Goal: Information Seeking & Learning: Learn about a topic

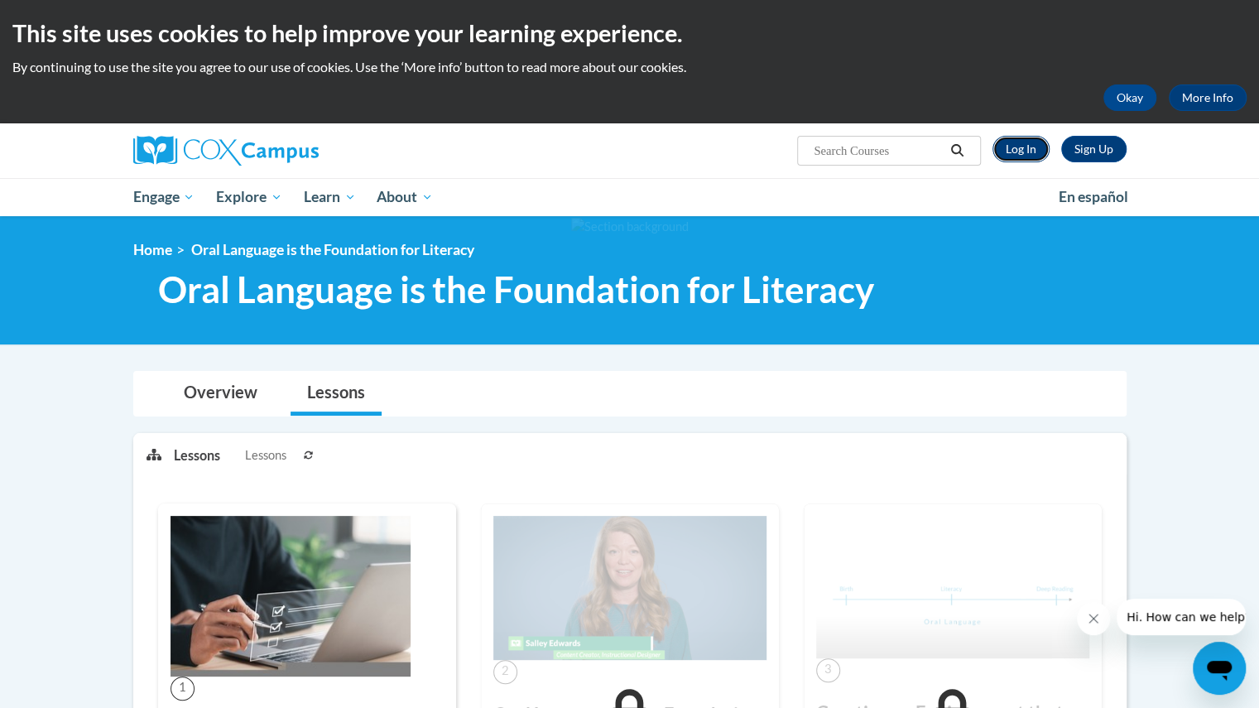
click at [1012, 145] on link "Log In" at bounding box center [1021, 149] width 57 height 26
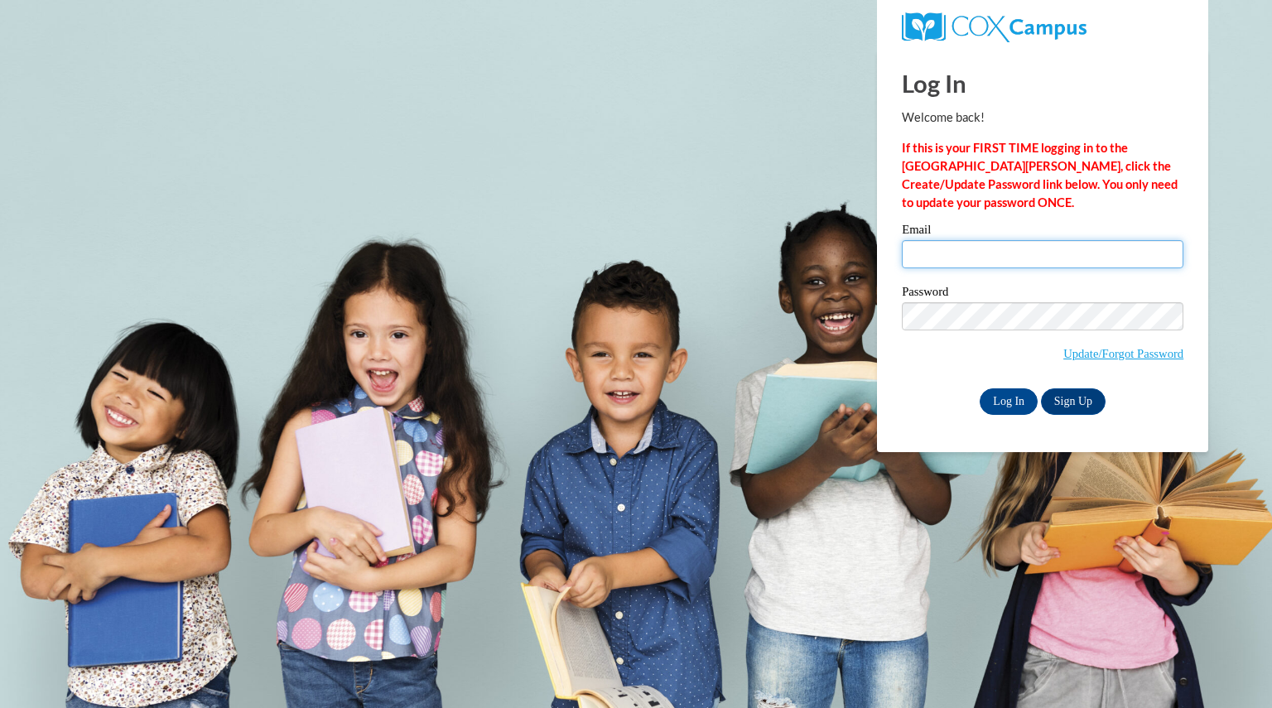
click at [965, 259] on input "Email" at bounding box center [1042, 254] width 281 height 28
type input "albersjordan@aasd.k12.wi.us"
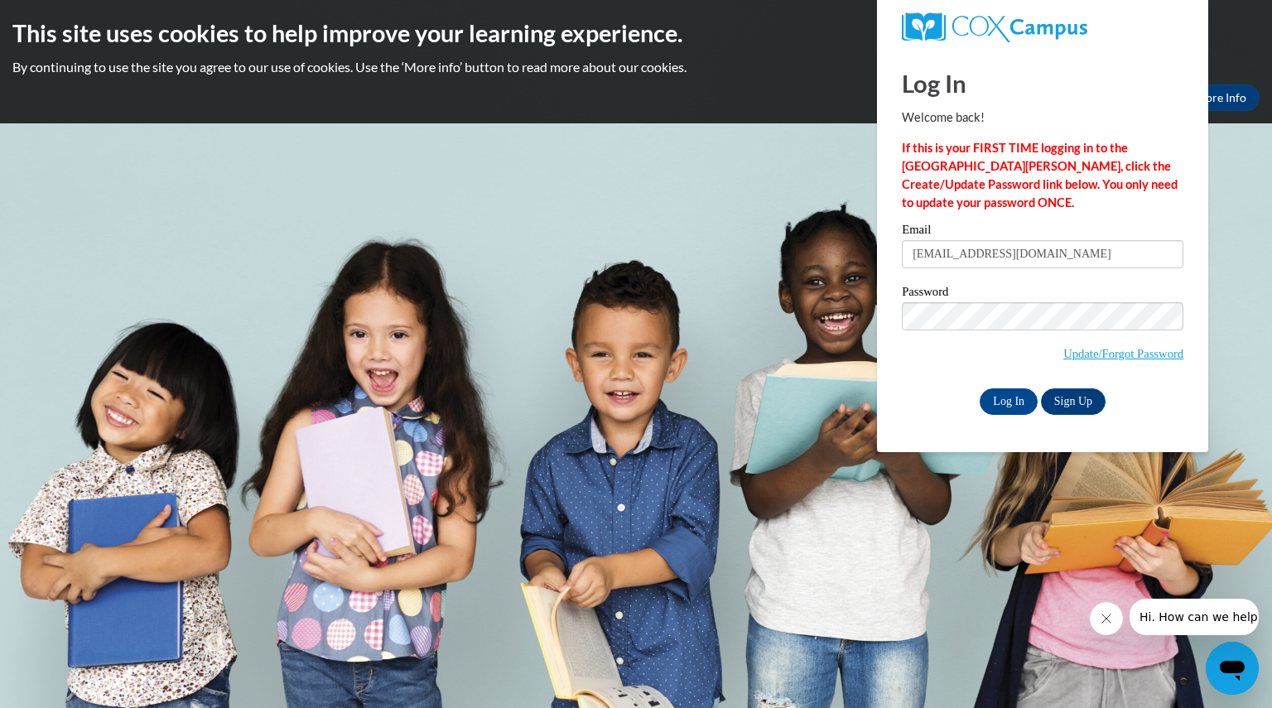
click at [927, 401] on div "Log In Sign Up" at bounding box center [1042, 401] width 281 height 26
click at [1015, 407] on input "Log In" at bounding box center [1008, 401] width 58 height 26
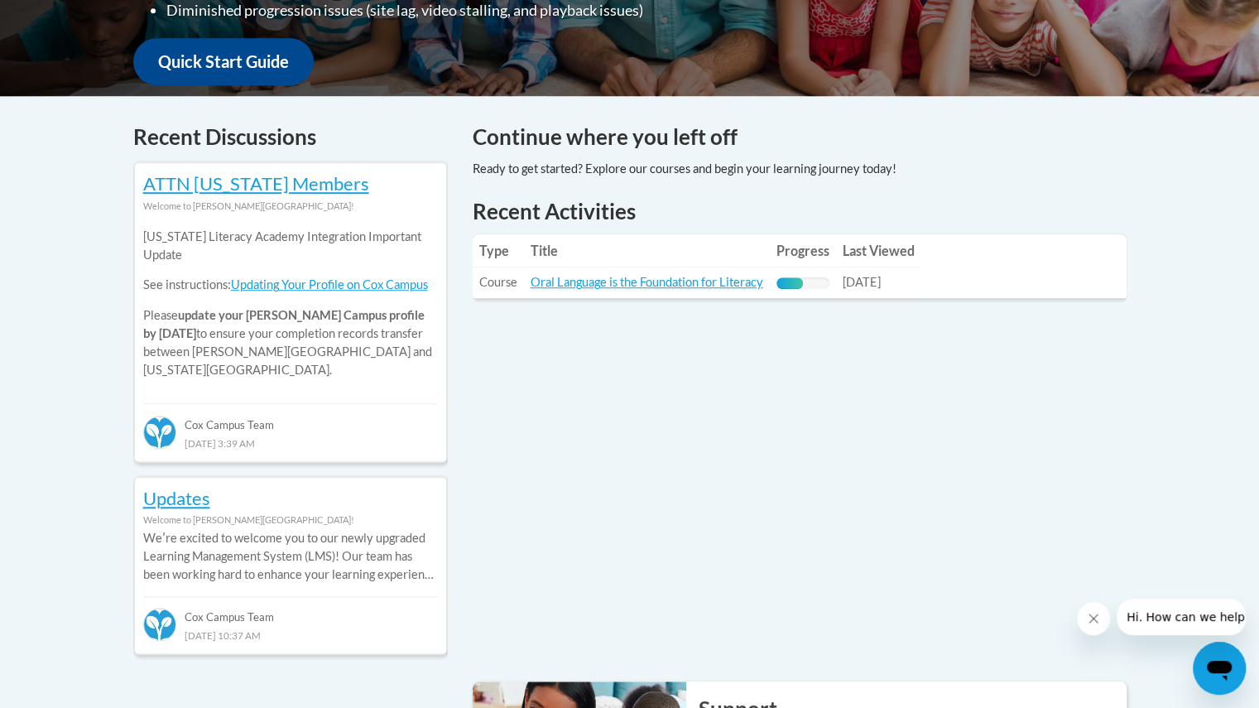
scroll to position [623, 0]
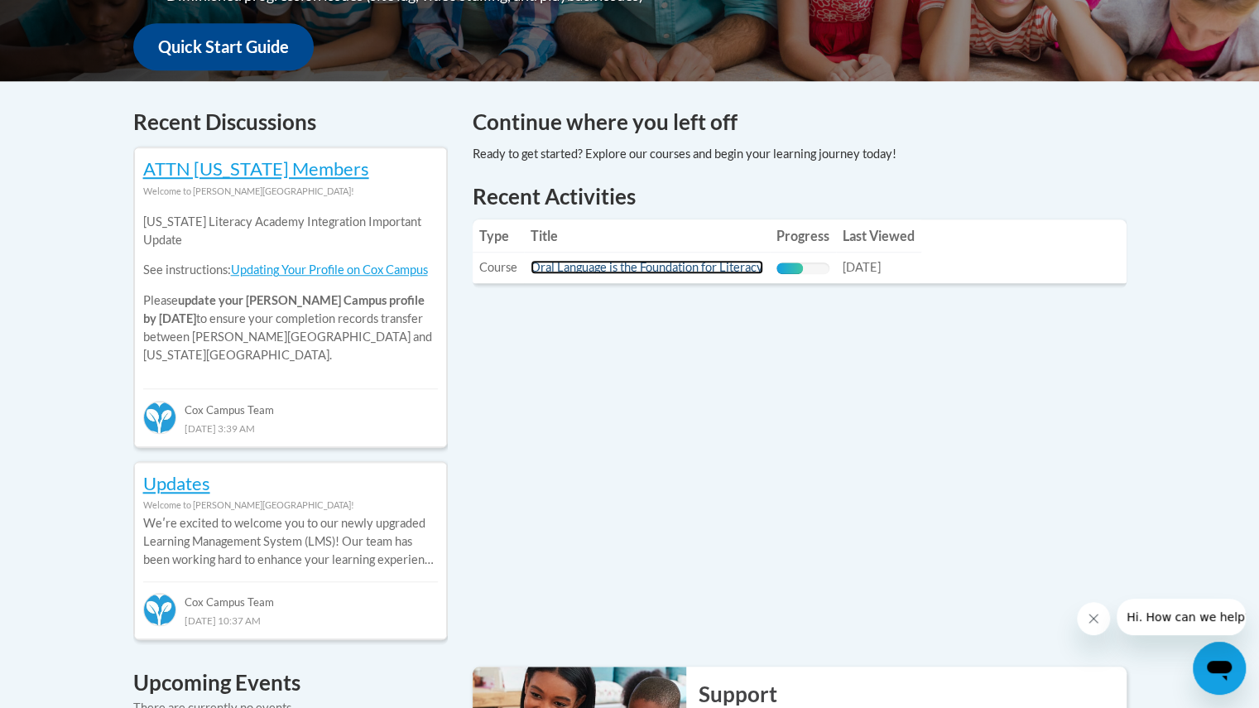
click at [717, 262] on link "Oral Language is the Foundation for Literacy" at bounding box center [647, 267] width 233 height 14
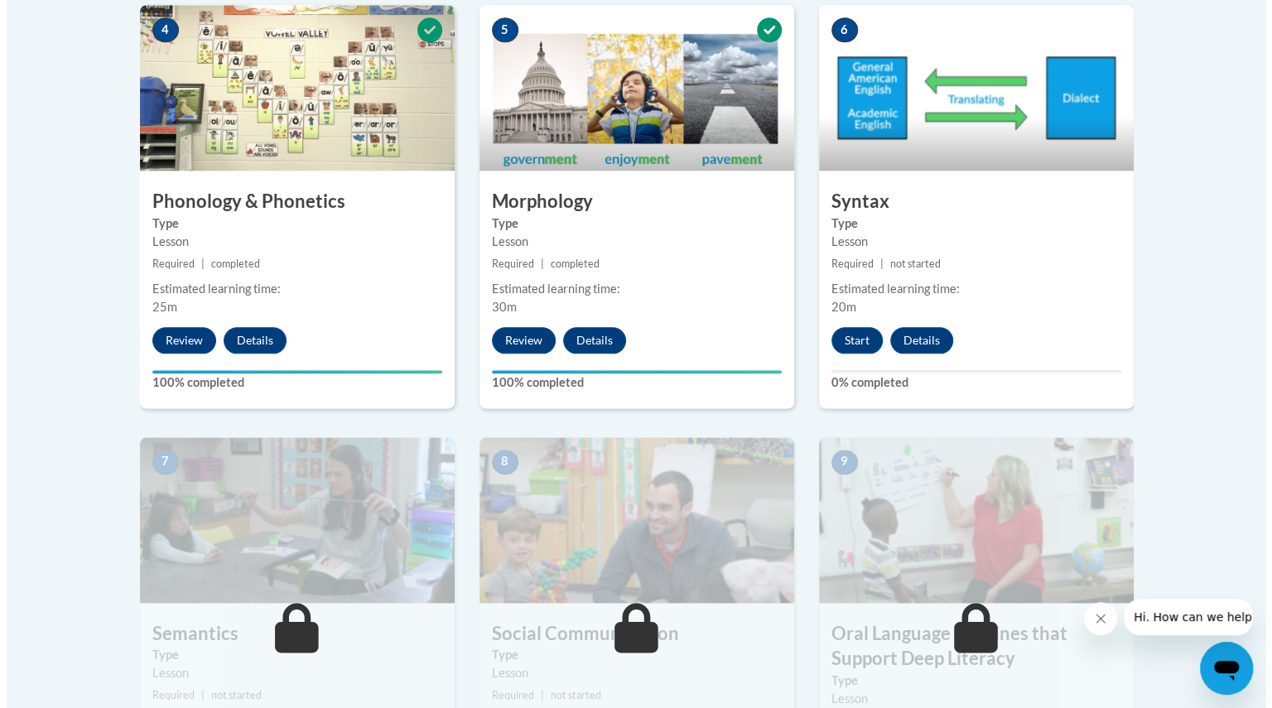
scroll to position [1034, 0]
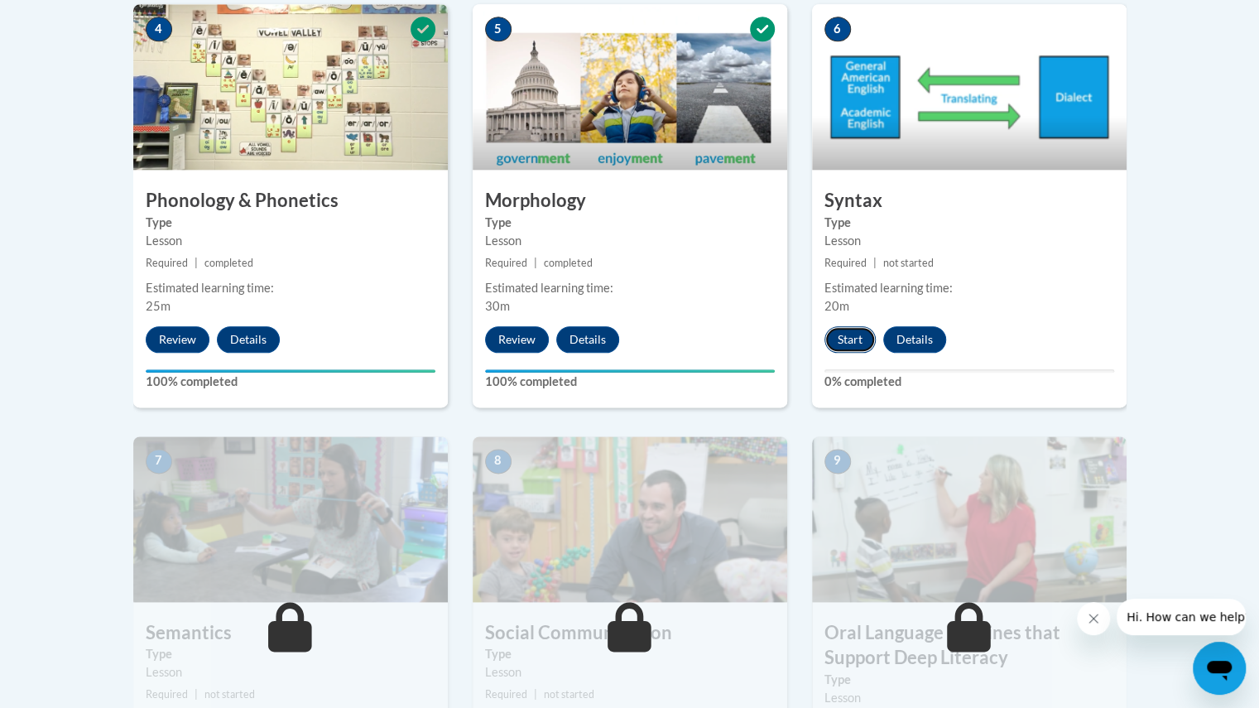
click at [846, 334] on button "Start" at bounding box center [850, 339] width 51 height 26
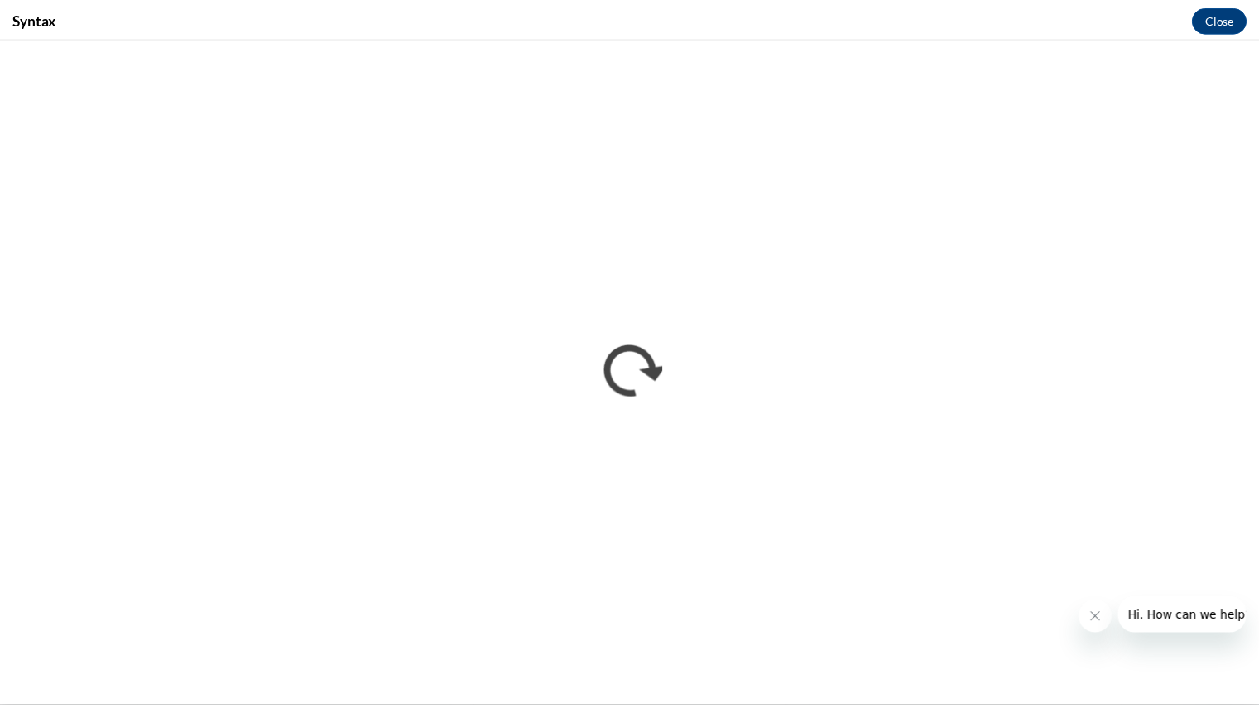
scroll to position [0, 0]
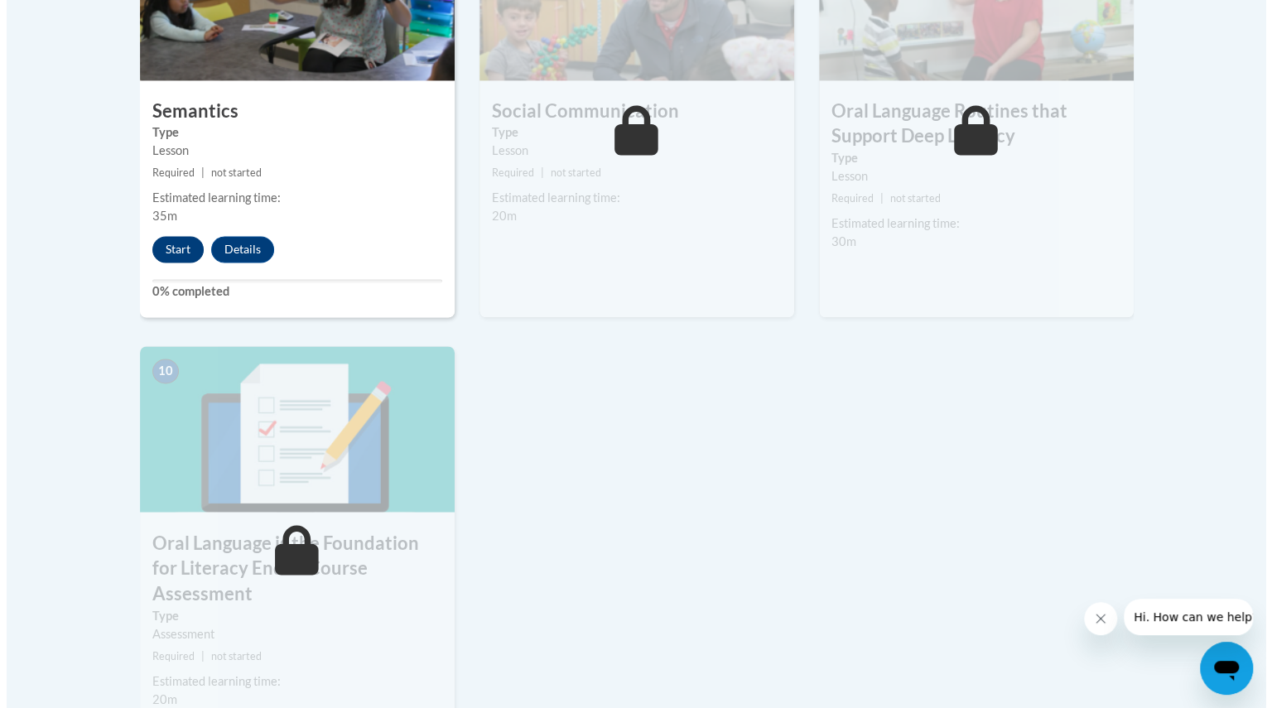
scroll to position [1553, 0]
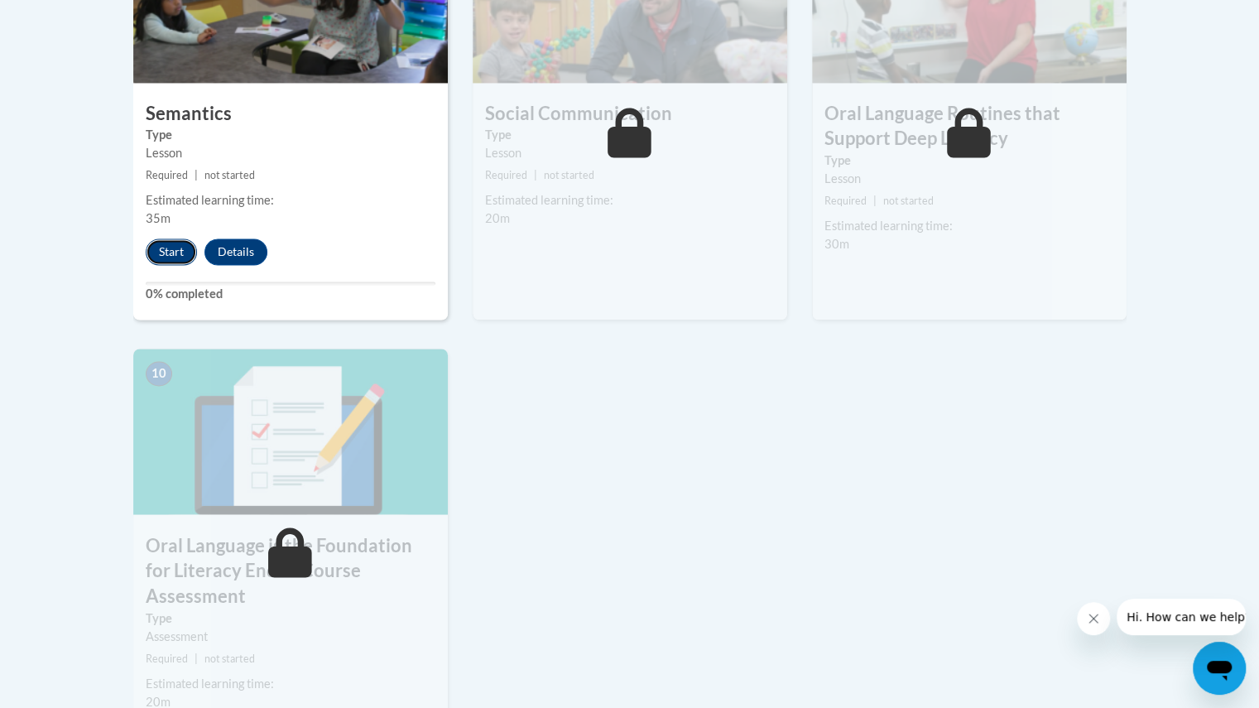
click at [177, 245] on button "Start" at bounding box center [171, 251] width 51 height 26
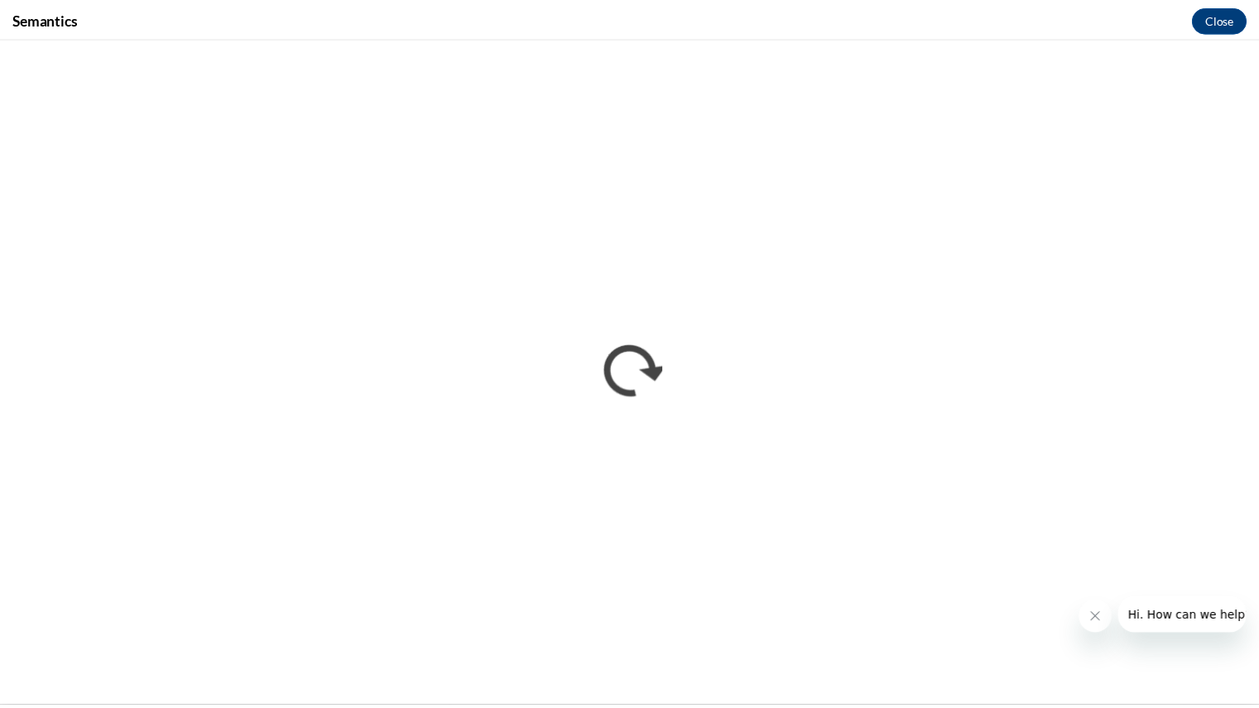
scroll to position [0, 0]
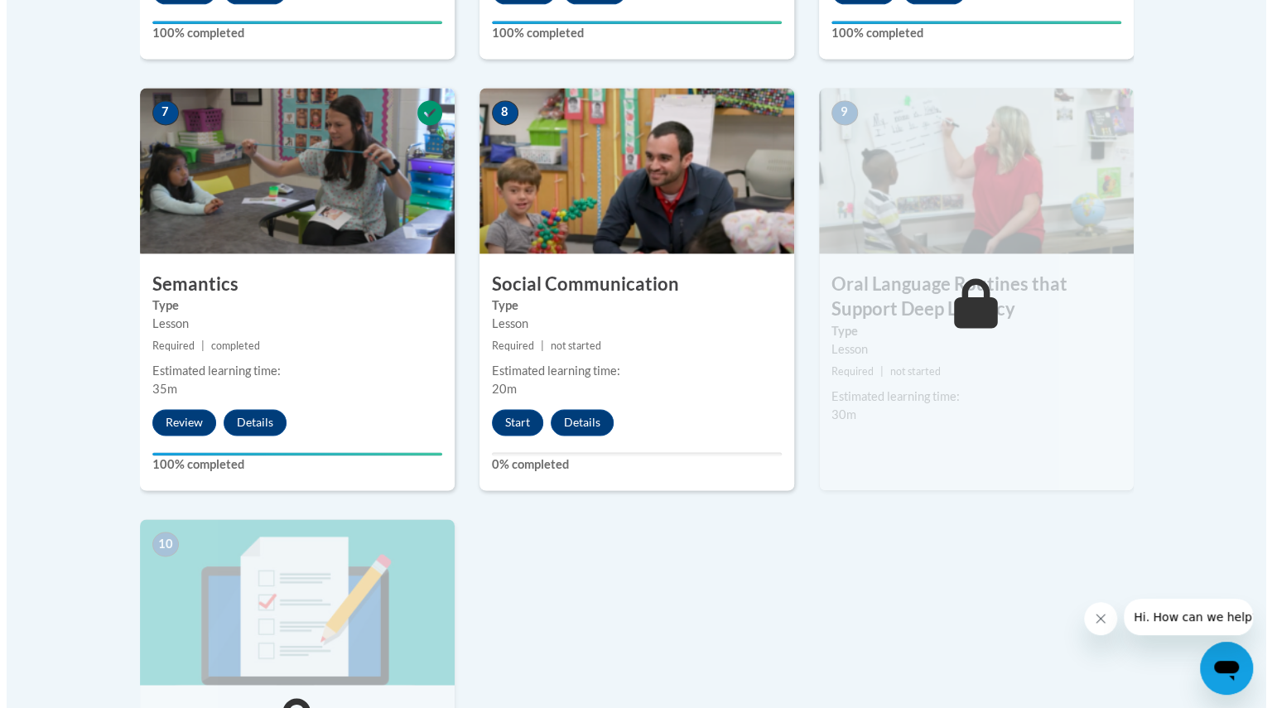
scroll to position [1385, 0]
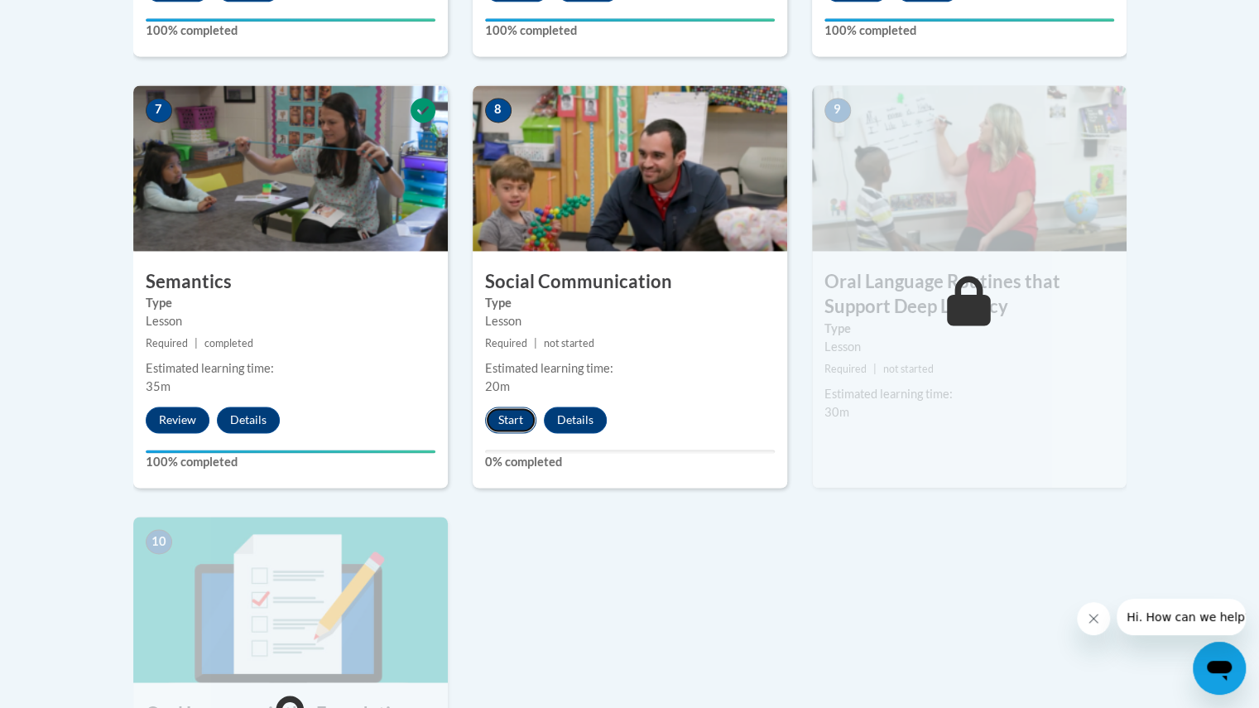
click at [507, 415] on button "Start" at bounding box center [510, 420] width 51 height 26
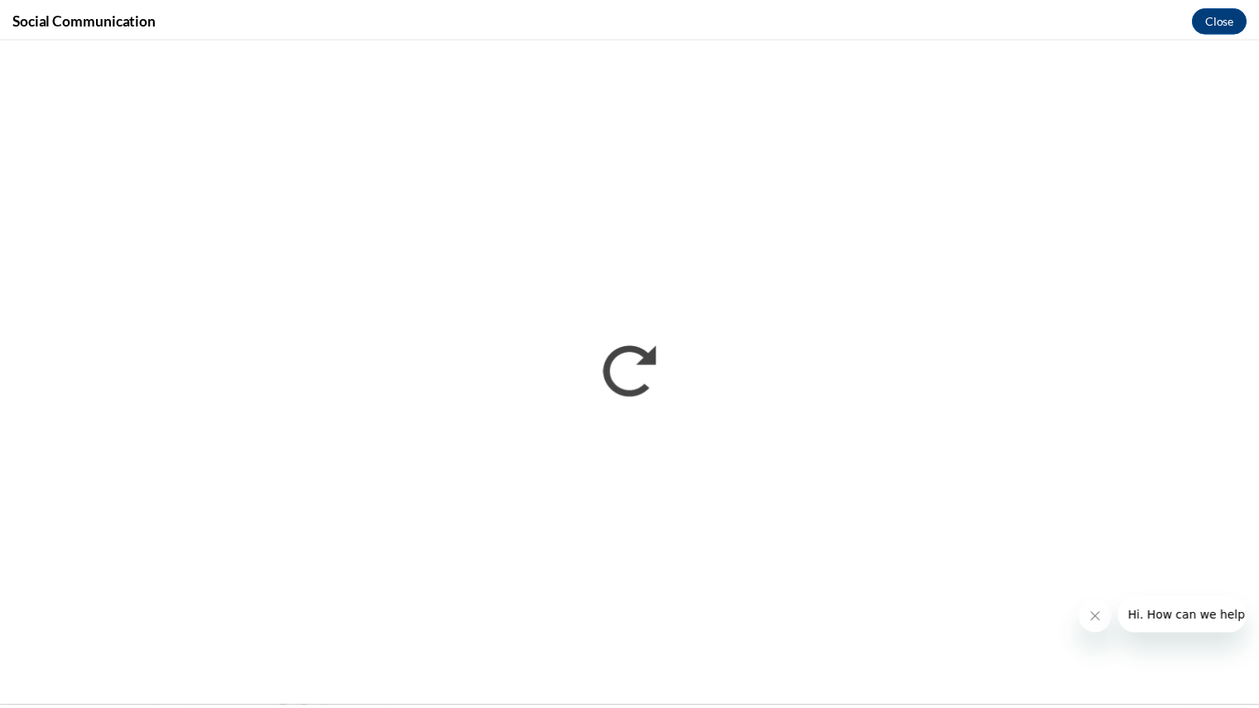
scroll to position [0, 0]
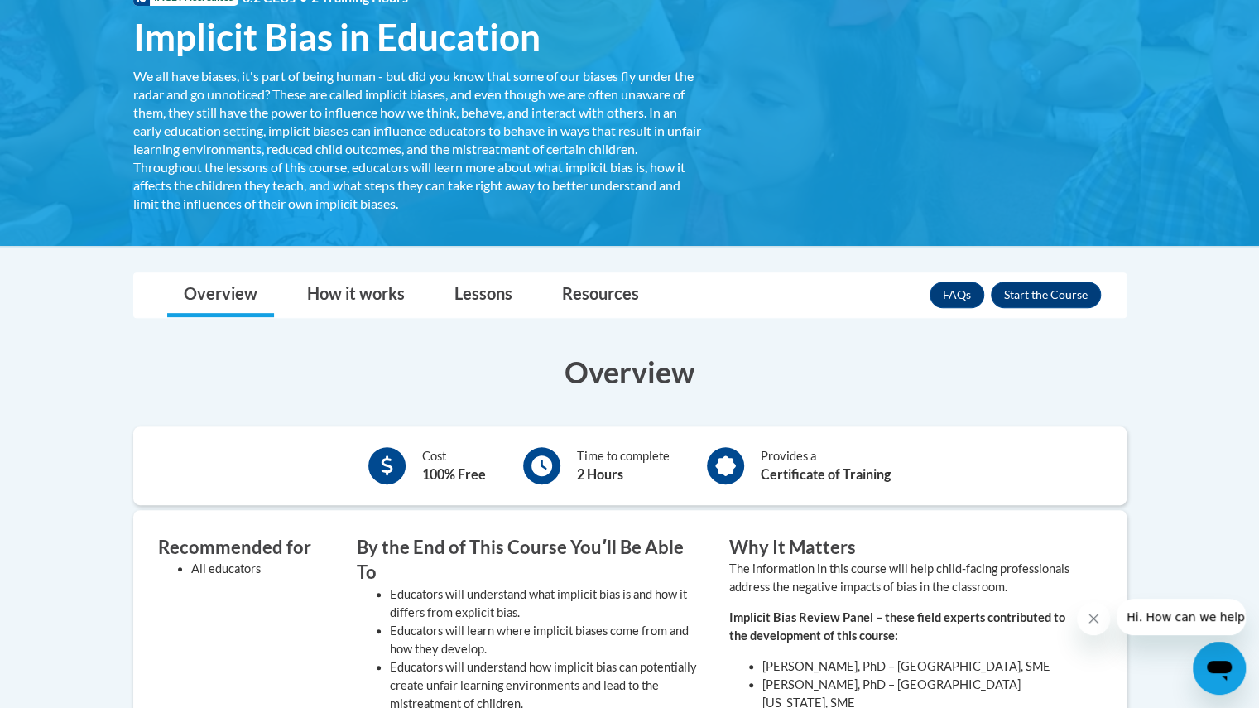
scroll to position [280, 0]
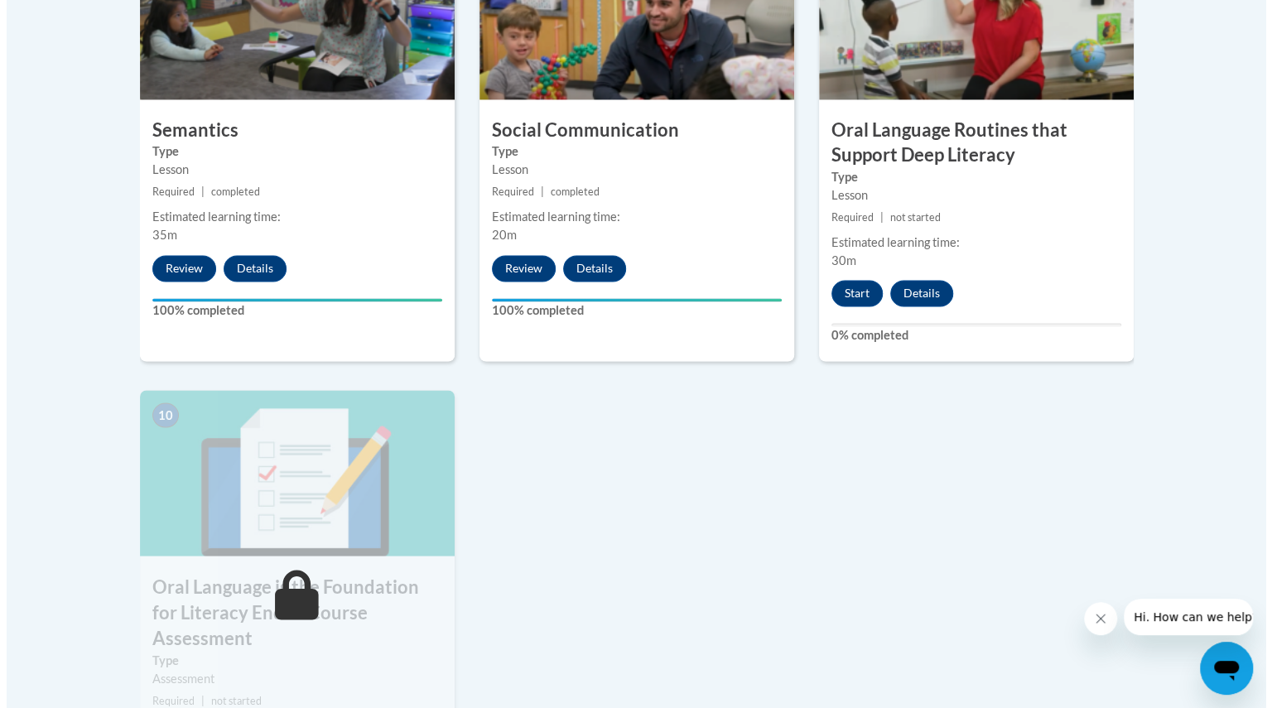
scroll to position [1547, 0]
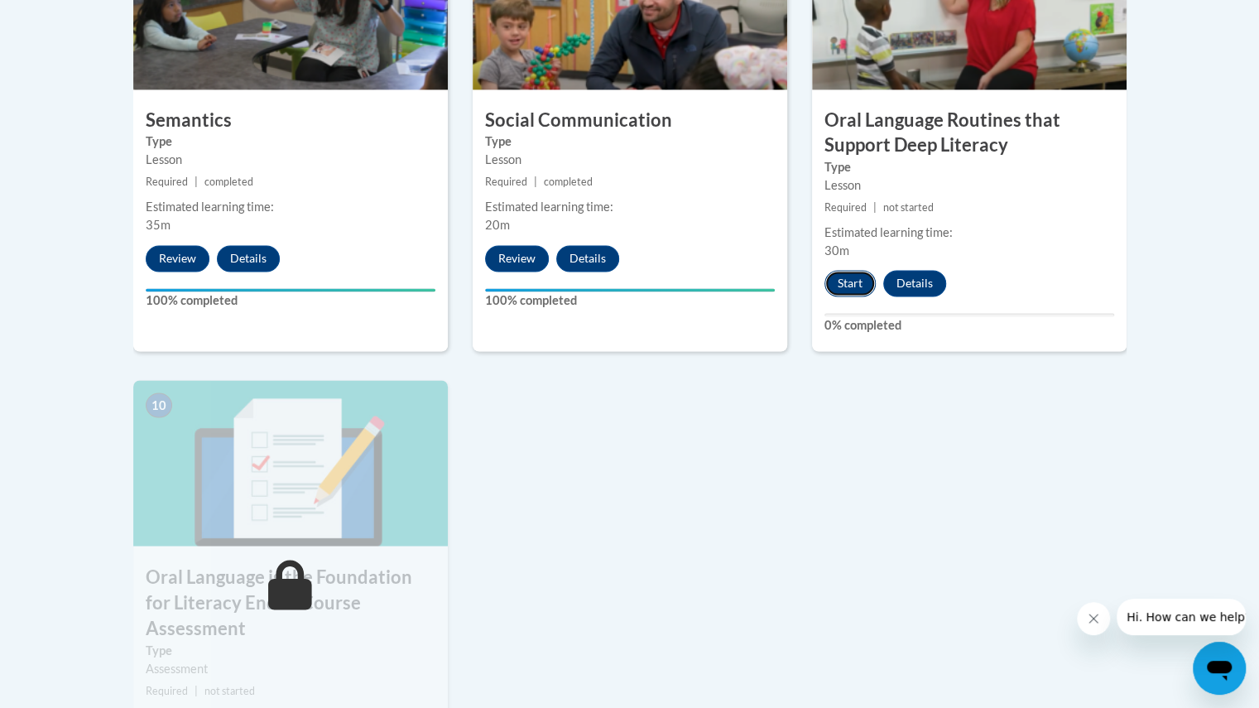
click at [863, 277] on button "Start" at bounding box center [850, 283] width 51 height 26
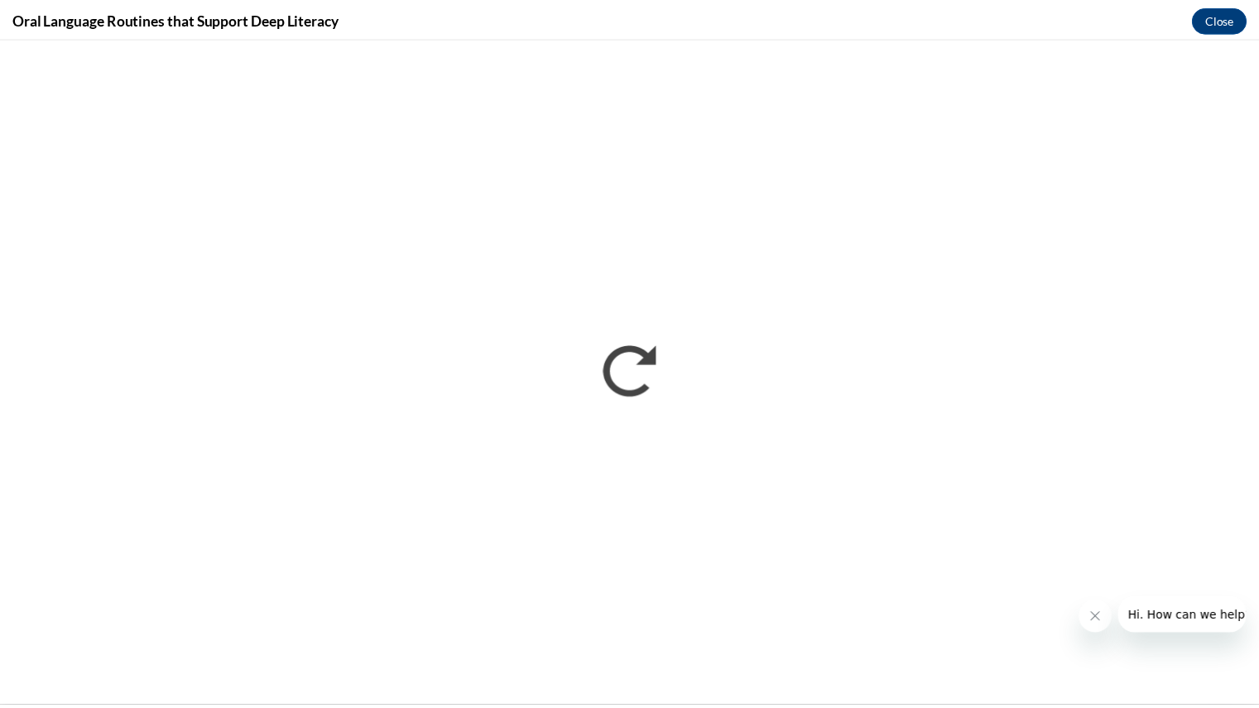
scroll to position [0, 0]
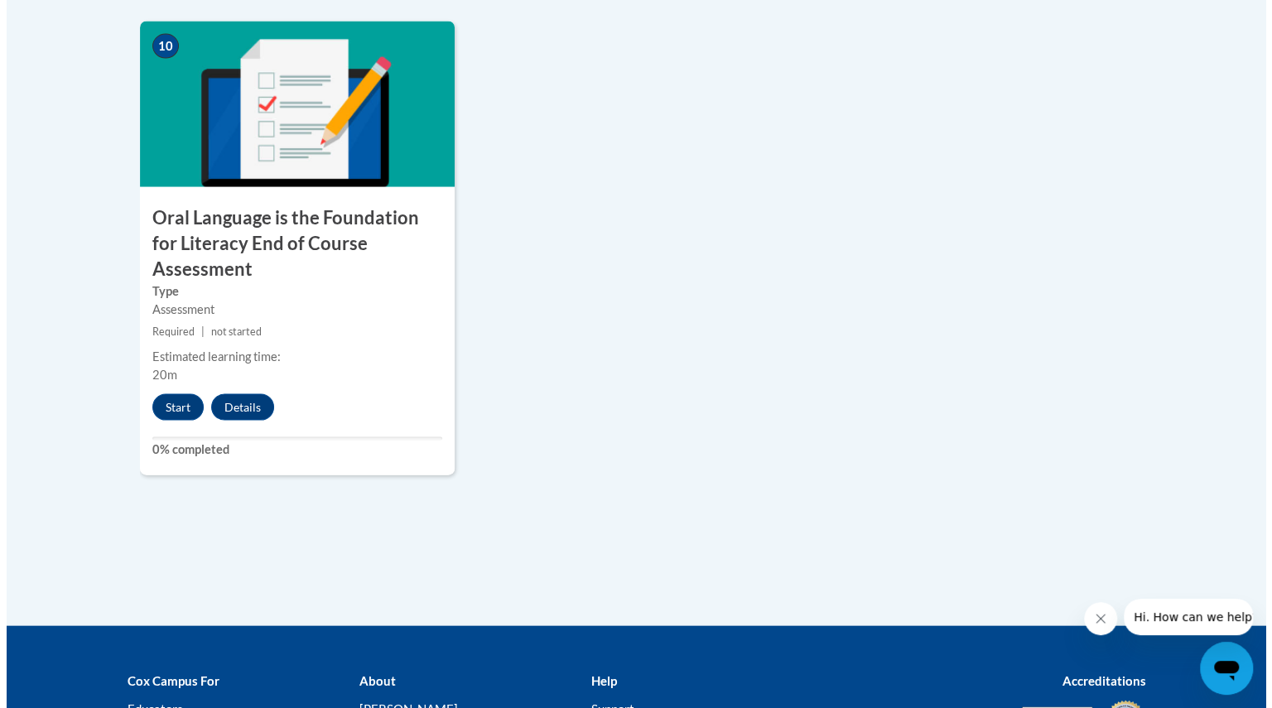
scroll to position [1906, 0]
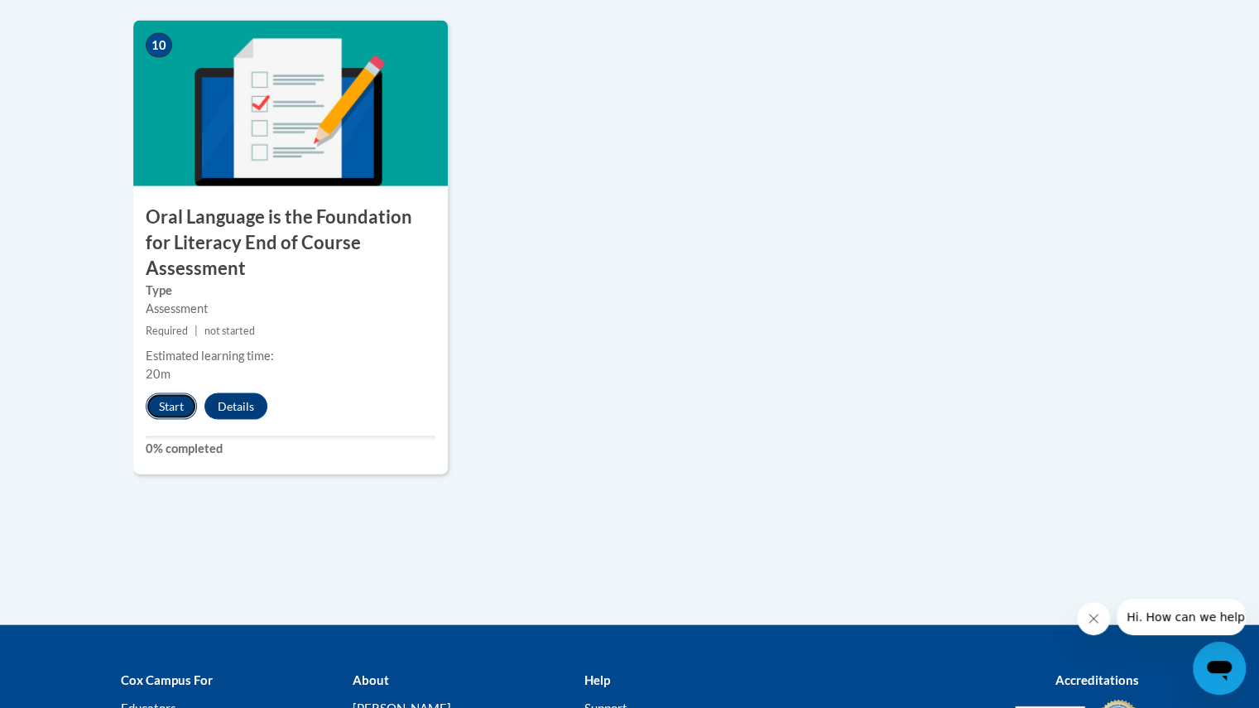
click at [179, 393] on button "Start" at bounding box center [171, 406] width 51 height 26
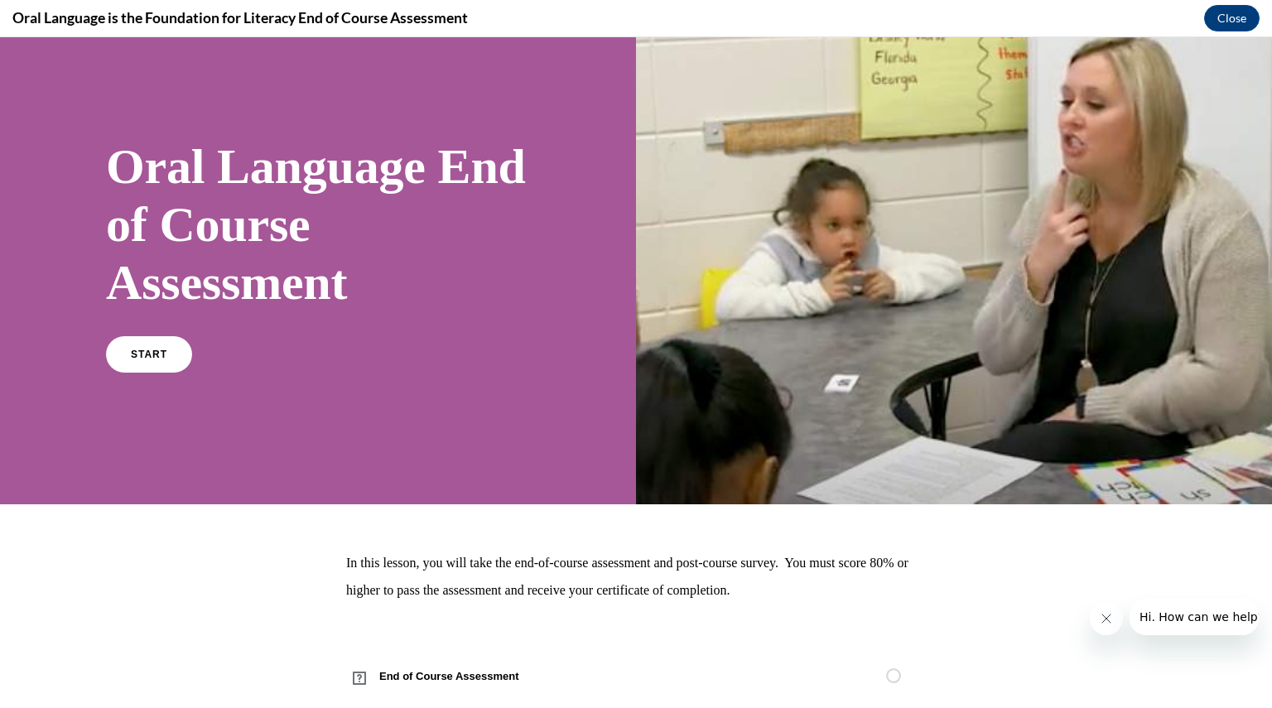
scroll to position [36, 0]
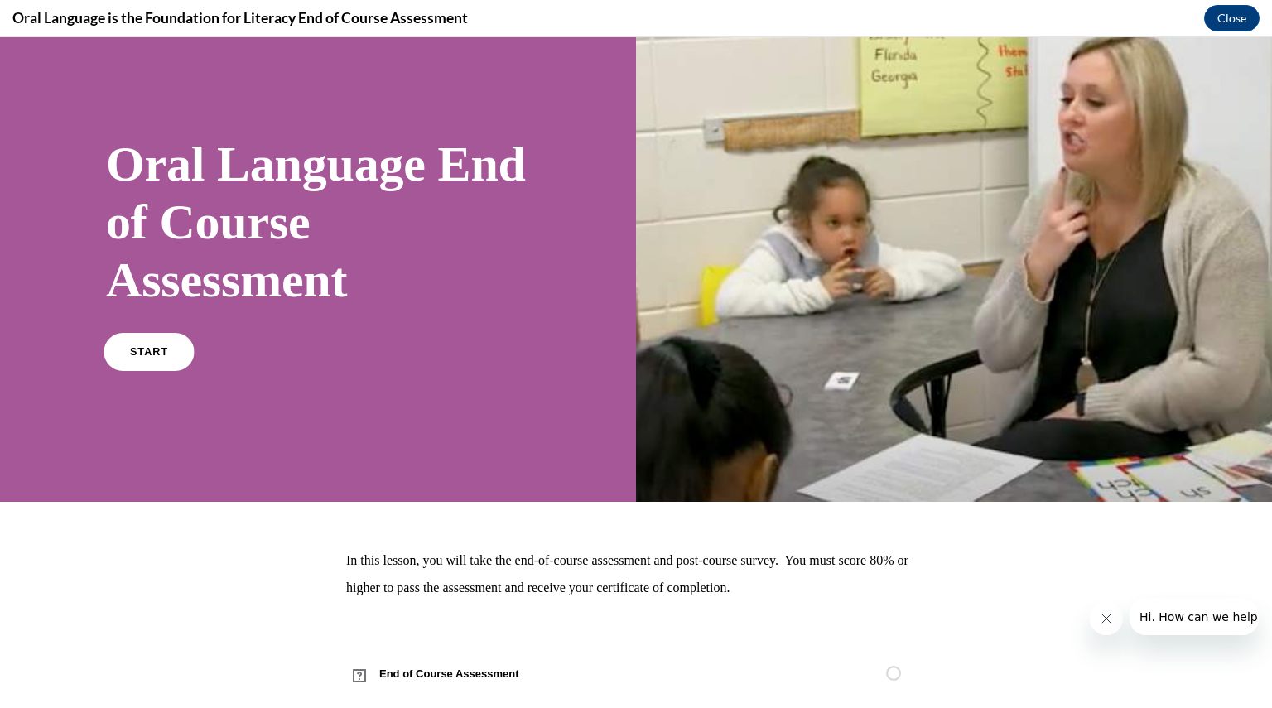
click at [133, 363] on link "START" at bounding box center [148, 352] width 90 height 38
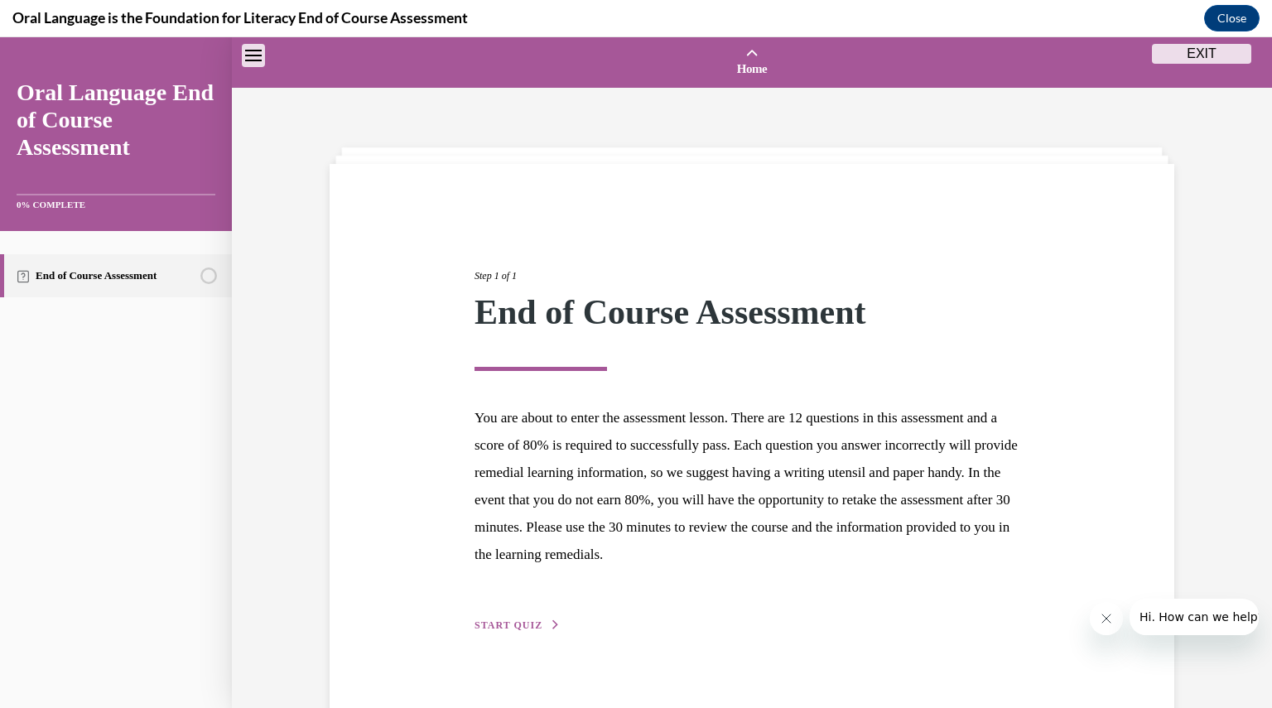
scroll to position [51, 0]
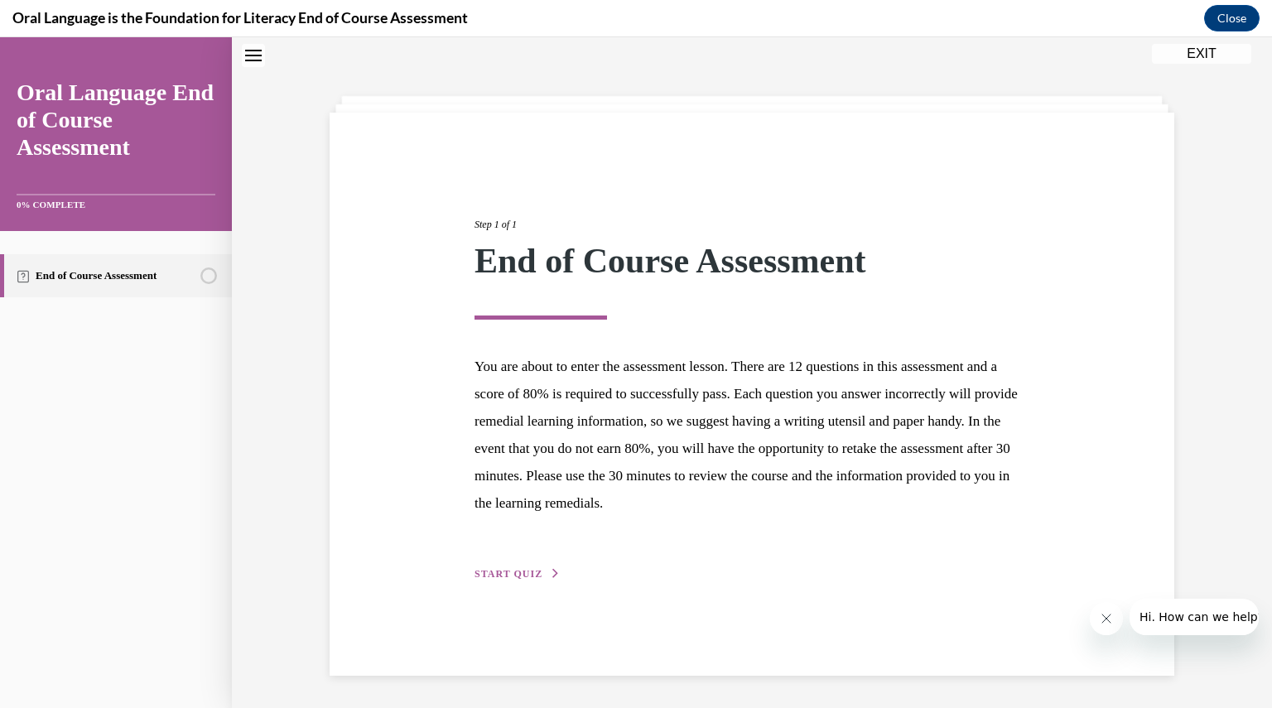
click at [517, 572] on span "START QUIZ" at bounding box center [508, 574] width 68 height 12
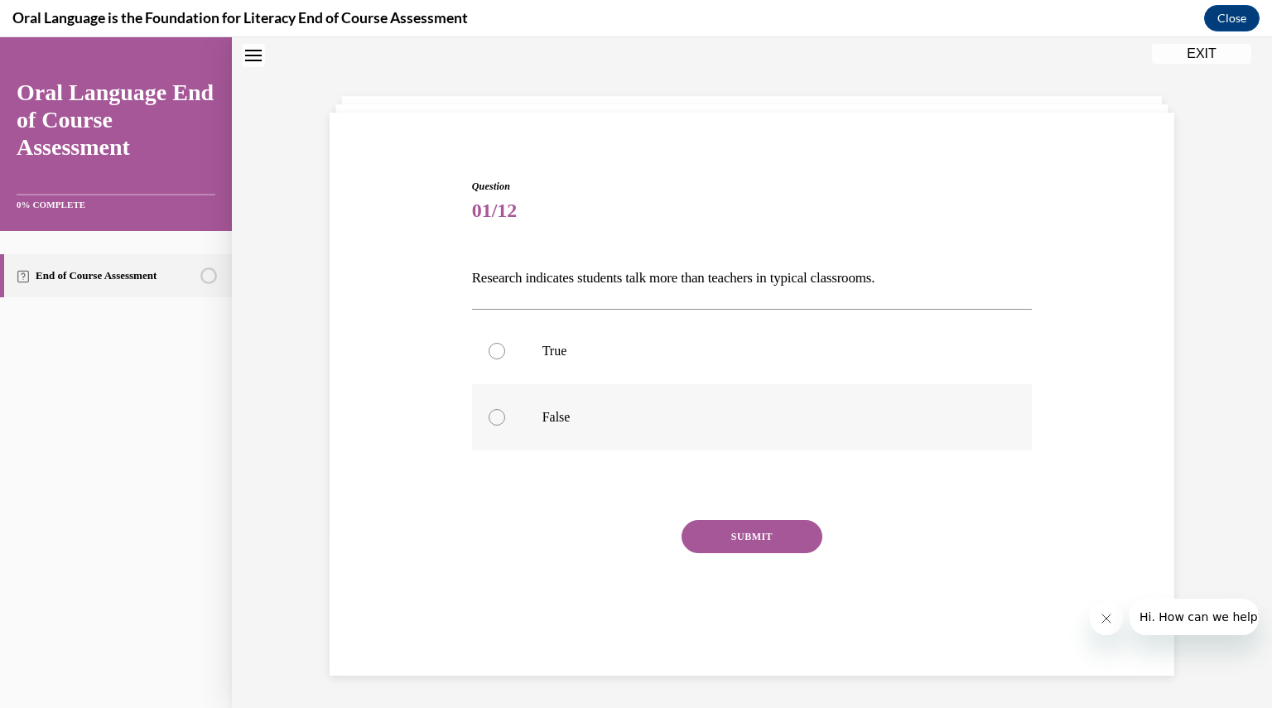
click at [565, 418] on p "False" at bounding box center [766, 417] width 449 height 17
click at [505, 418] on input "False" at bounding box center [496, 417] width 17 height 17
radio input "true"
click at [777, 532] on button "SUBMIT" at bounding box center [751, 536] width 141 height 33
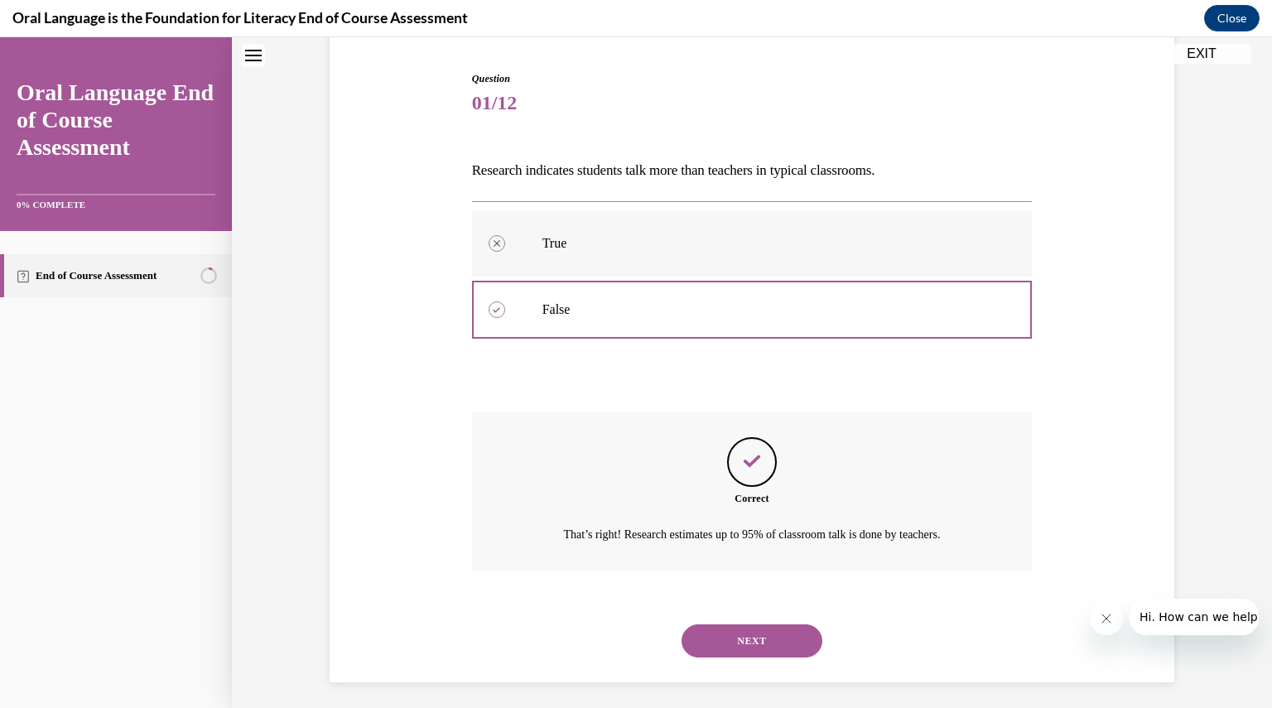
scroll to position [166, 0]
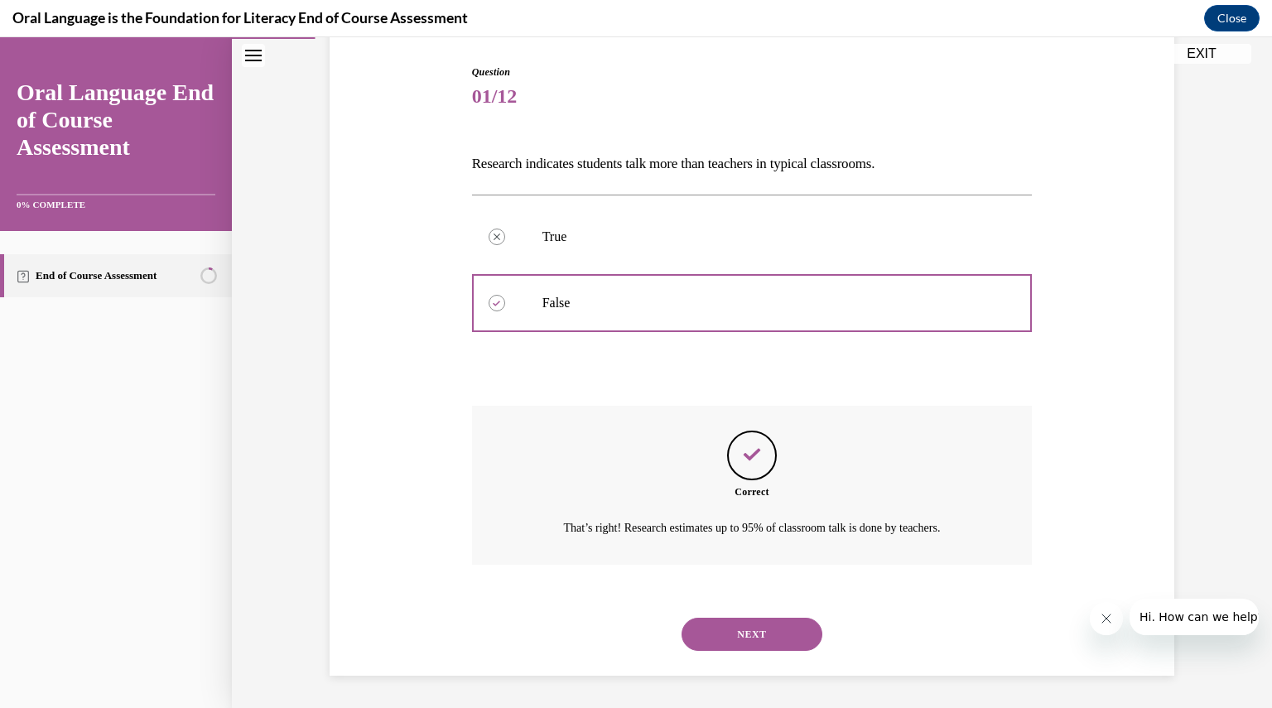
click at [777, 637] on button "NEXT" at bounding box center [751, 634] width 141 height 33
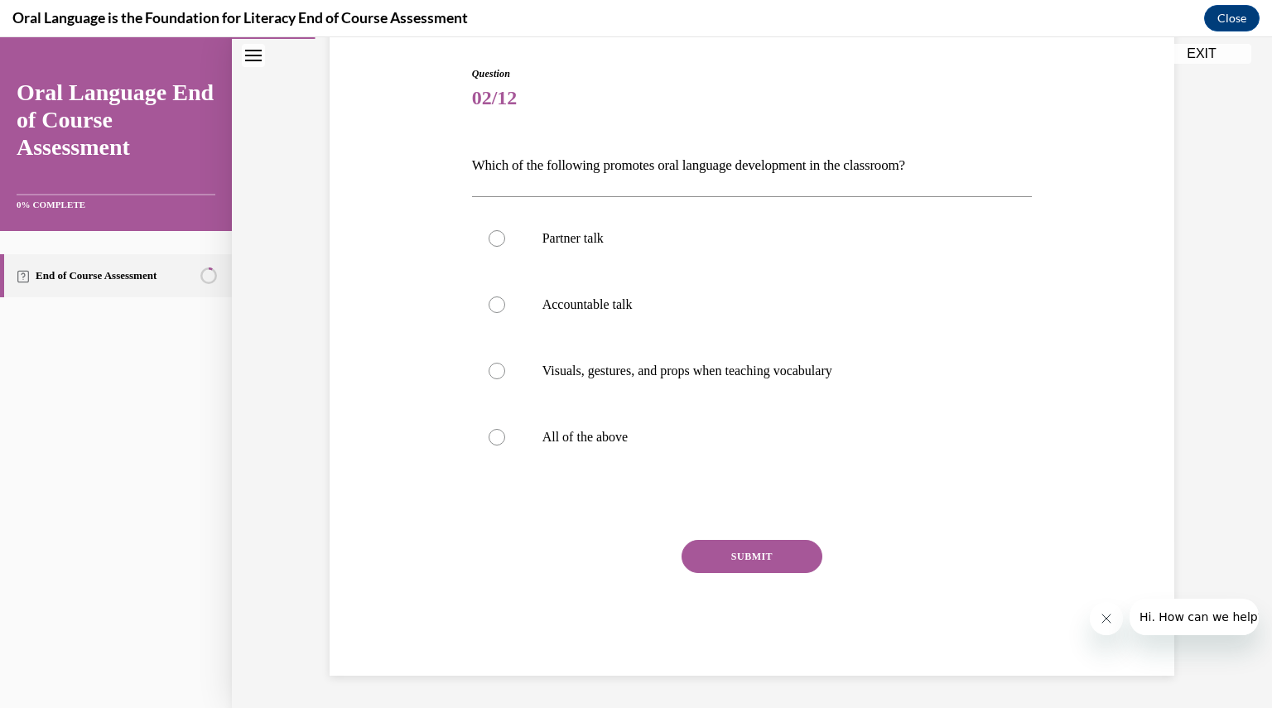
click at [777, 637] on div "SUBMIT NEXT" at bounding box center [752, 608] width 560 height 136
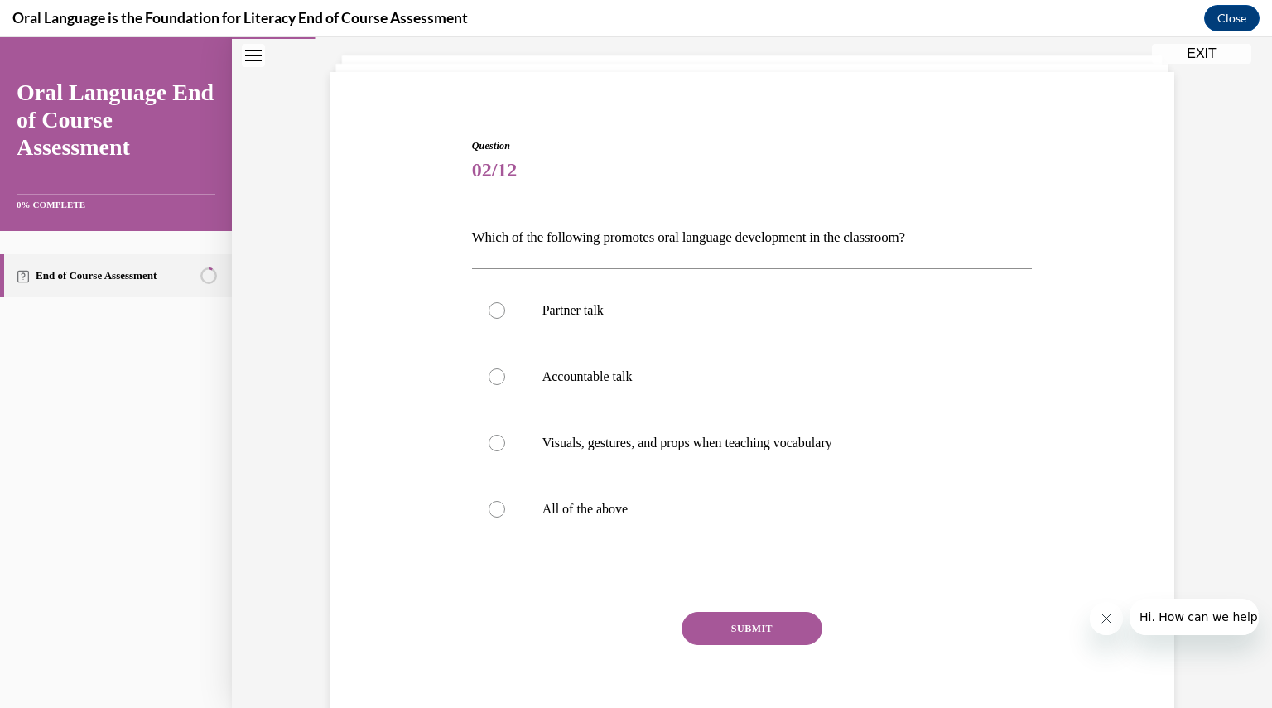
scroll to position [84, 0]
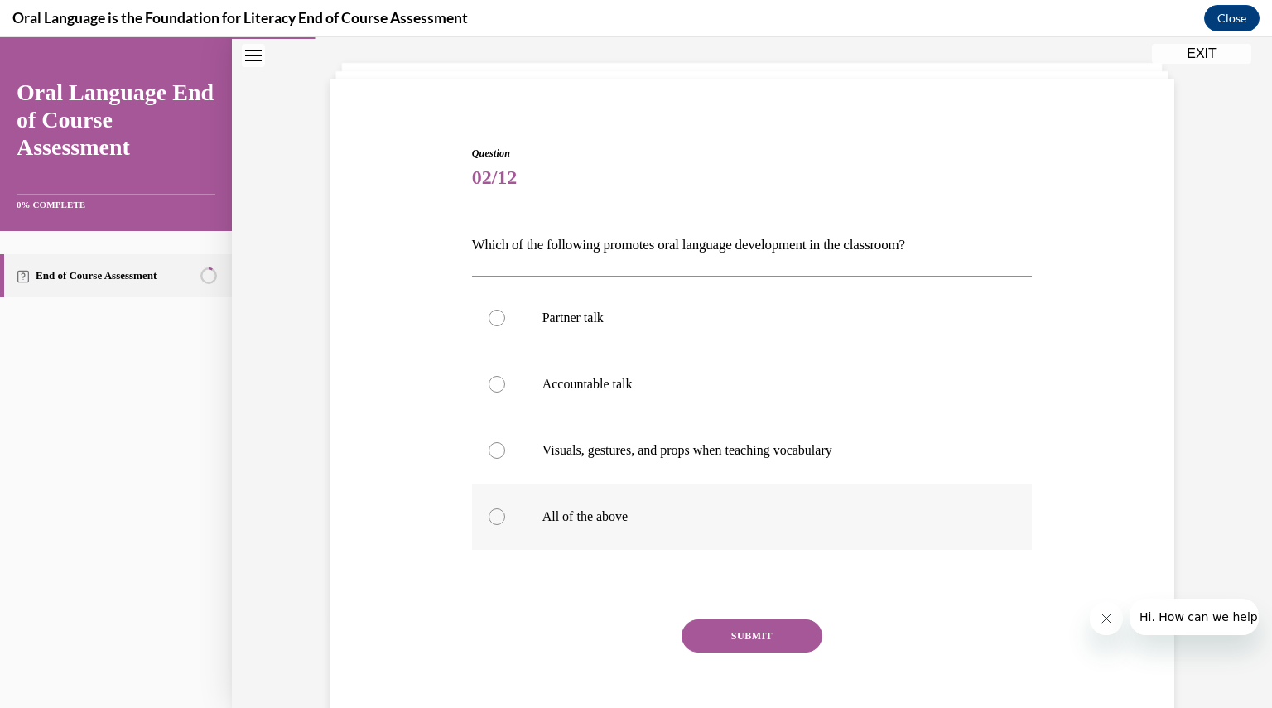
click at [594, 499] on label "All of the above" at bounding box center [752, 517] width 560 height 66
click at [505, 508] on input "All of the above" at bounding box center [496, 516] width 17 height 17
radio input "true"
click at [763, 633] on button "SUBMIT" at bounding box center [751, 635] width 141 height 33
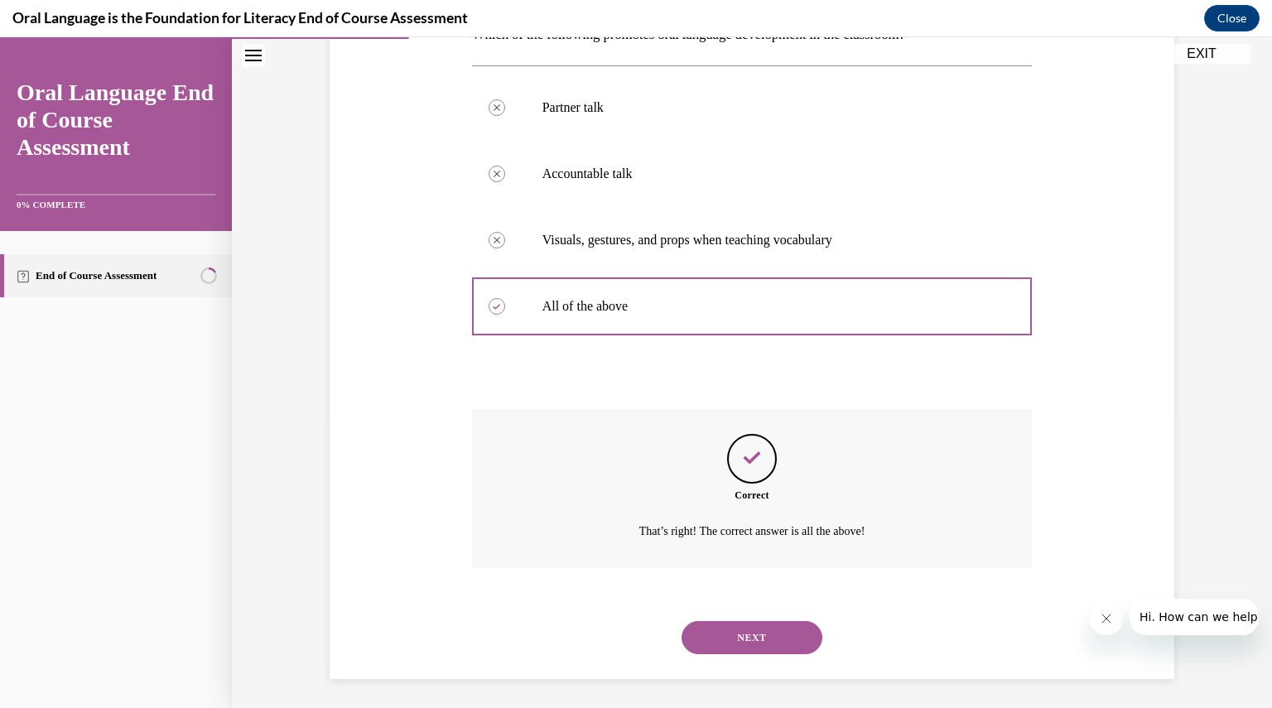
scroll to position [298, 0]
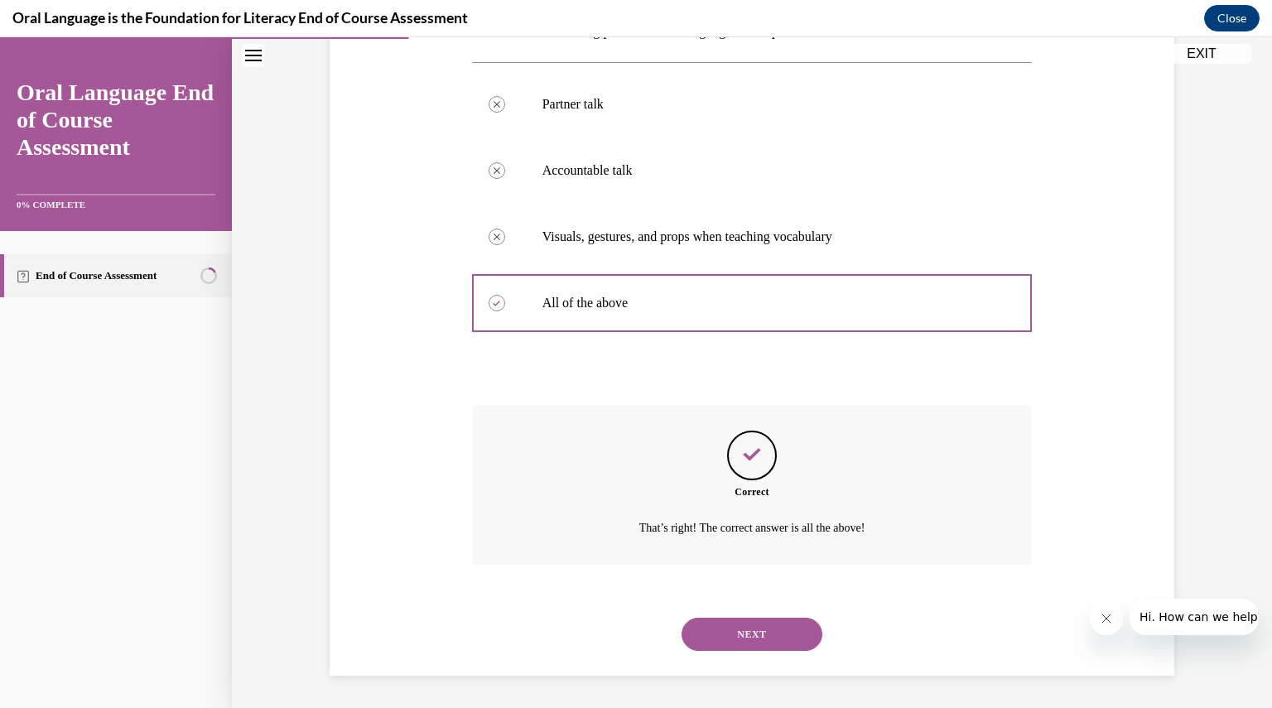
click at [753, 637] on button "NEXT" at bounding box center [751, 634] width 141 height 33
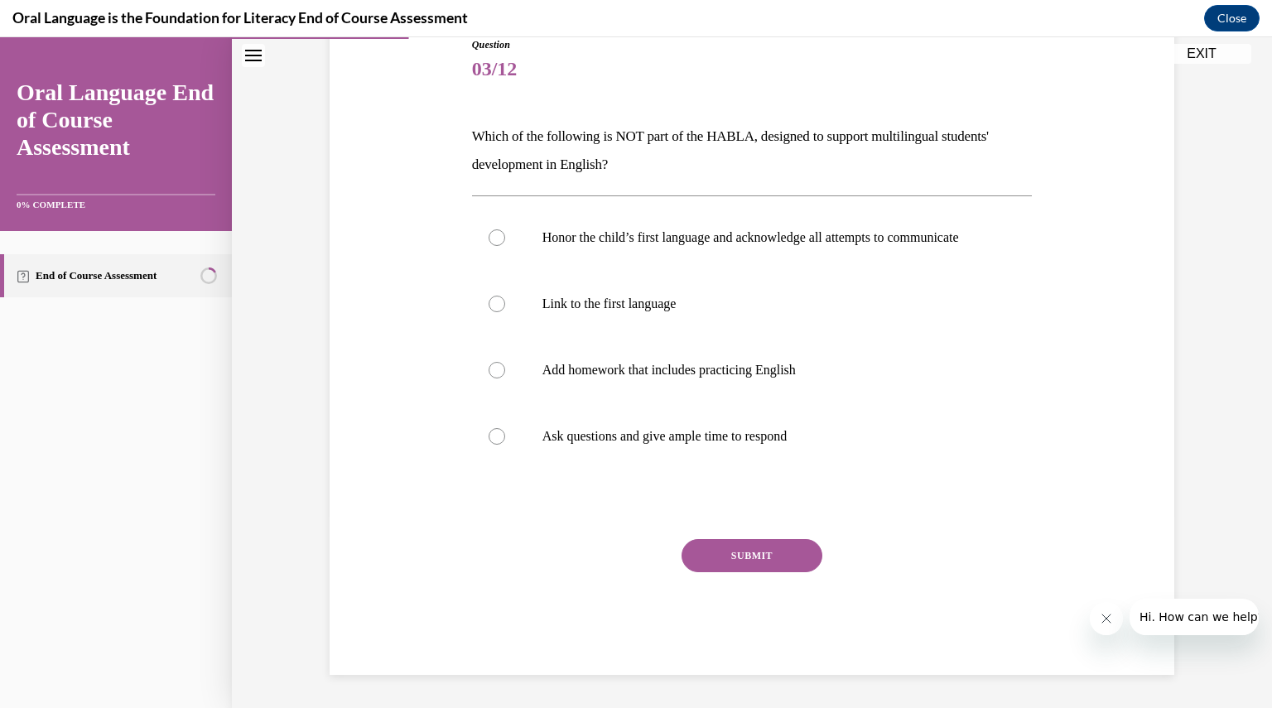
scroll to position [185, 0]
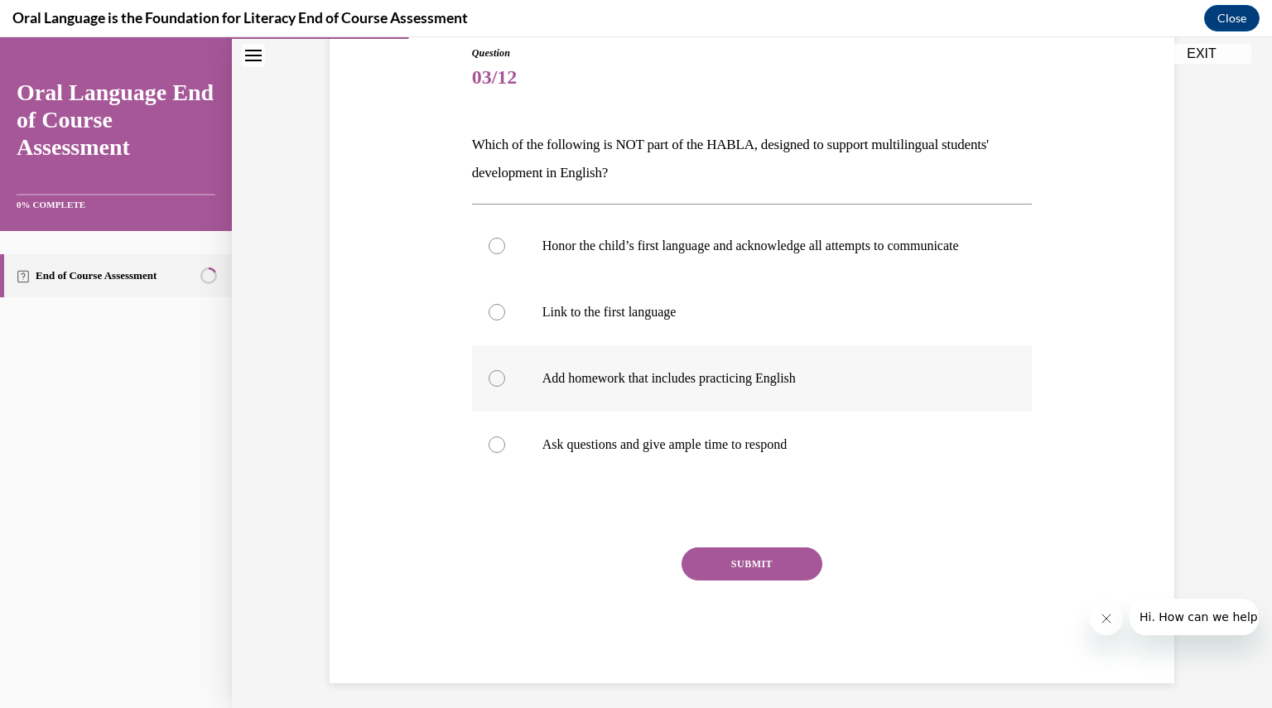
click at [608, 387] on p "Add homework that includes practicing English" at bounding box center [766, 378] width 449 height 17
click at [505, 387] on input "Add homework that includes practicing English" at bounding box center [496, 378] width 17 height 17
radio input "true"
click at [739, 570] on button "SUBMIT" at bounding box center [751, 563] width 141 height 33
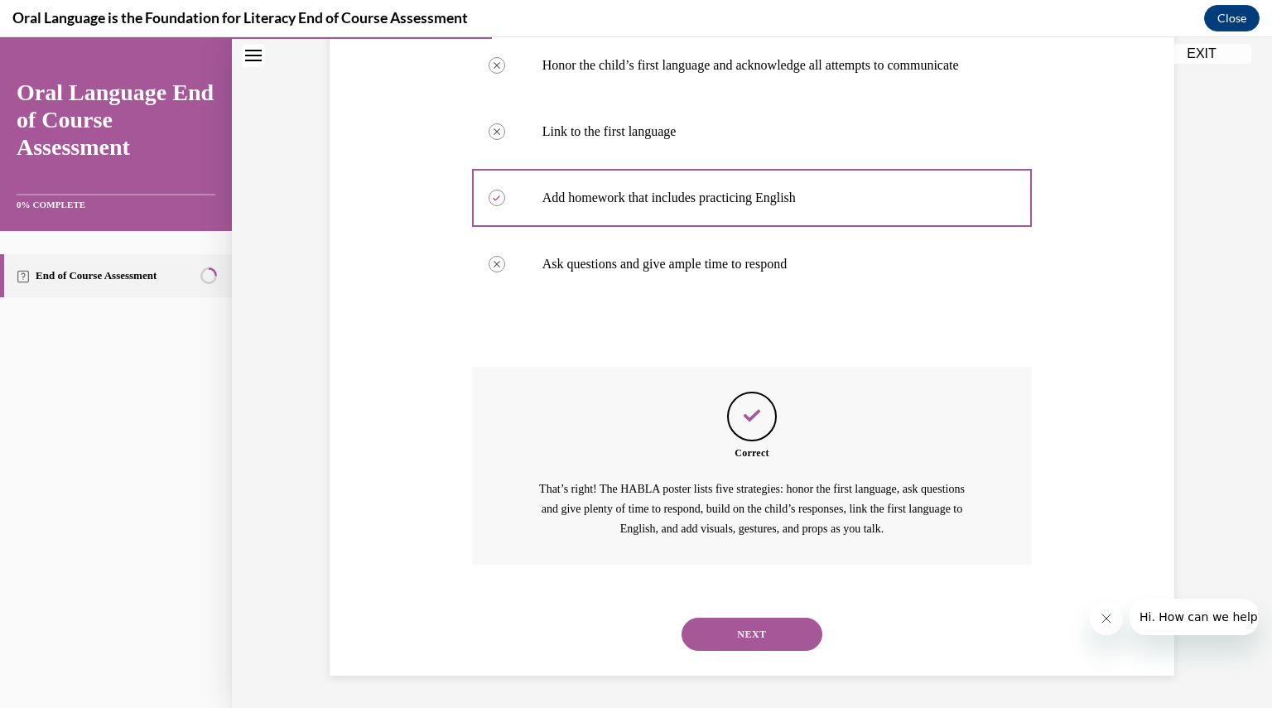
scroll to position [382, 0]
click at [743, 632] on button "NEXT" at bounding box center [751, 633] width 141 height 33
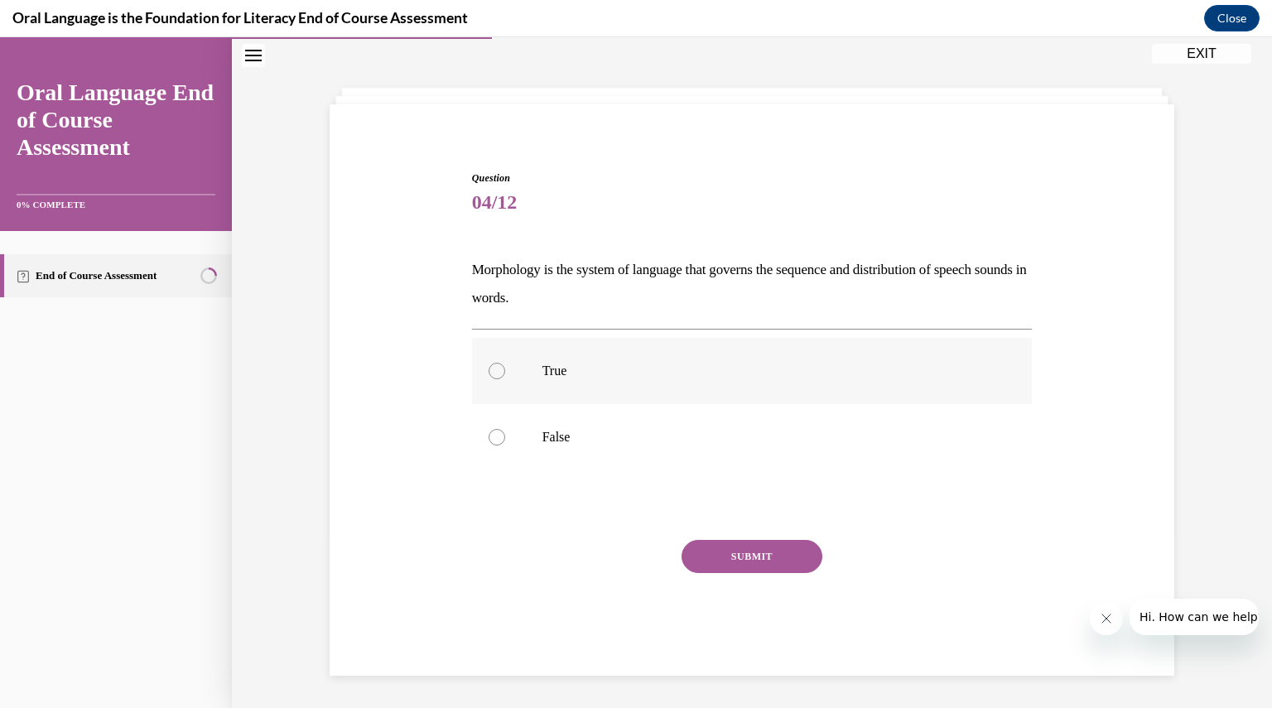
click at [620, 363] on p "True" at bounding box center [766, 371] width 449 height 17
click at [505, 363] on input "True" at bounding box center [496, 371] width 17 height 17
radio input "true"
click at [732, 552] on button "SUBMIT" at bounding box center [751, 556] width 141 height 33
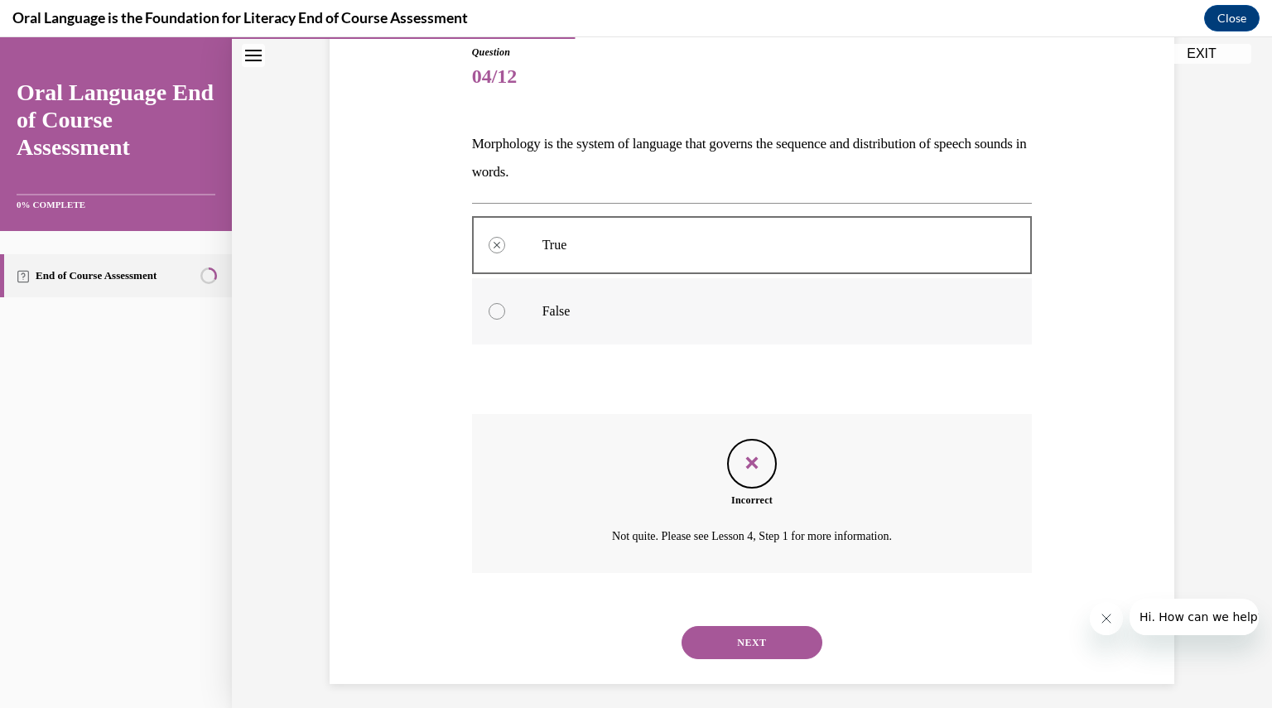
scroll to position [194, 0]
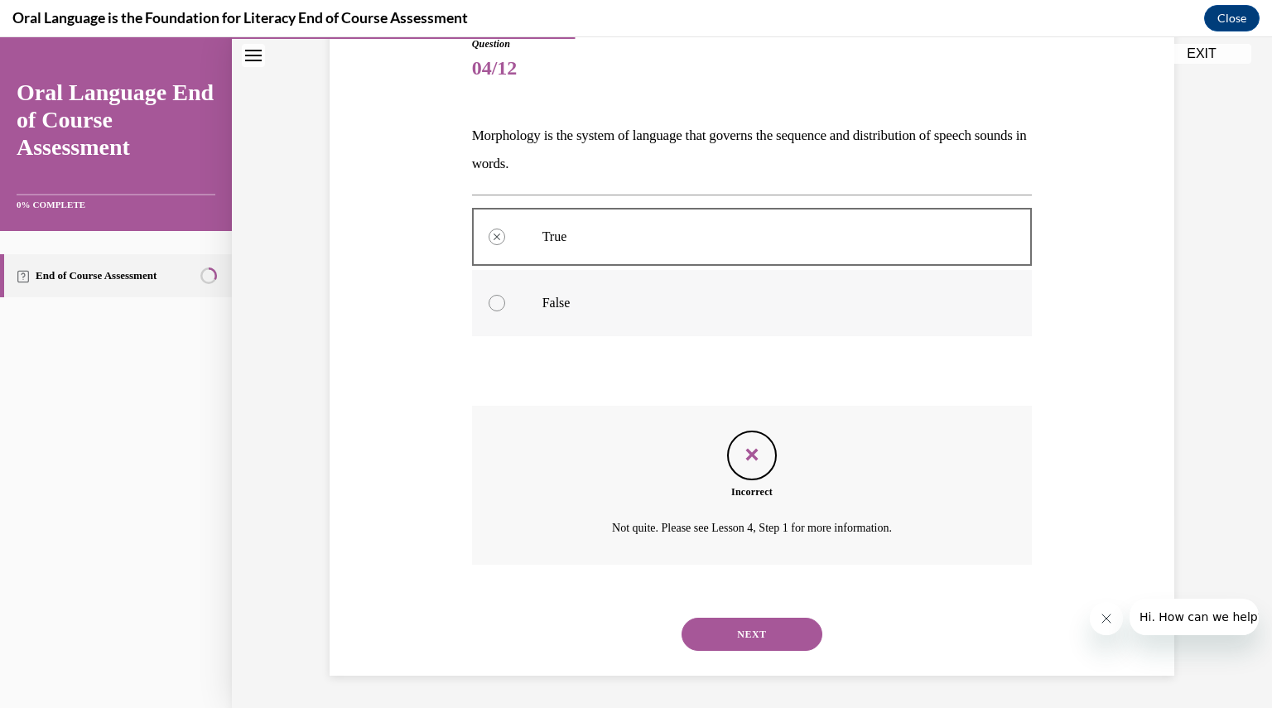
click at [493, 296] on div at bounding box center [496, 303] width 17 height 17
click at [753, 633] on button "NEXT" at bounding box center [751, 634] width 141 height 33
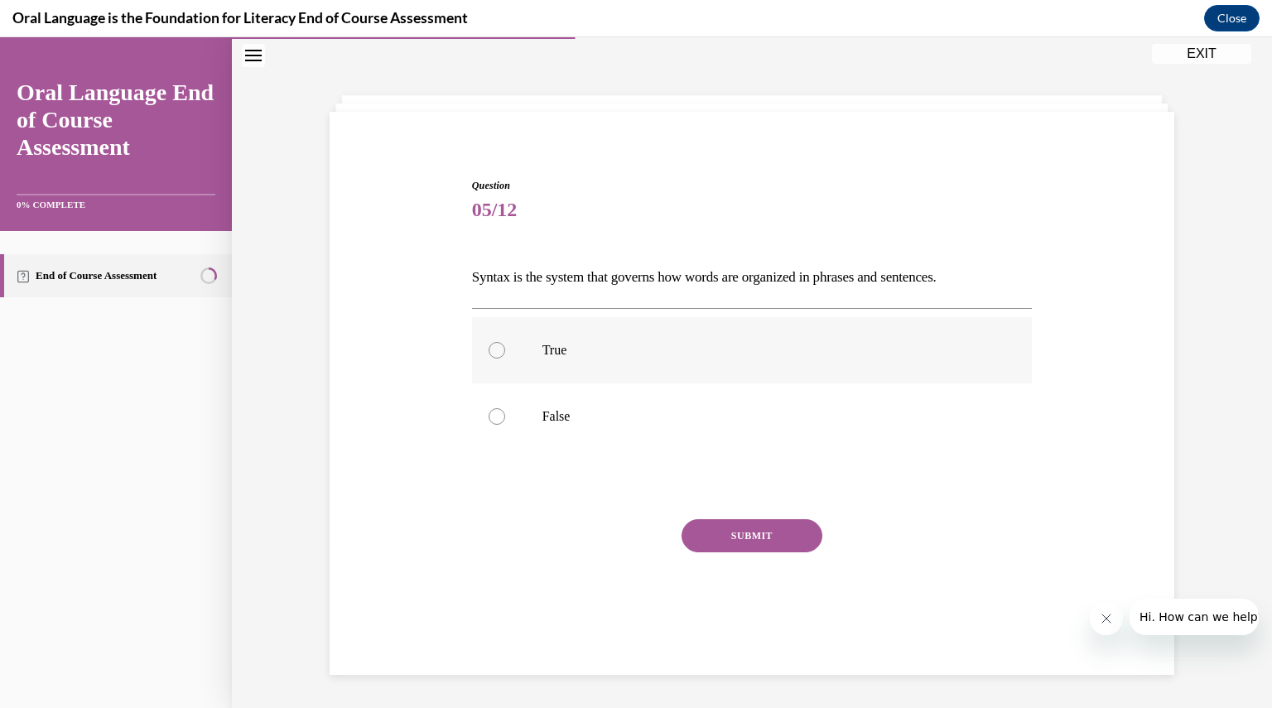
click at [681, 349] on p "True" at bounding box center [766, 350] width 449 height 17
click at [505, 349] on input "True" at bounding box center [496, 350] width 17 height 17
radio input "true"
click at [728, 529] on button "SUBMIT" at bounding box center [751, 535] width 141 height 33
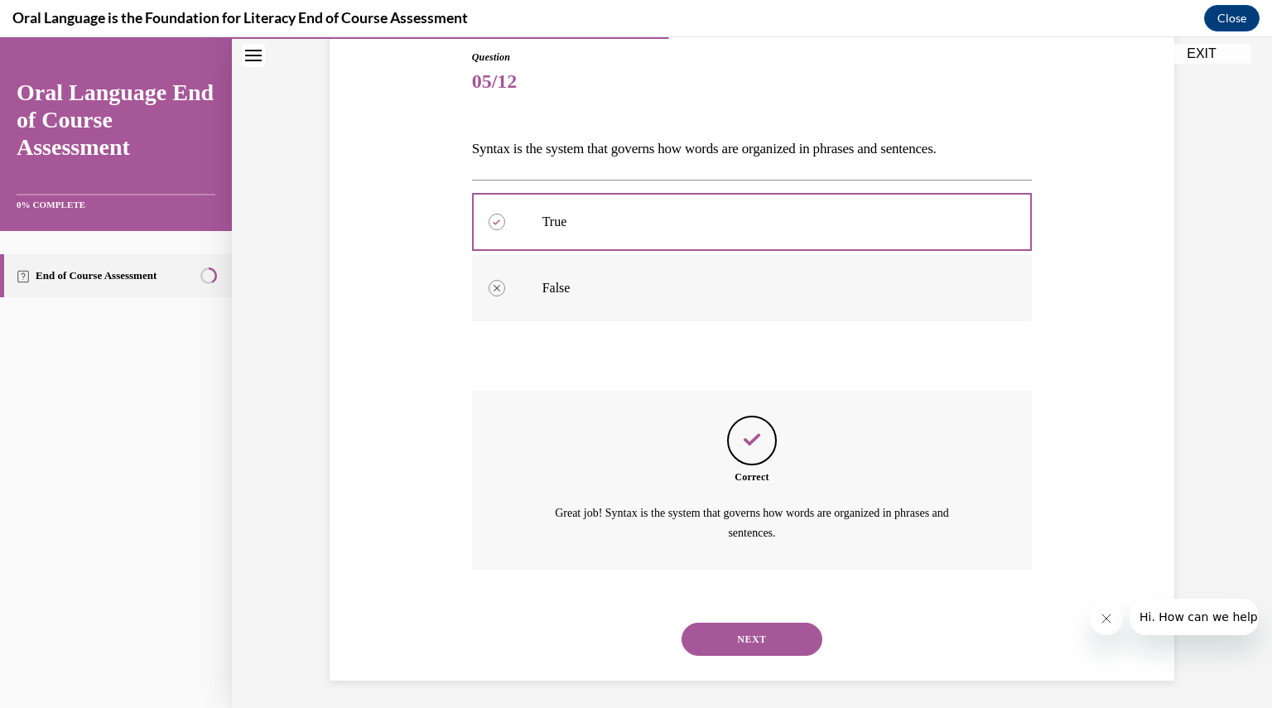
scroll to position [185, 0]
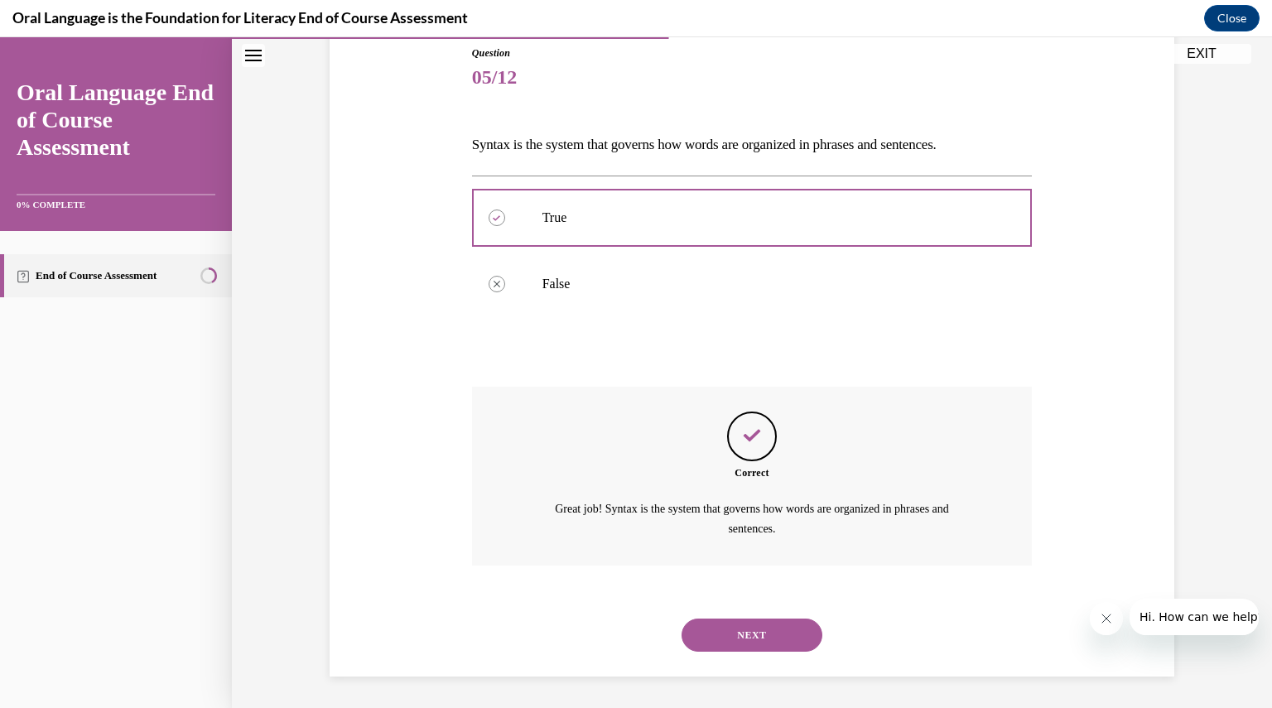
click at [733, 633] on button "NEXT" at bounding box center [751, 634] width 141 height 33
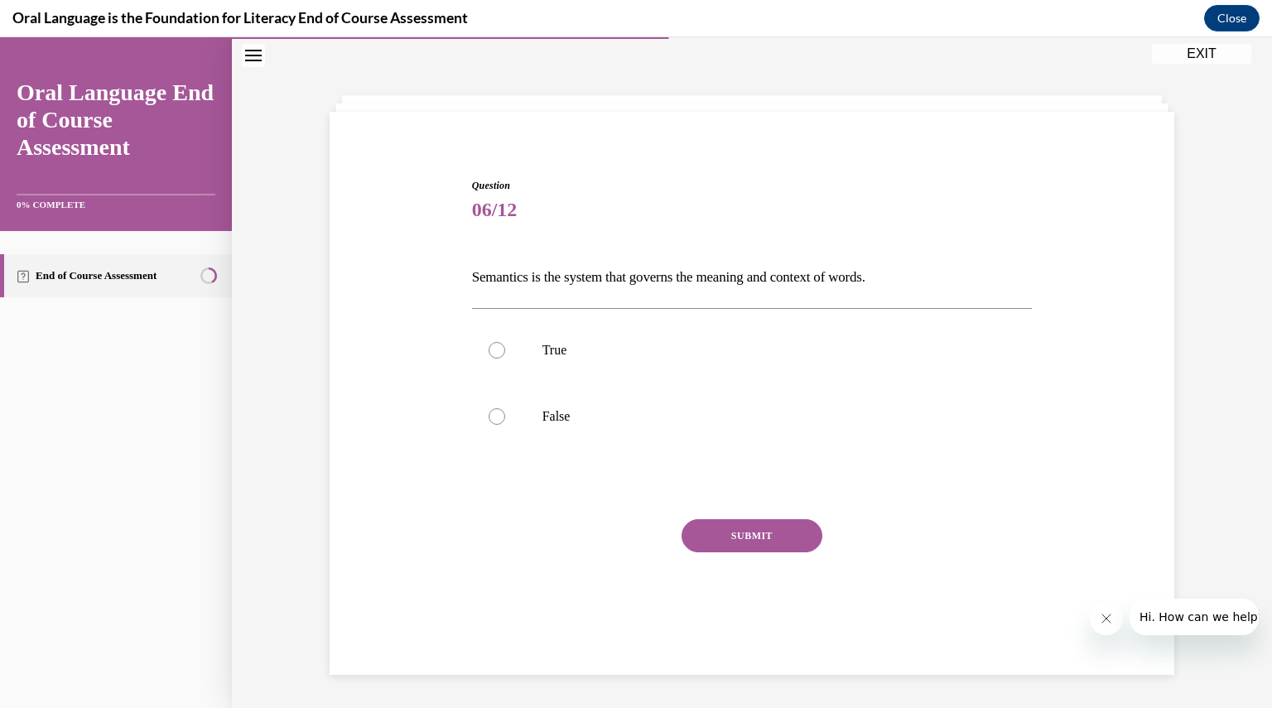
scroll to position [52, 0]
click at [615, 347] on p "True" at bounding box center [766, 350] width 449 height 17
click at [505, 347] on input "True" at bounding box center [496, 350] width 17 height 17
radio input "true"
click at [740, 539] on button "SUBMIT" at bounding box center [751, 535] width 141 height 33
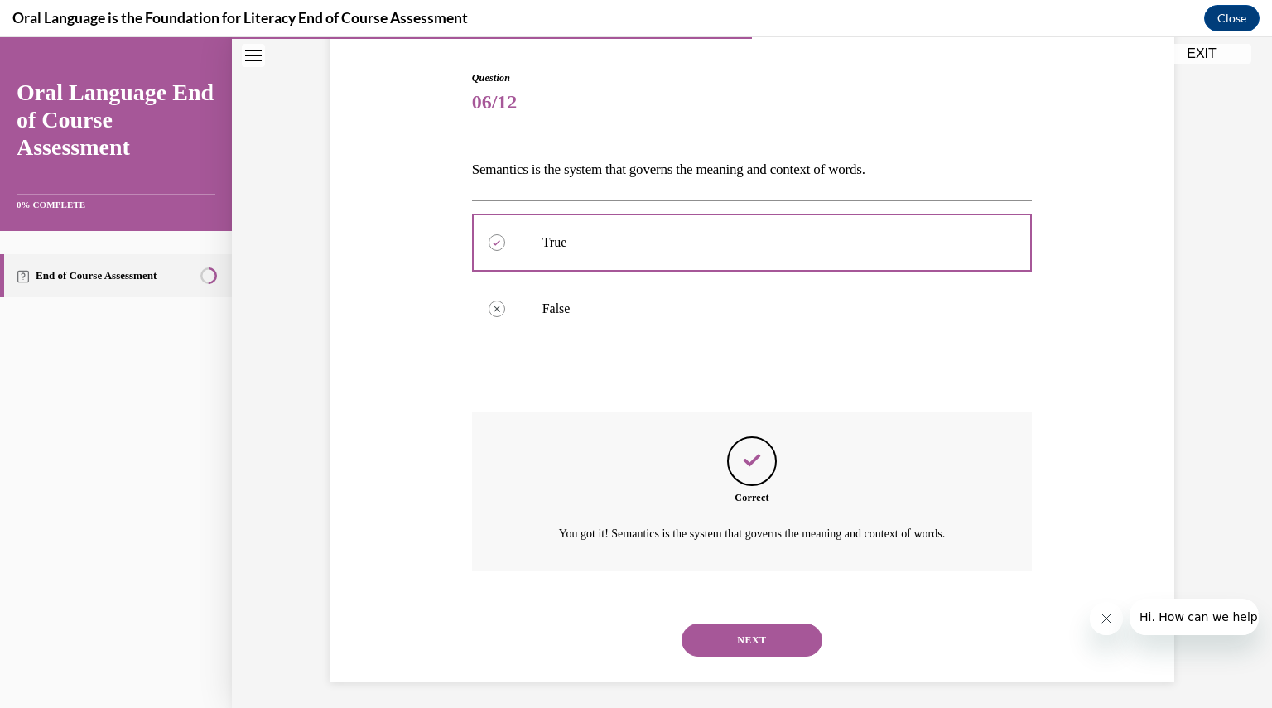
scroll to position [166, 0]
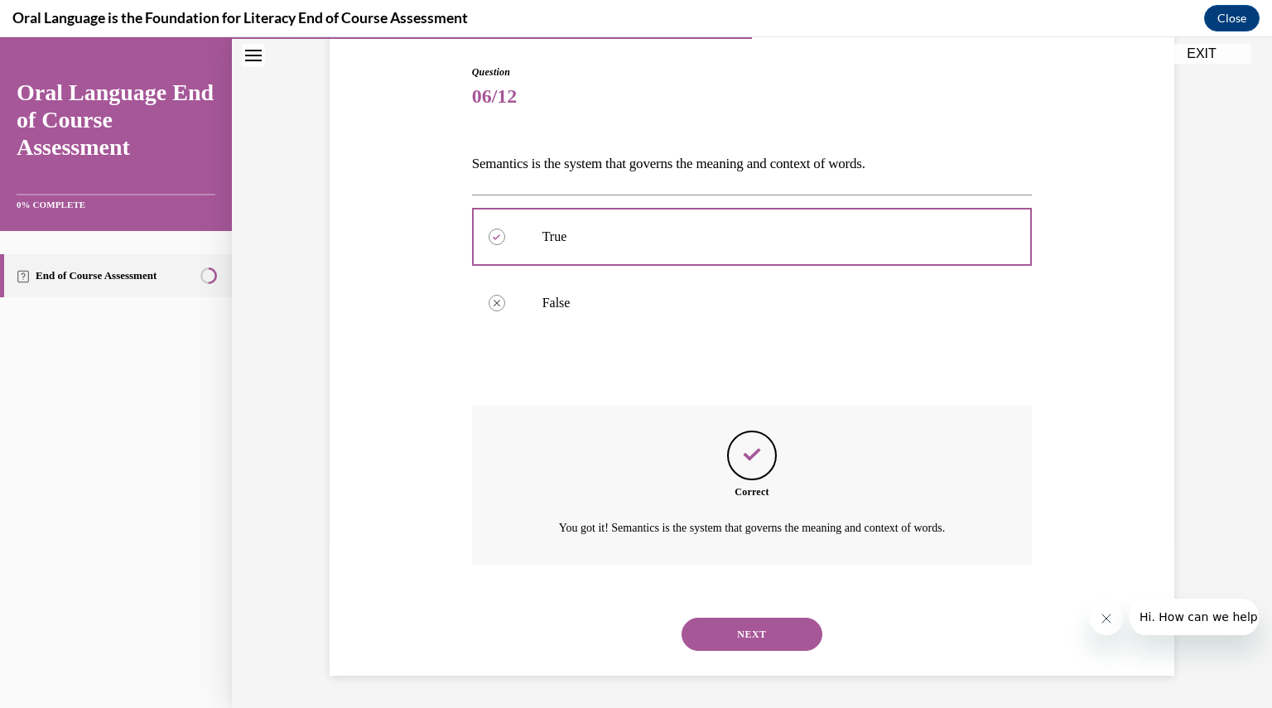
click at [724, 642] on button "NEXT" at bounding box center [751, 634] width 141 height 33
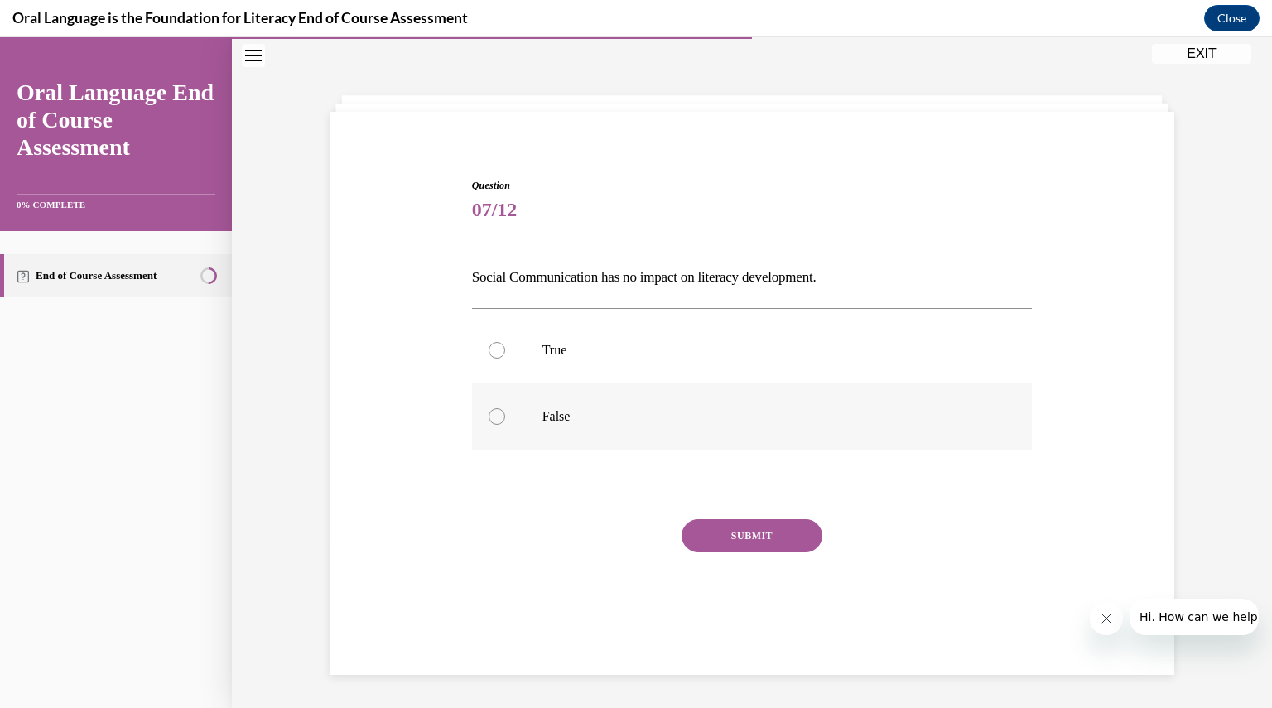
click at [603, 401] on label "False" at bounding box center [752, 416] width 560 height 66
click at [505, 408] on input "False" at bounding box center [496, 416] width 17 height 17
radio input "true"
click at [713, 522] on button "SUBMIT" at bounding box center [751, 535] width 141 height 33
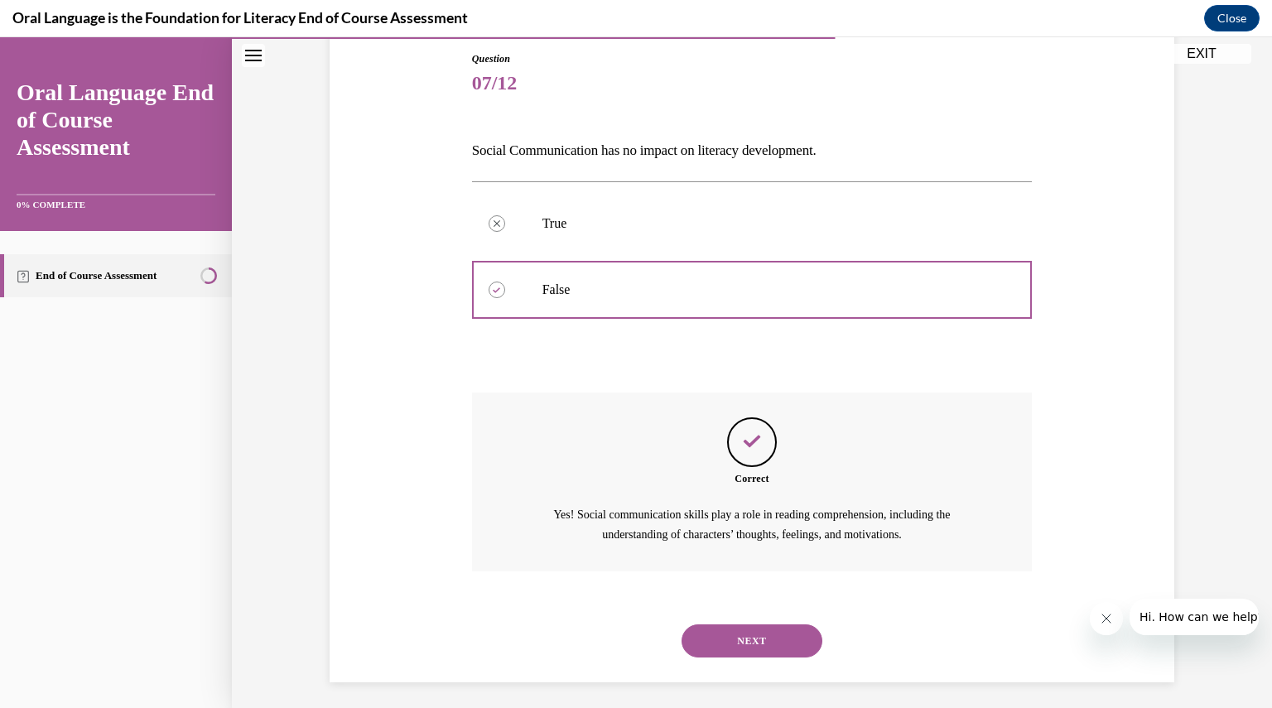
scroll to position [185, 0]
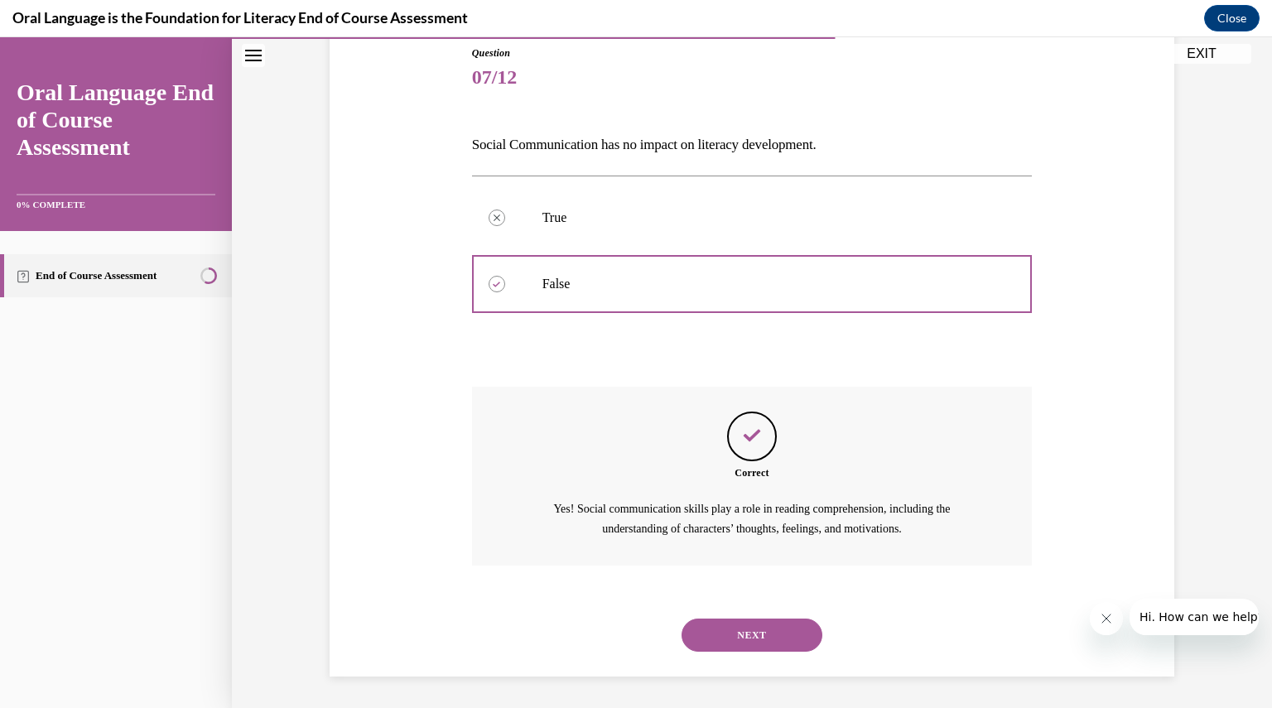
click at [724, 627] on button "NEXT" at bounding box center [751, 634] width 141 height 33
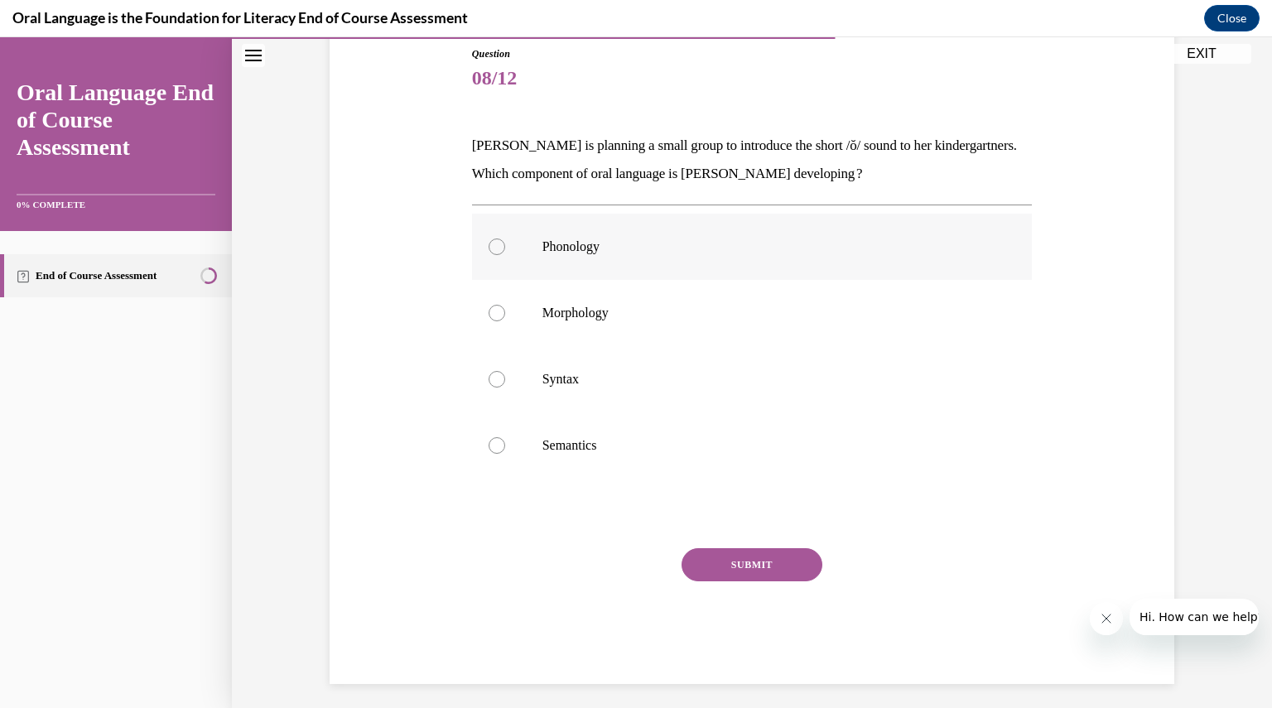
scroll to position [85, 0]
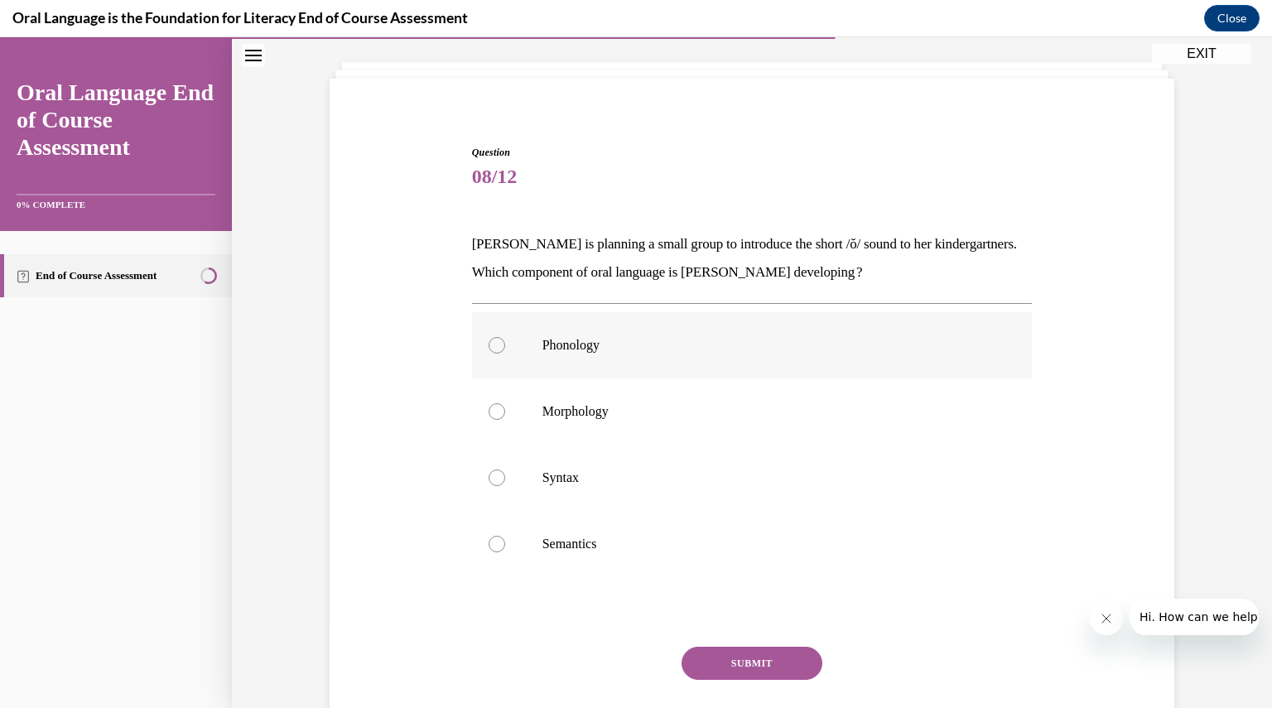
click at [628, 338] on p "Phonology" at bounding box center [766, 345] width 449 height 17
click at [505, 338] on input "Phonology" at bounding box center [496, 345] width 17 height 17
radio input "true"
click at [751, 658] on button "SUBMIT" at bounding box center [751, 663] width 141 height 33
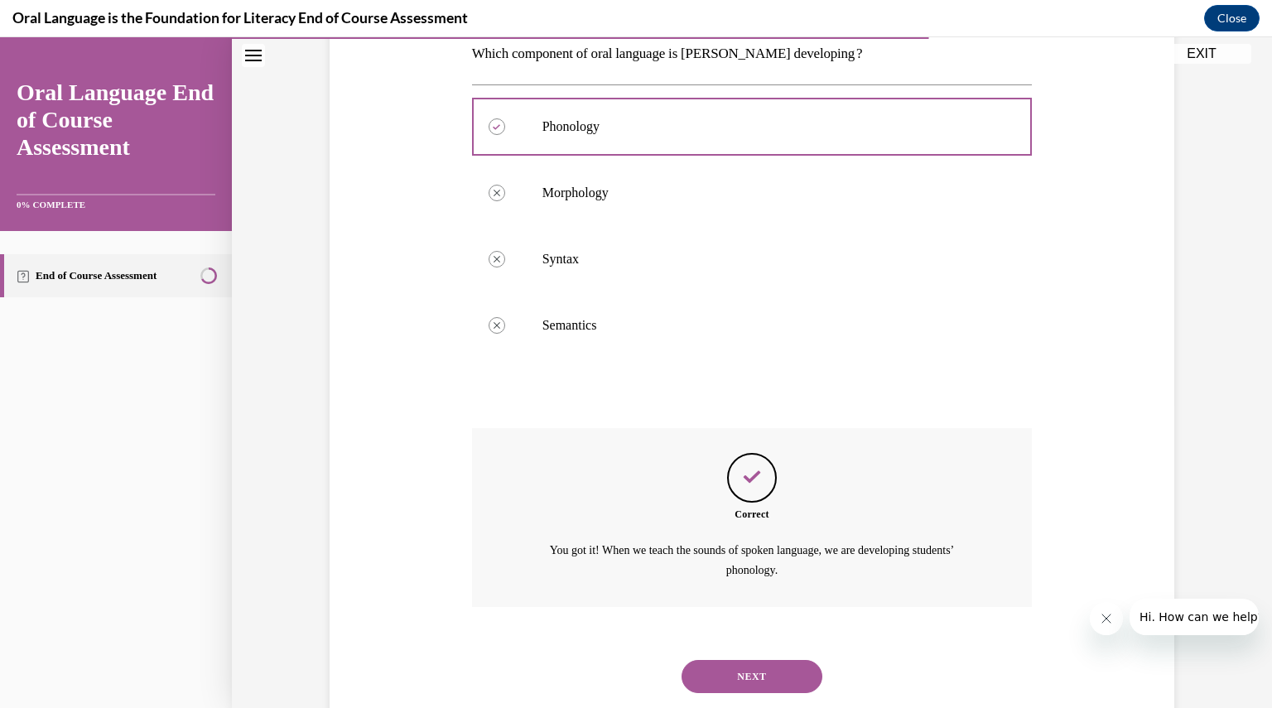
scroll to position [345, 0]
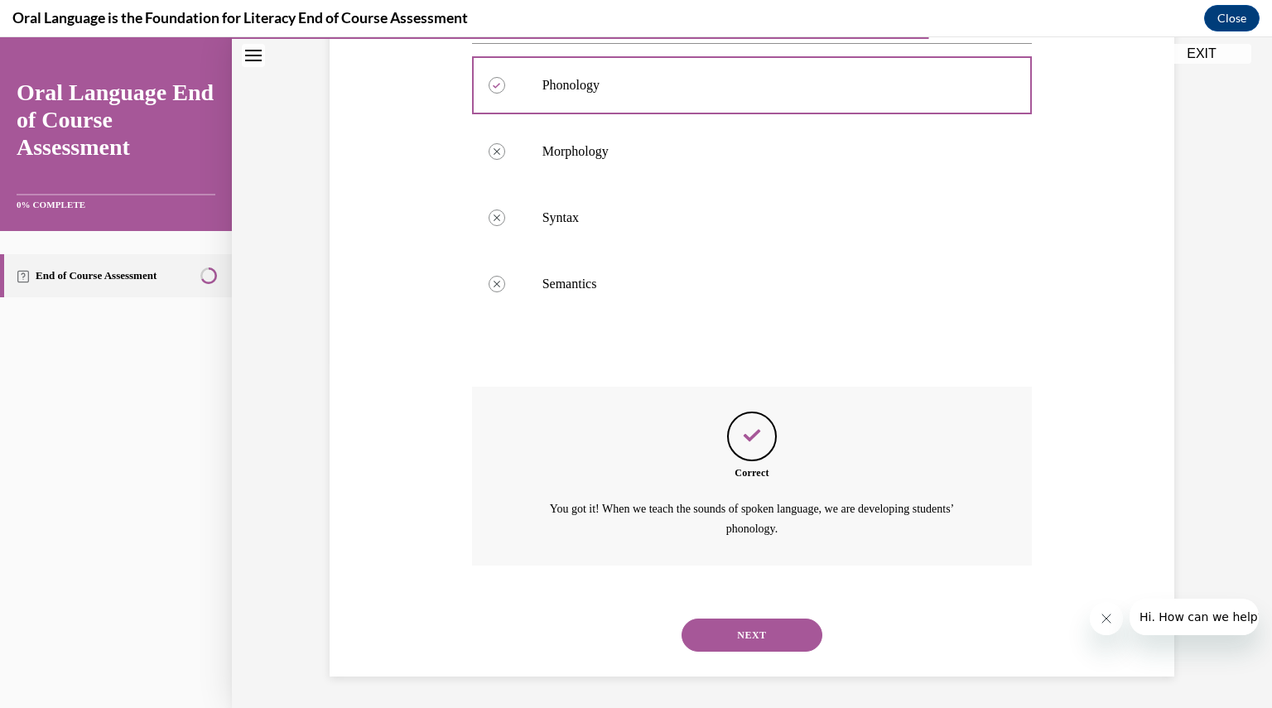
click at [758, 622] on button "NEXT" at bounding box center [751, 634] width 141 height 33
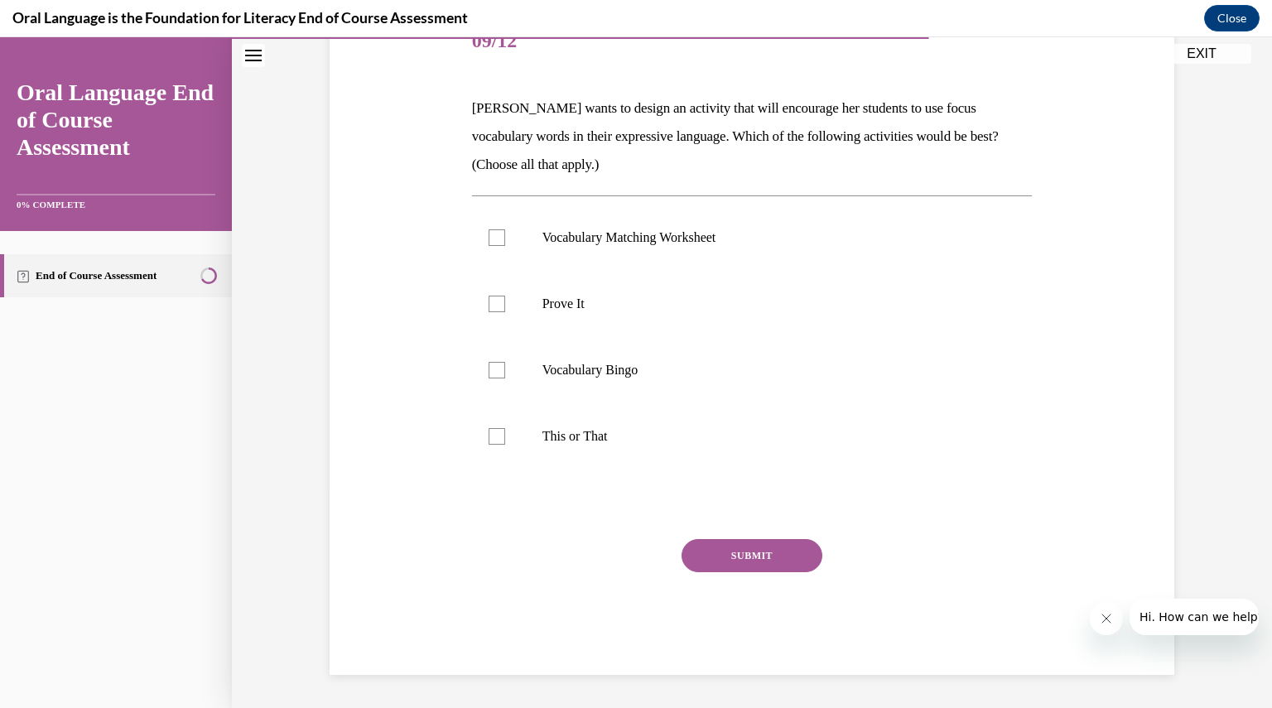
scroll to position [185, 0]
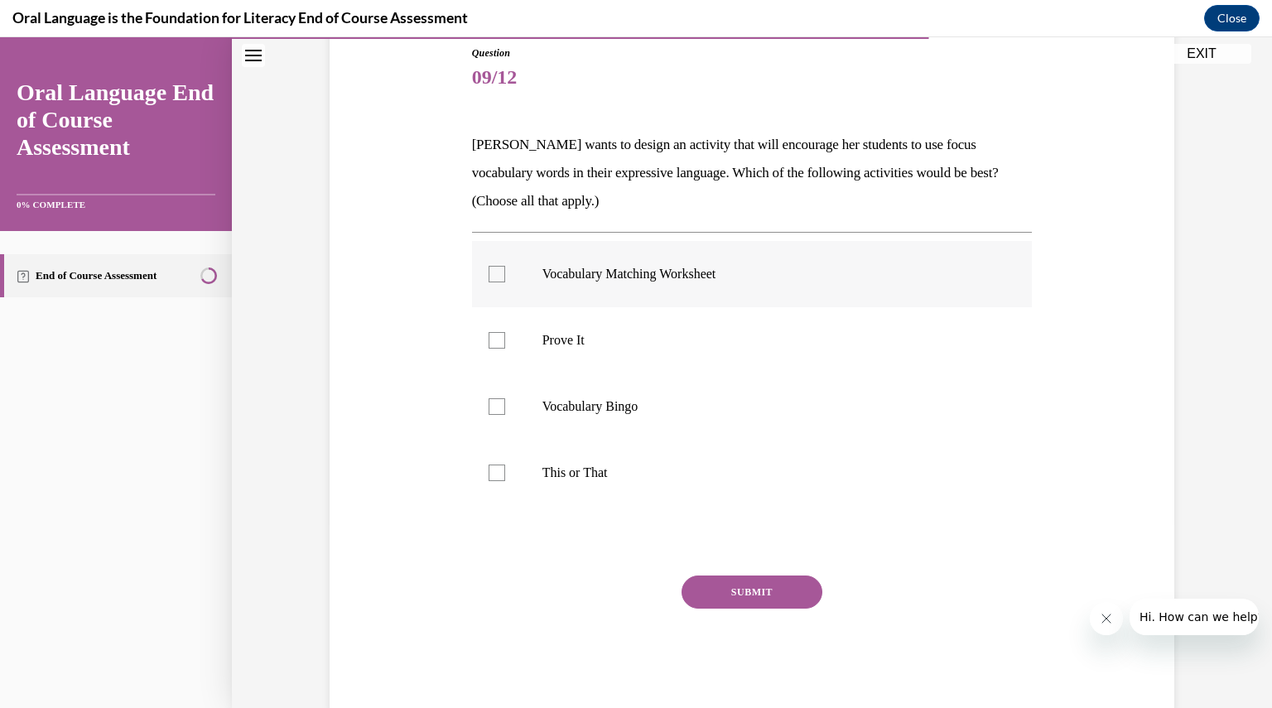
click at [618, 268] on p "Vocabulary Matching Worksheet" at bounding box center [766, 274] width 449 height 17
click at [505, 268] on input "Vocabulary Matching Worksheet" at bounding box center [496, 274] width 17 height 17
checkbox input "true"
click at [585, 322] on label "Prove It" at bounding box center [752, 340] width 560 height 66
click at [505, 332] on input "Prove It" at bounding box center [496, 340] width 17 height 17
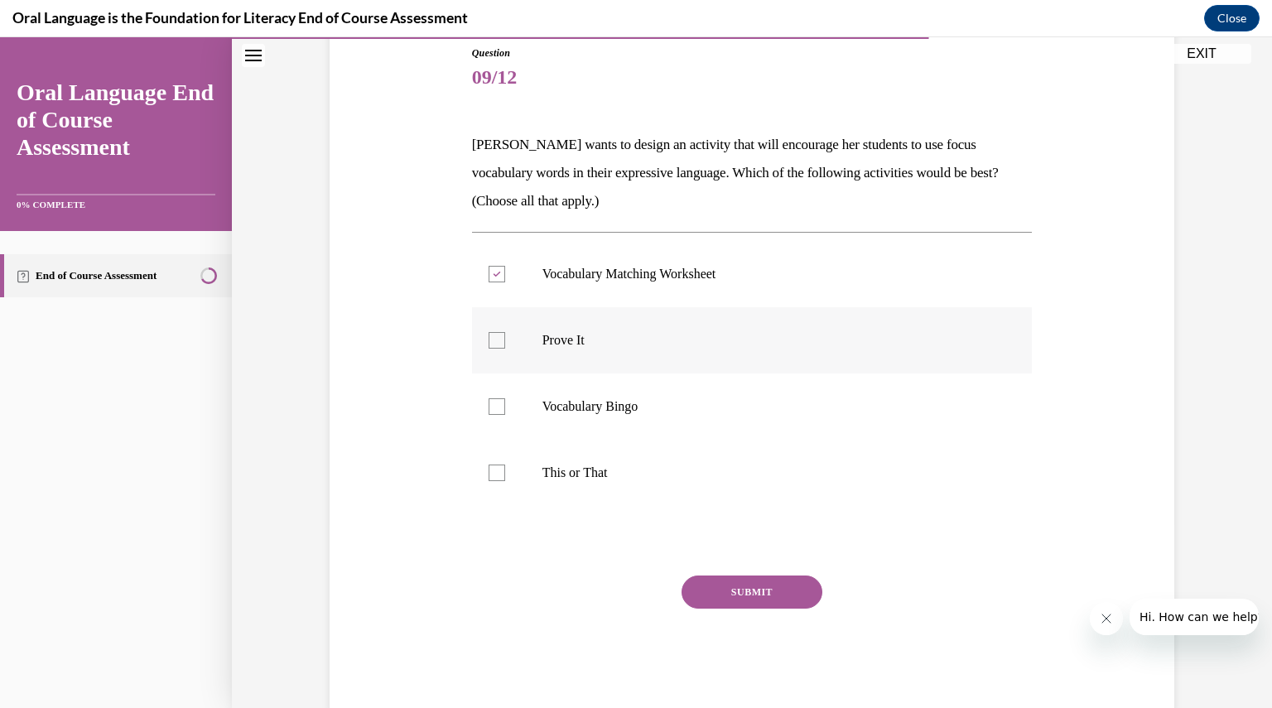
checkbox input "true"
click at [589, 484] on label "This or That" at bounding box center [752, 473] width 560 height 66
click at [505, 481] on input "This or That" at bounding box center [496, 472] width 17 height 17
checkbox input "true"
click at [721, 591] on button "SUBMIT" at bounding box center [751, 591] width 141 height 33
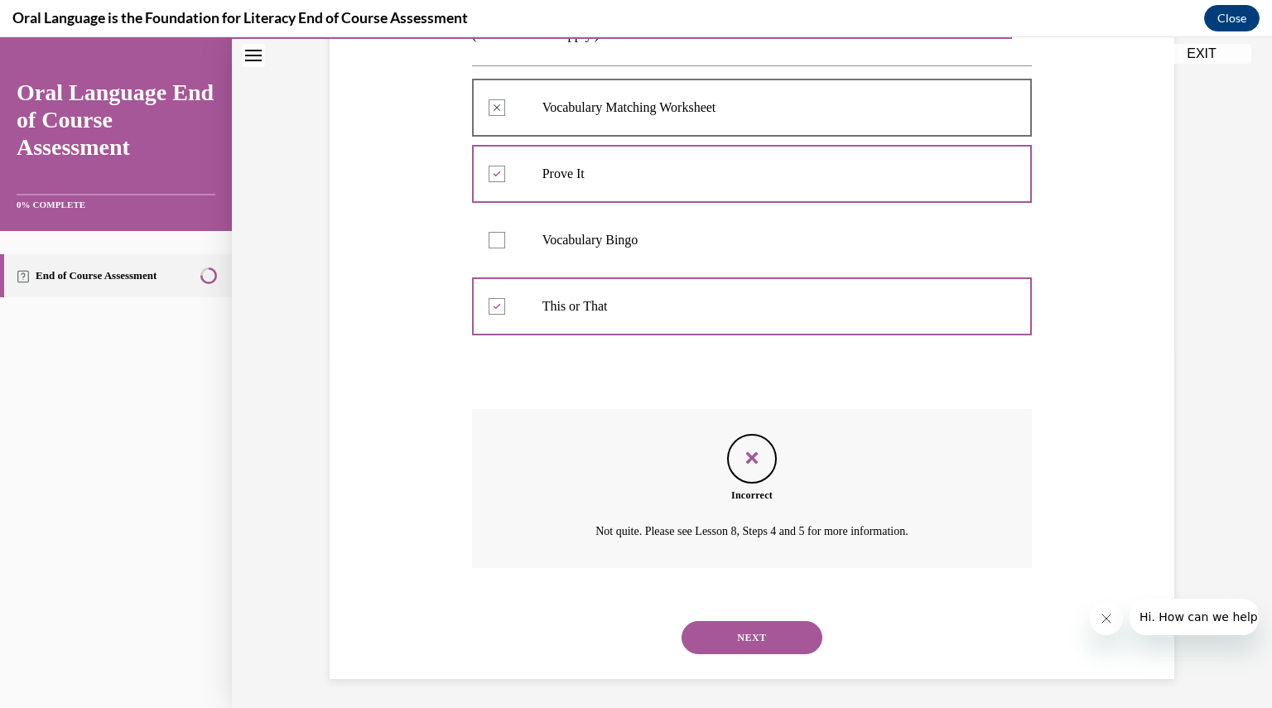
scroll to position [354, 0]
click at [751, 627] on button "NEXT" at bounding box center [751, 634] width 141 height 33
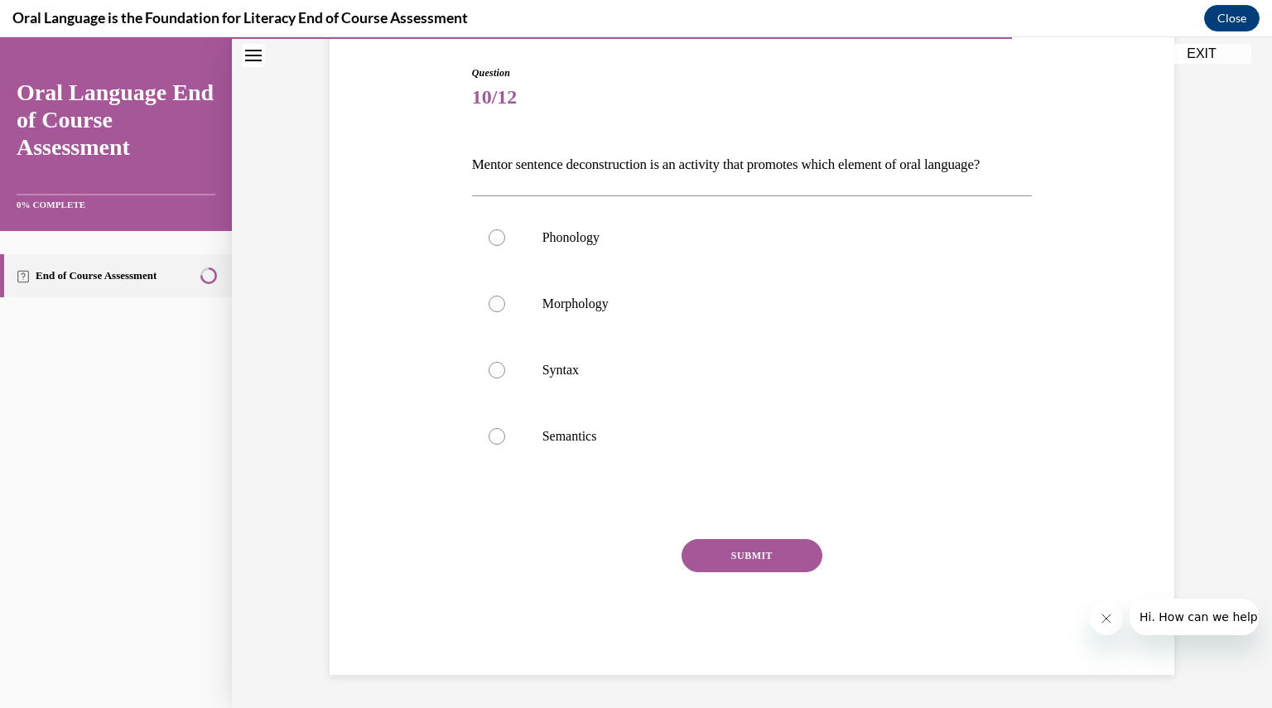
scroll to position [184, 0]
click at [603, 363] on label "Syntax" at bounding box center [752, 370] width 560 height 66
click at [505, 363] on input "Syntax" at bounding box center [496, 370] width 17 height 17
radio input "true"
click at [766, 565] on button "SUBMIT" at bounding box center [751, 555] width 141 height 33
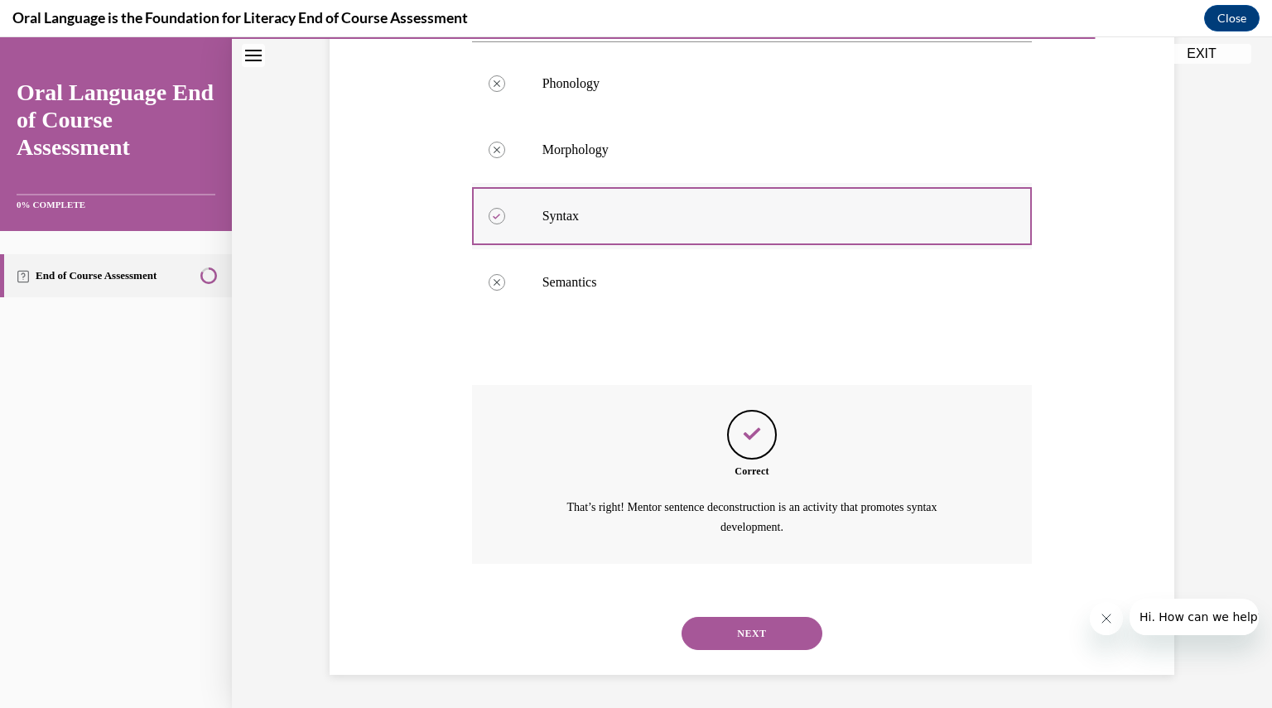
scroll to position [345, 0]
click at [737, 620] on button "NEXT" at bounding box center [751, 633] width 141 height 33
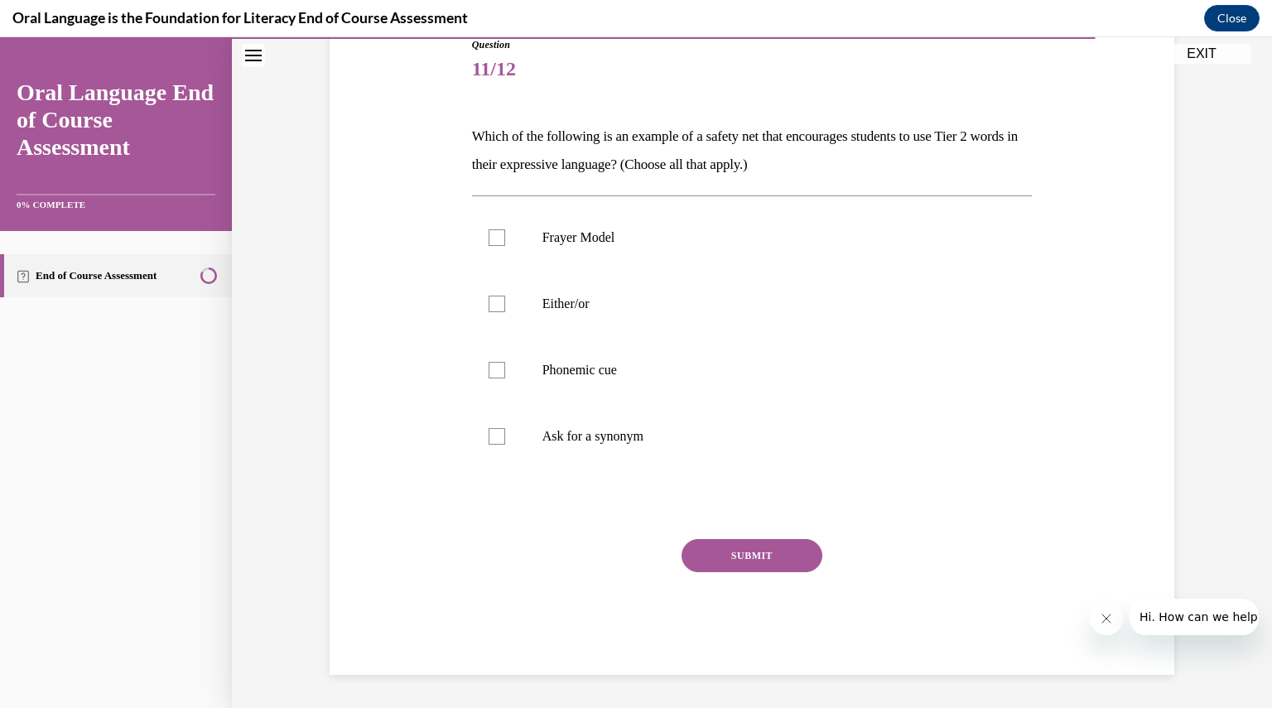
scroll to position [184, 0]
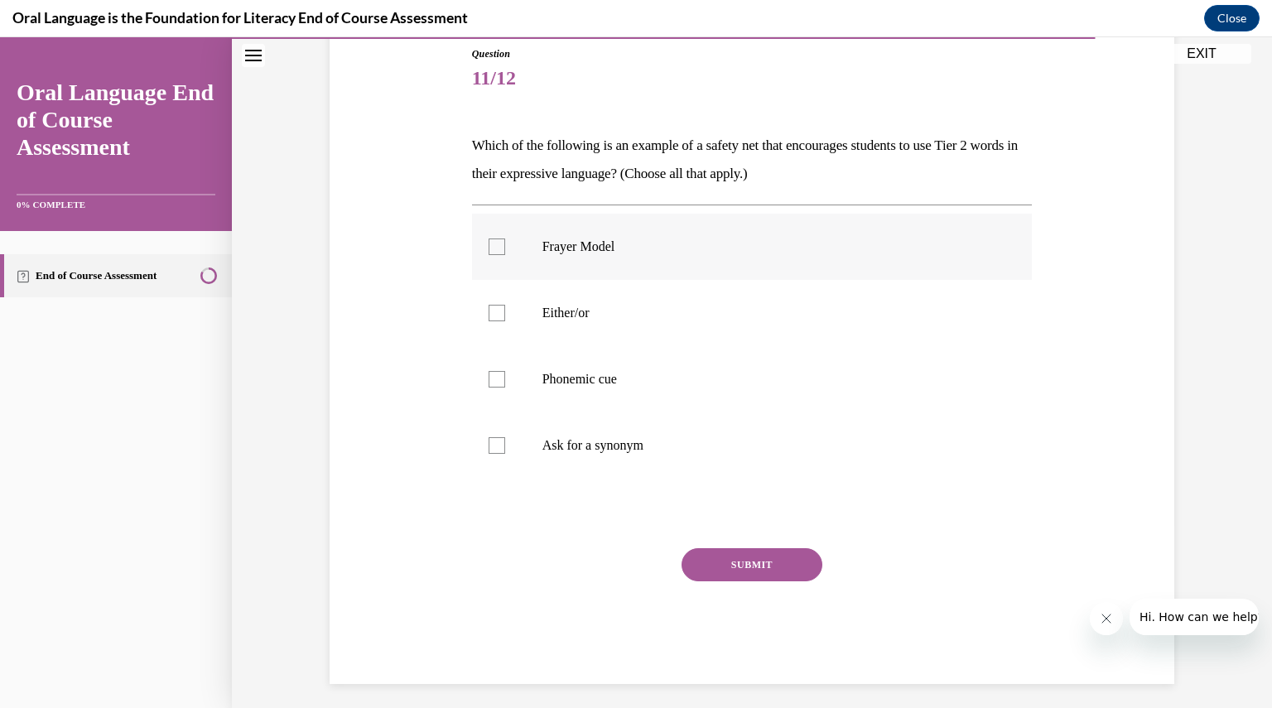
click at [619, 236] on label "Frayer Model" at bounding box center [752, 247] width 560 height 66
click at [505, 238] on input "Frayer Model" at bounding box center [496, 246] width 17 height 17
checkbox input "true"
click at [616, 439] on p "Ask for a synonym" at bounding box center [766, 445] width 449 height 17
click at [505, 439] on input "Ask for a synonym" at bounding box center [496, 445] width 17 height 17
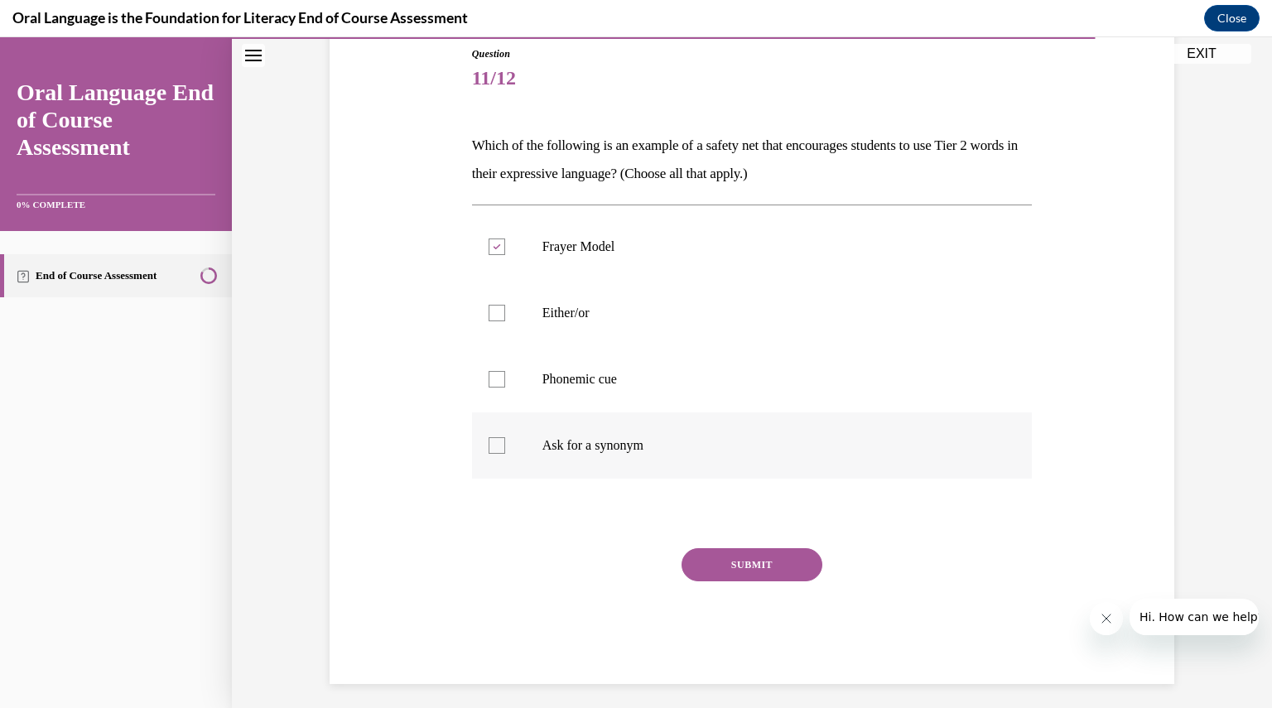
checkbox input "true"
click at [711, 557] on button "SUBMIT" at bounding box center [751, 564] width 141 height 33
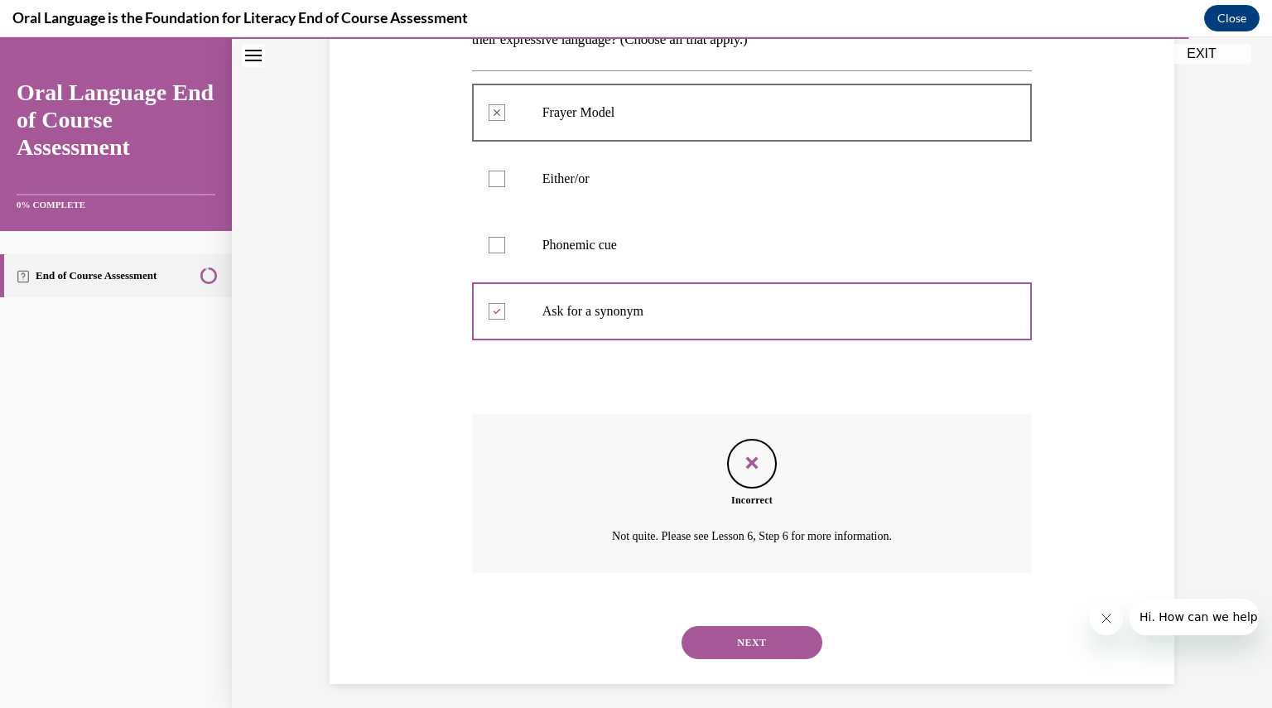
scroll to position [326, 0]
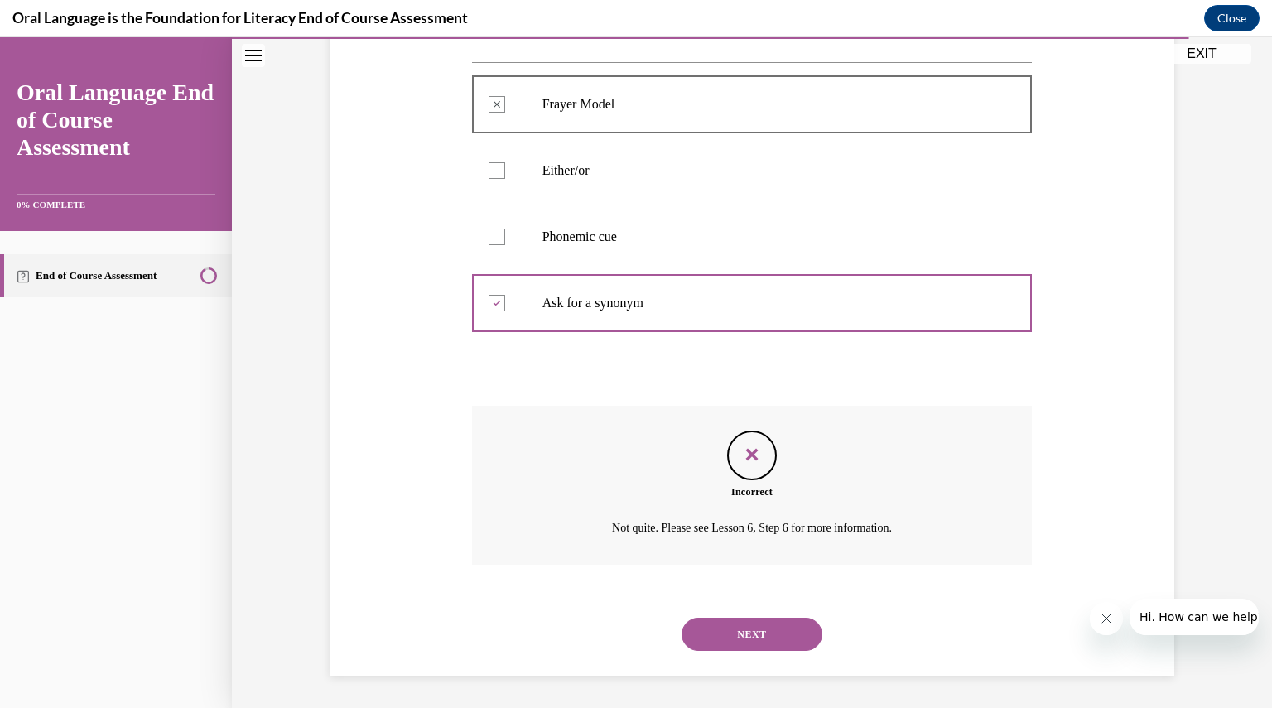
click at [734, 626] on button "NEXT" at bounding box center [751, 634] width 141 height 33
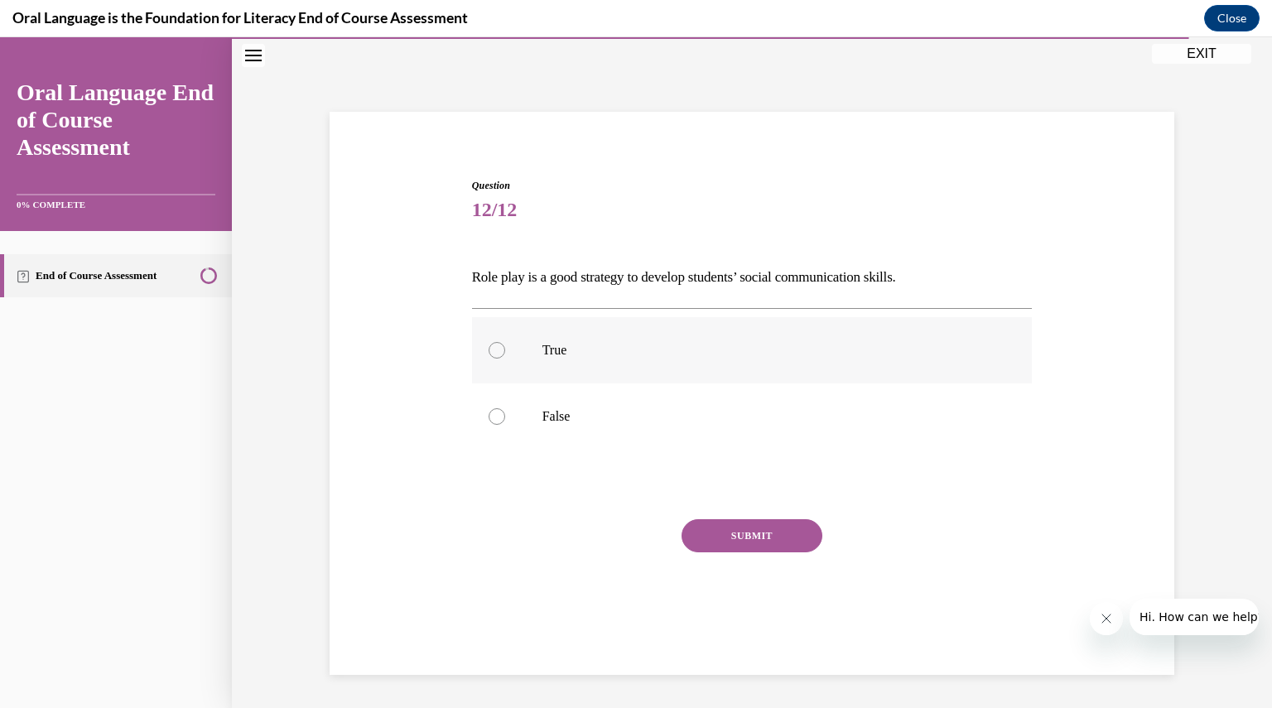
click at [669, 347] on p "True" at bounding box center [766, 350] width 449 height 17
click at [505, 347] on input "True" at bounding box center [496, 350] width 17 height 17
radio input "true"
click at [729, 531] on button "SUBMIT" at bounding box center [751, 535] width 141 height 33
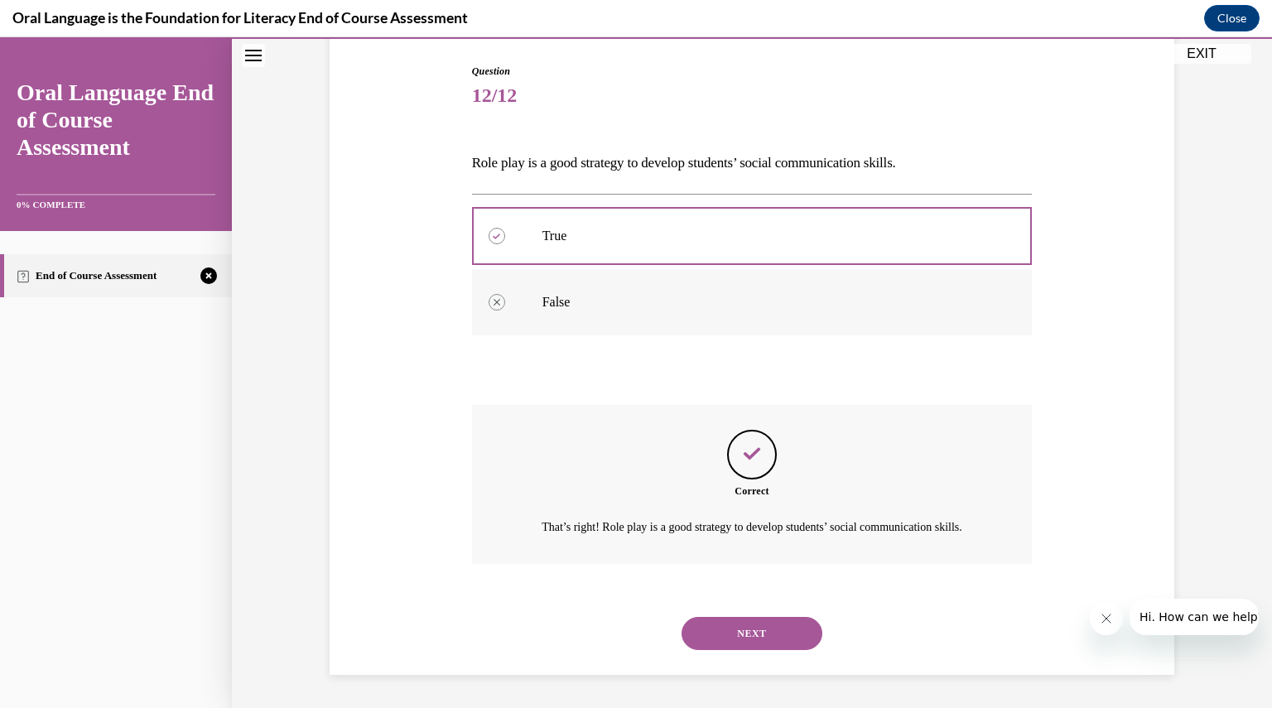
scroll to position [185, 0]
click at [743, 630] on button "NEXT" at bounding box center [751, 633] width 141 height 33
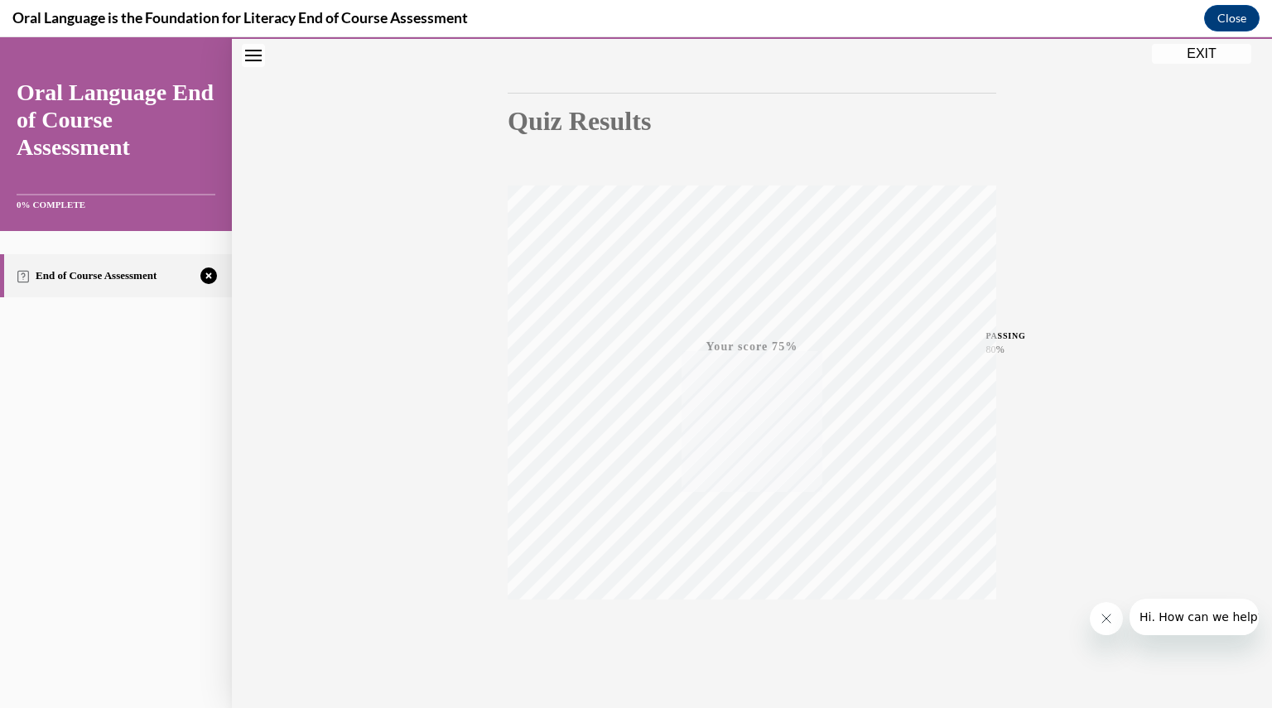
scroll to position [177, 0]
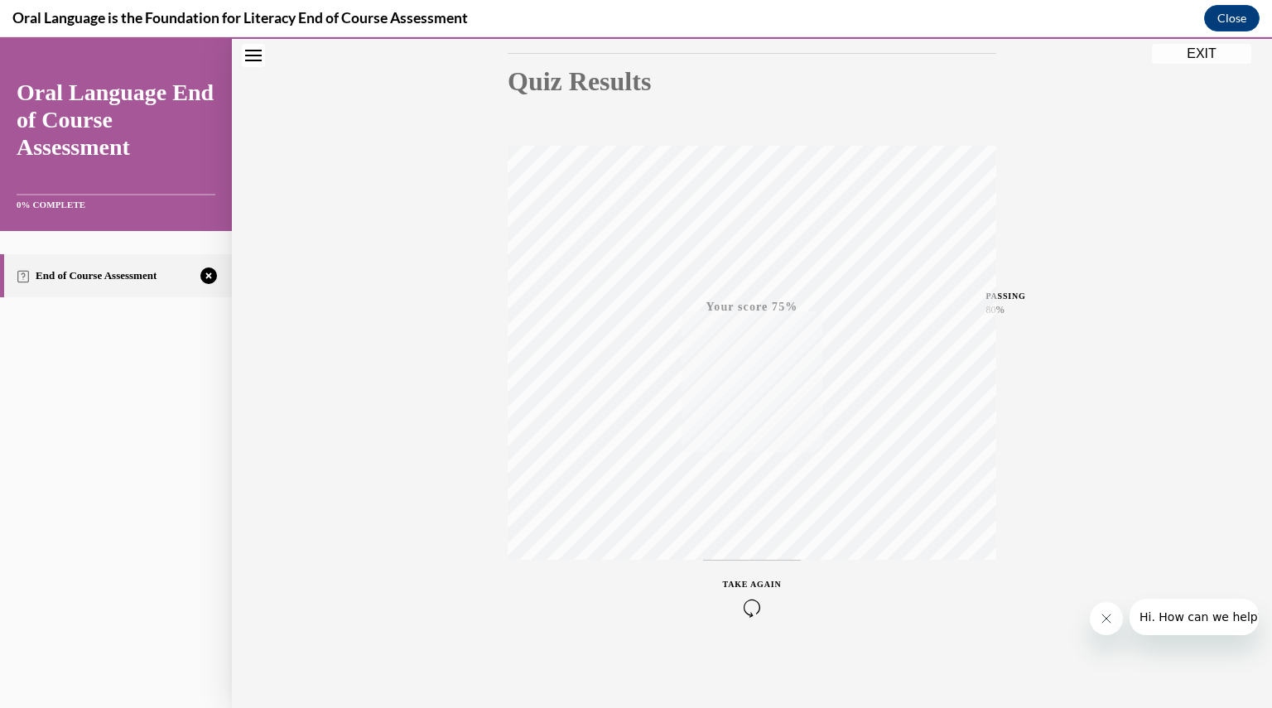
click at [754, 580] on span "TAKE AGAIN" at bounding box center [752, 584] width 59 height 9
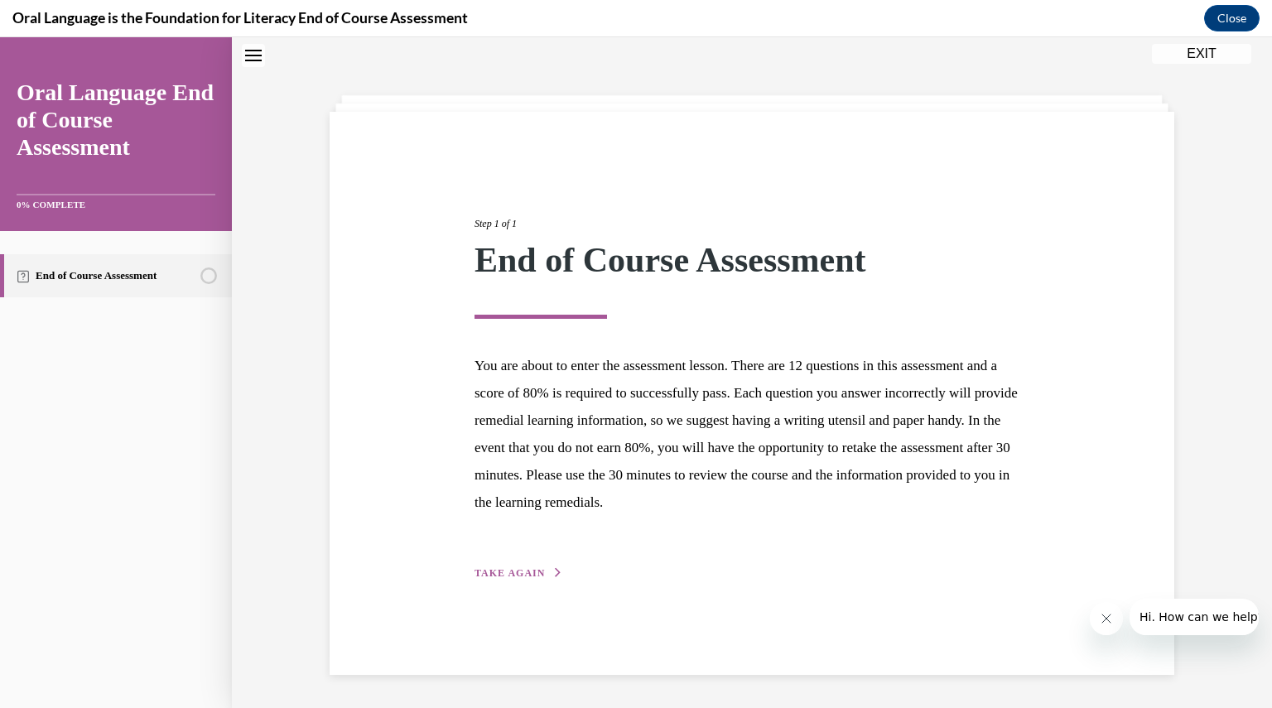
scroll to position [52, 0]
click at [536, 562] on div "Step 1 of 1 End of Course Assessment You are about to enter the assessment less…" at bounding box center [752, 380] width 580 height 404
click at [515, 574] on span "TAKE AGAIN" at bounding box center [509, 573] width 70 height 12
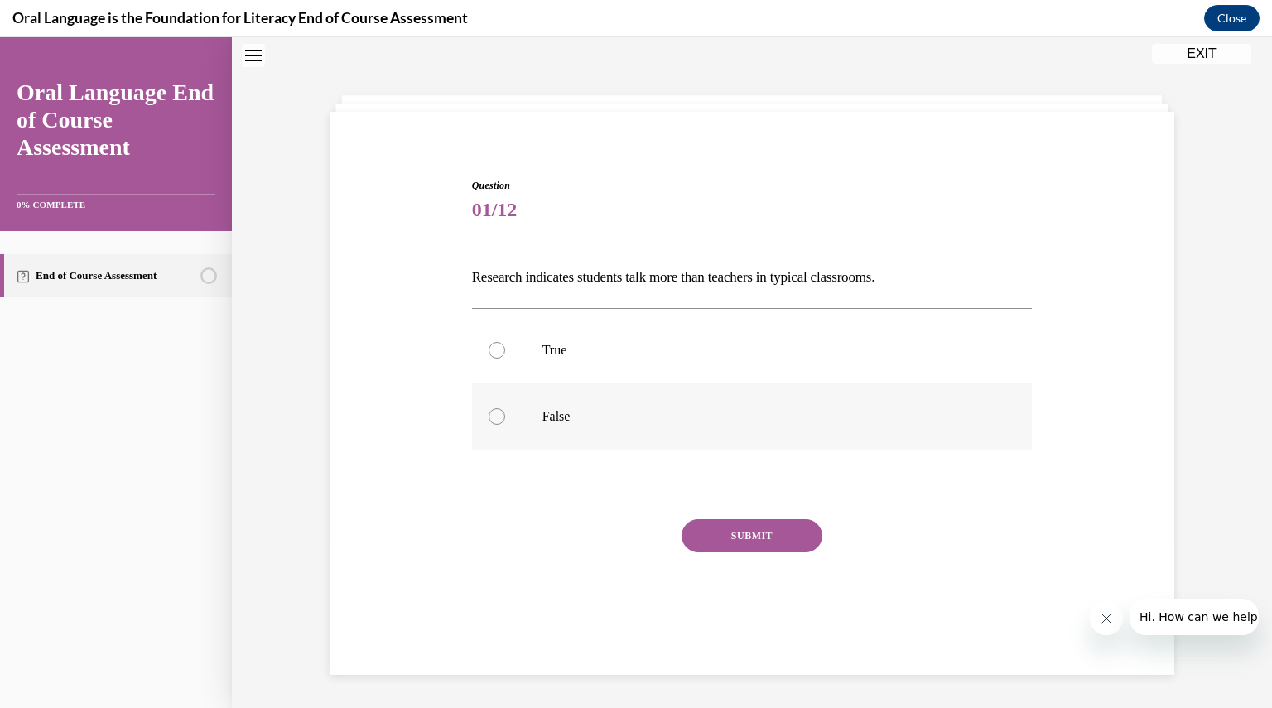
click at [560, 404] on label "False" at bounding box center [752, 416] width 560 height 66
click at [505, 408] on input "False" at bounding box center [496, 416] width 17 height 17
radio input "true"
click at [714, 532] on button "SUBMIT" at bounding box center [751, 535] width 141 height 33
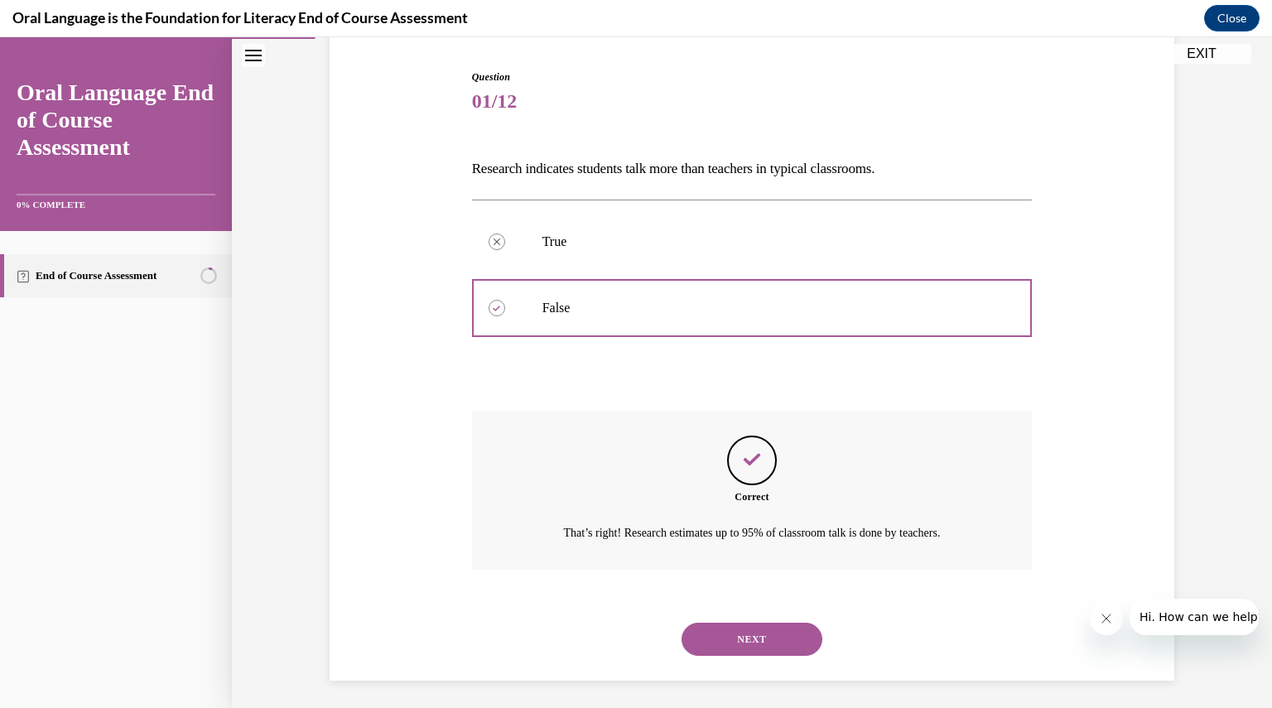
scroll to position [166, 0]
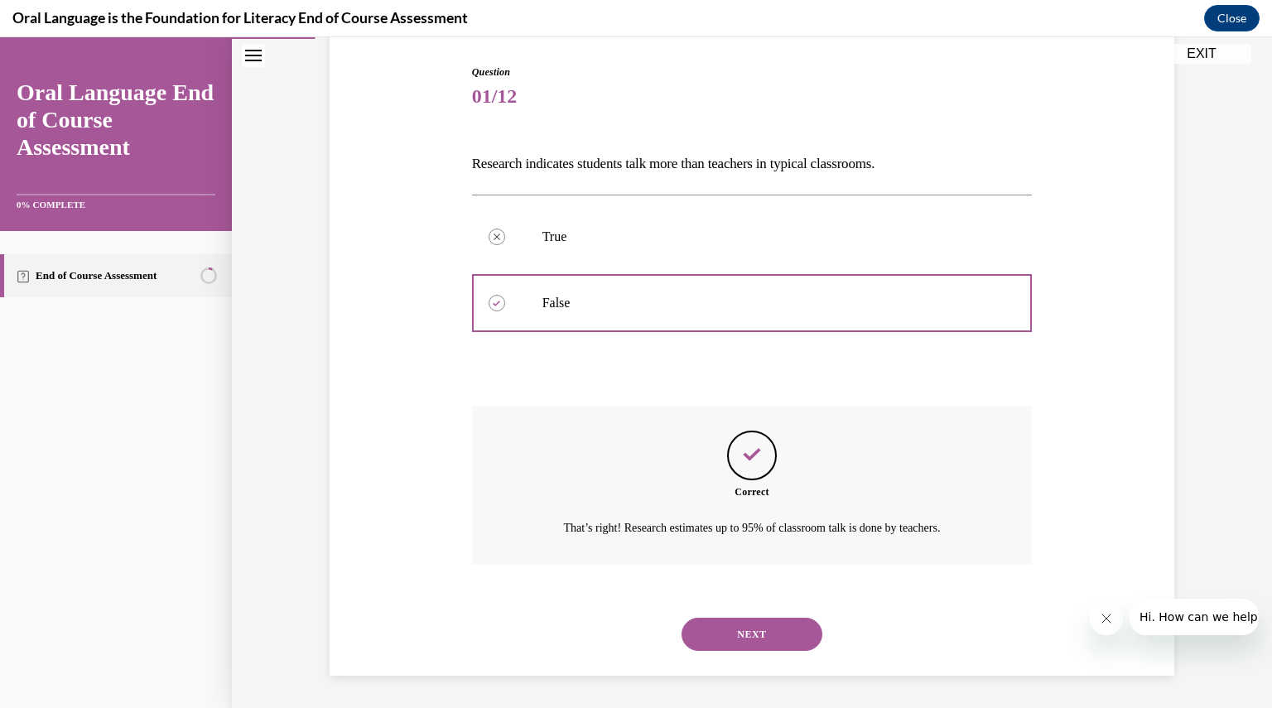
click at [723, 630] on button "NEXT" at bounding box center [751, 634] width 141 height 33
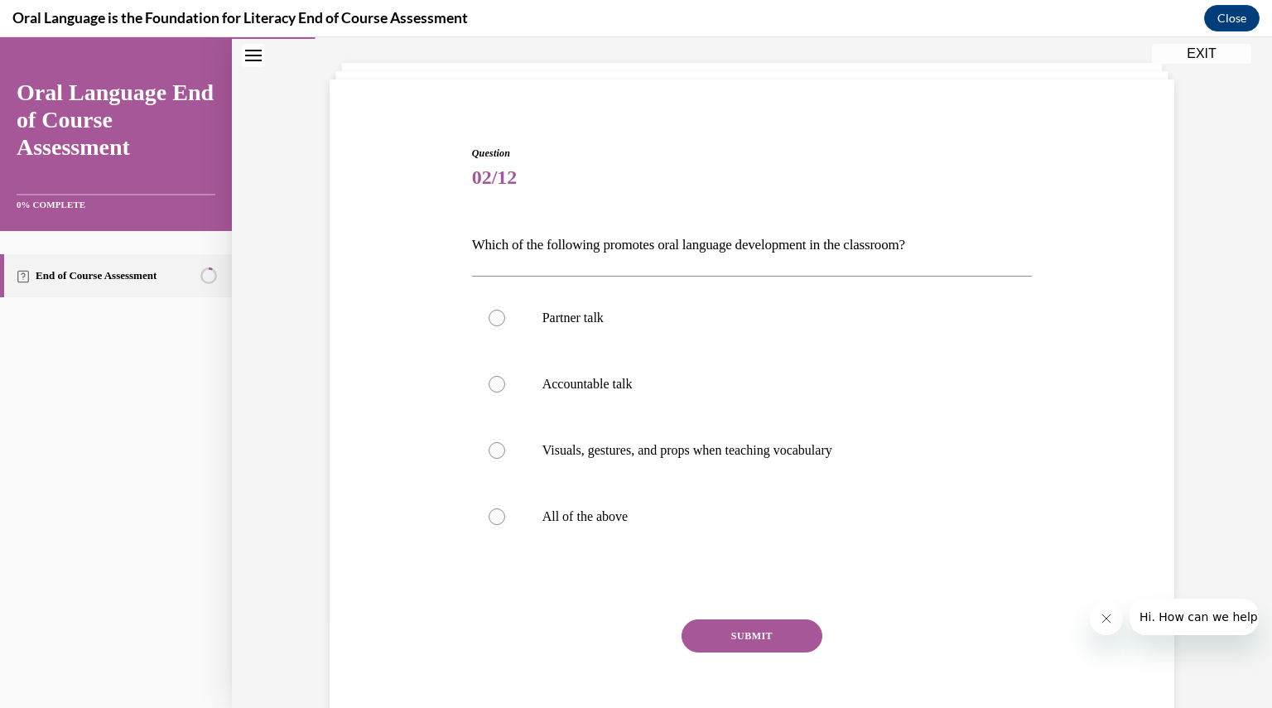
scroll to position [84, 0]
click at [596, 505] on label "All of the above" at bounding box center [752, 517] width 560 height 66
click at [505, 508] on input "All of the above" at bounding box center [496, 516] width 17 height 17
radio input "true"
click at [722, 632] on button "SUBMIT" at bounding box center [751, 635] width 141 height 33
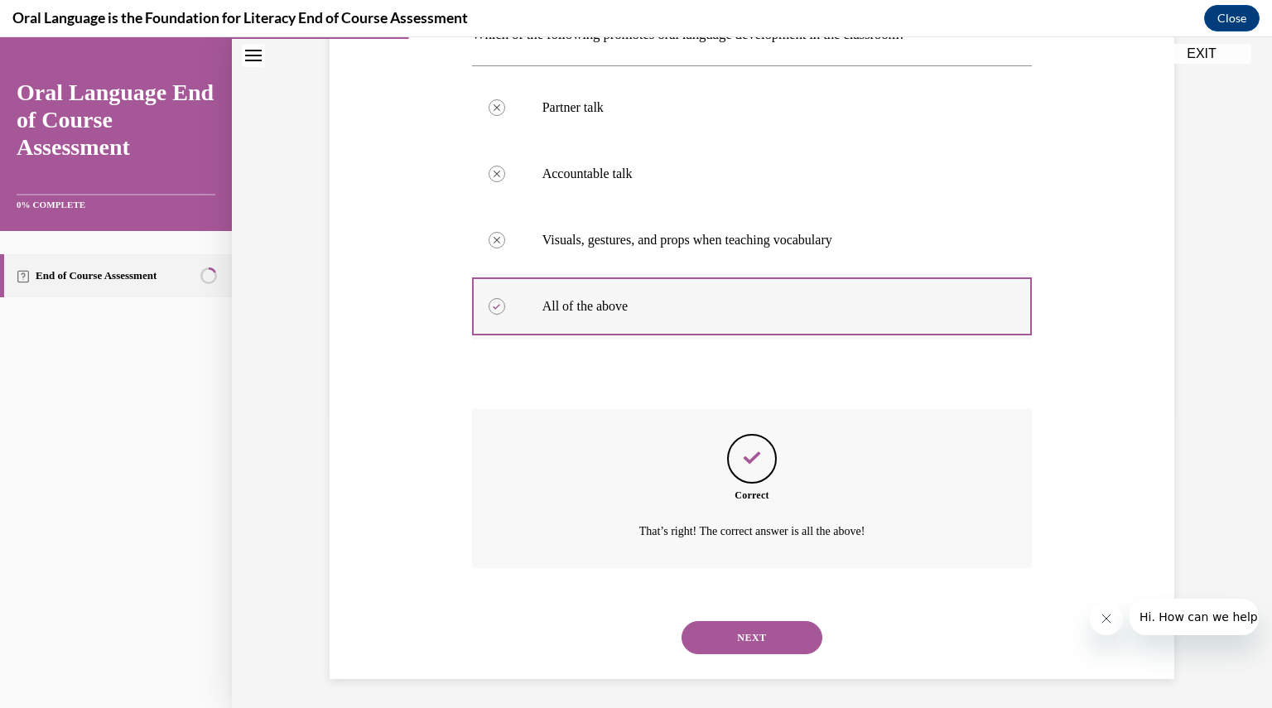
scroll to position [298, 0]
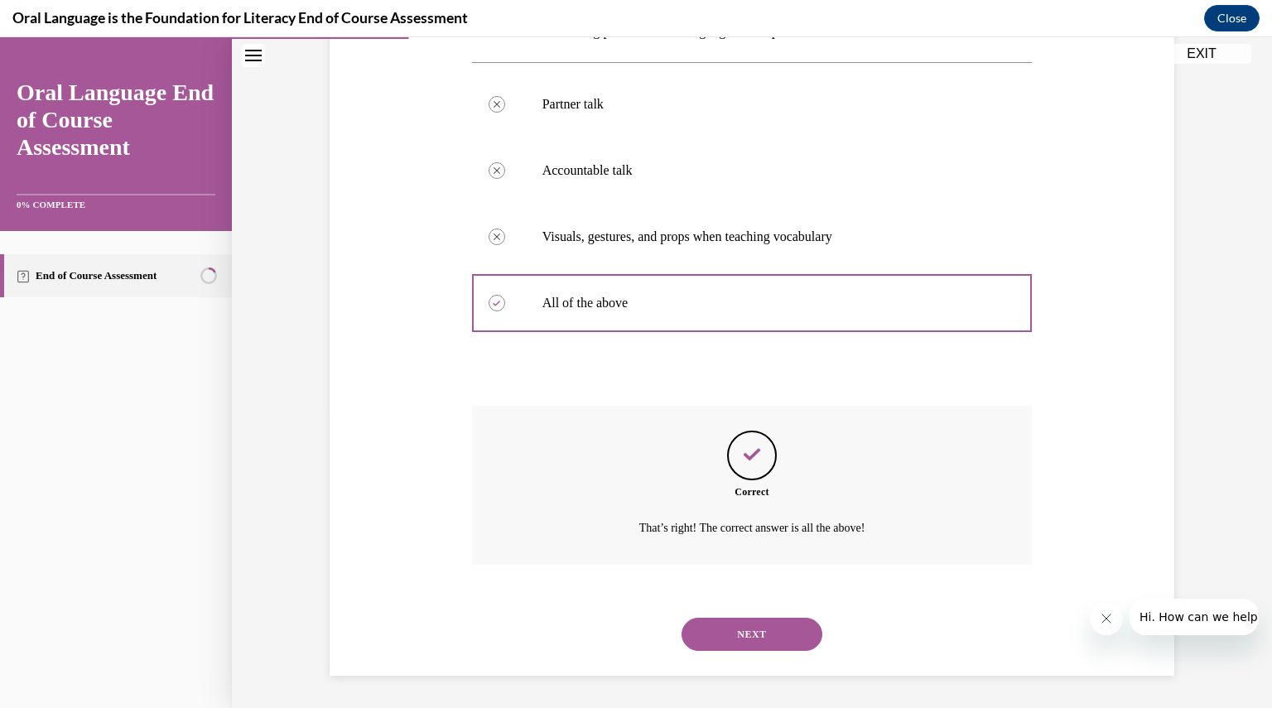
click at [742, 627] on button "NEXT" at bounding box center [751, 634] width 141 height 33
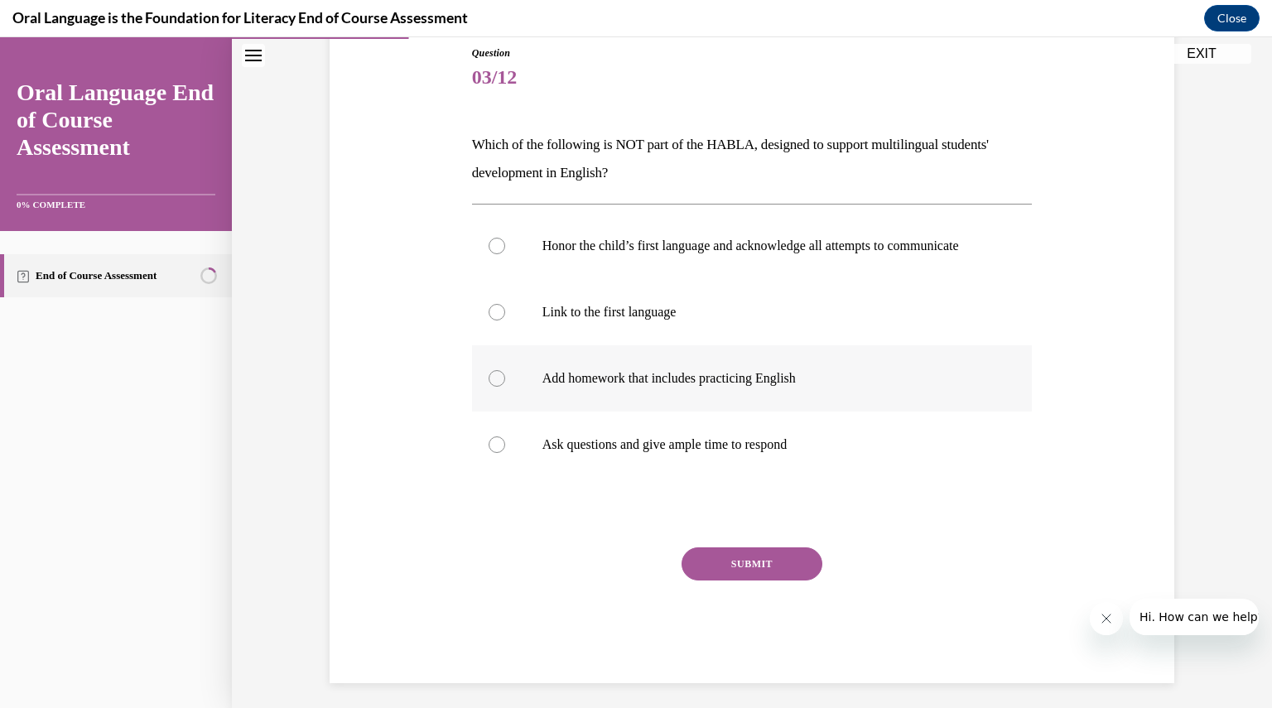
click at [653, 387] on p "Add homework that includes practicing English" at bounding box center [766, 378] width 449 height 17
click at [505, 387] on input "Add homework that includes practicing English" at bounding box center [496, 378] width 17 height 17
radio input "true"
click at [716, 575] on button "SUBMIT" at bounding box center [751, 563] width 141 height 33
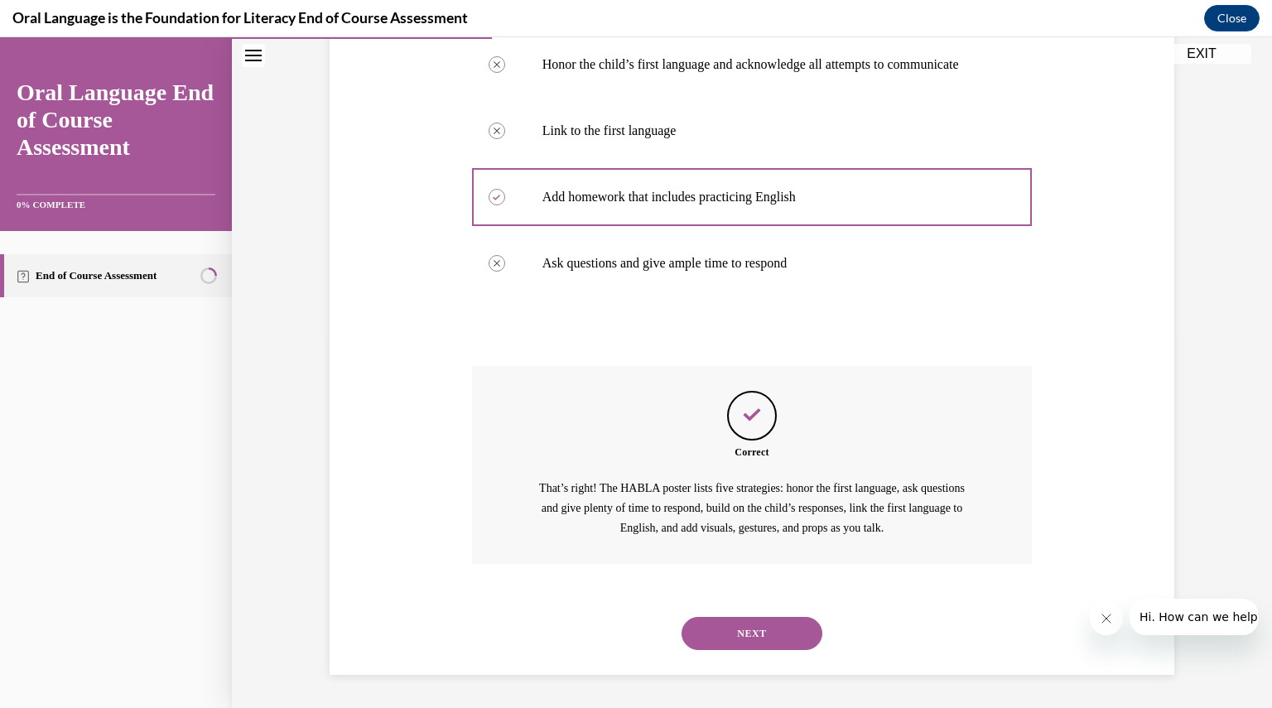
scroll to position [382, 0]
click at [699, 632] on button "NEXT" at bounding box center [751, 633] width 141 height 33
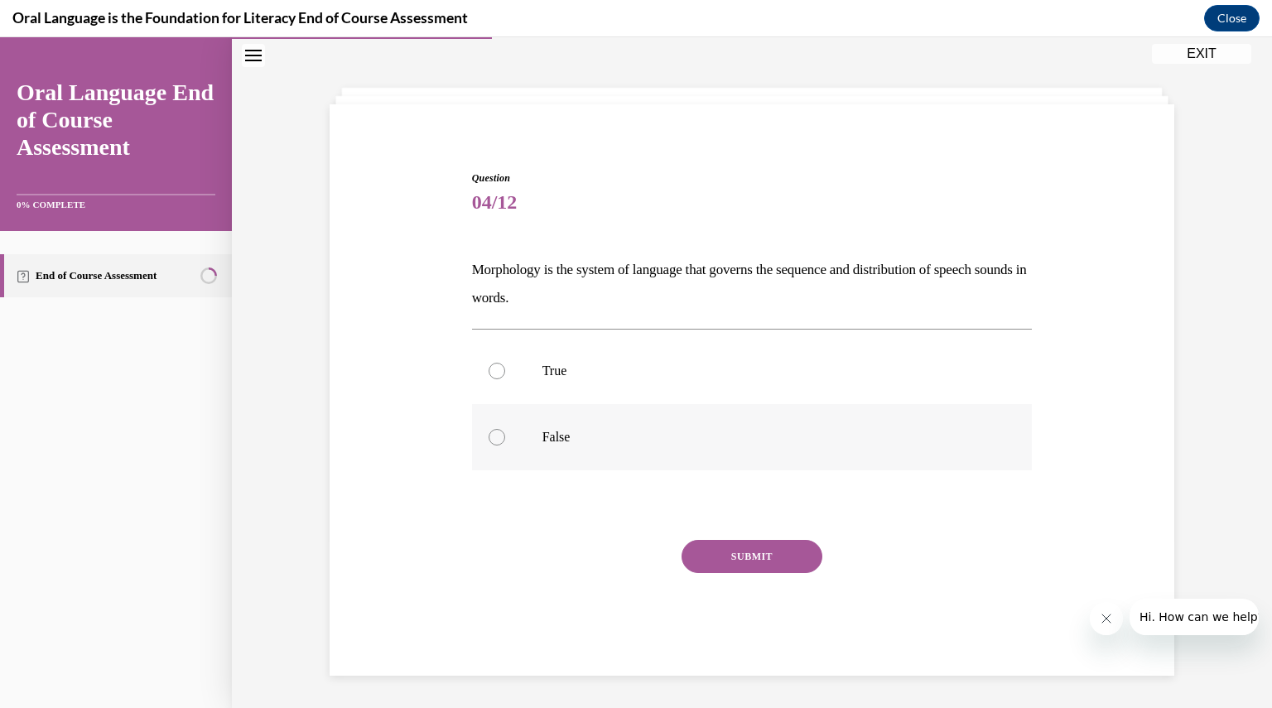
click at [589, 432] on p "False" at bounding box center [766, 437] width 449 height 17
click at [505, 432] on input "False" at bounding box center [496, 437] width 17 height 17
radio input "true"
click at [752, 557] on button "SUBMIT" at bounding box center [751, 556] width 141 height 33
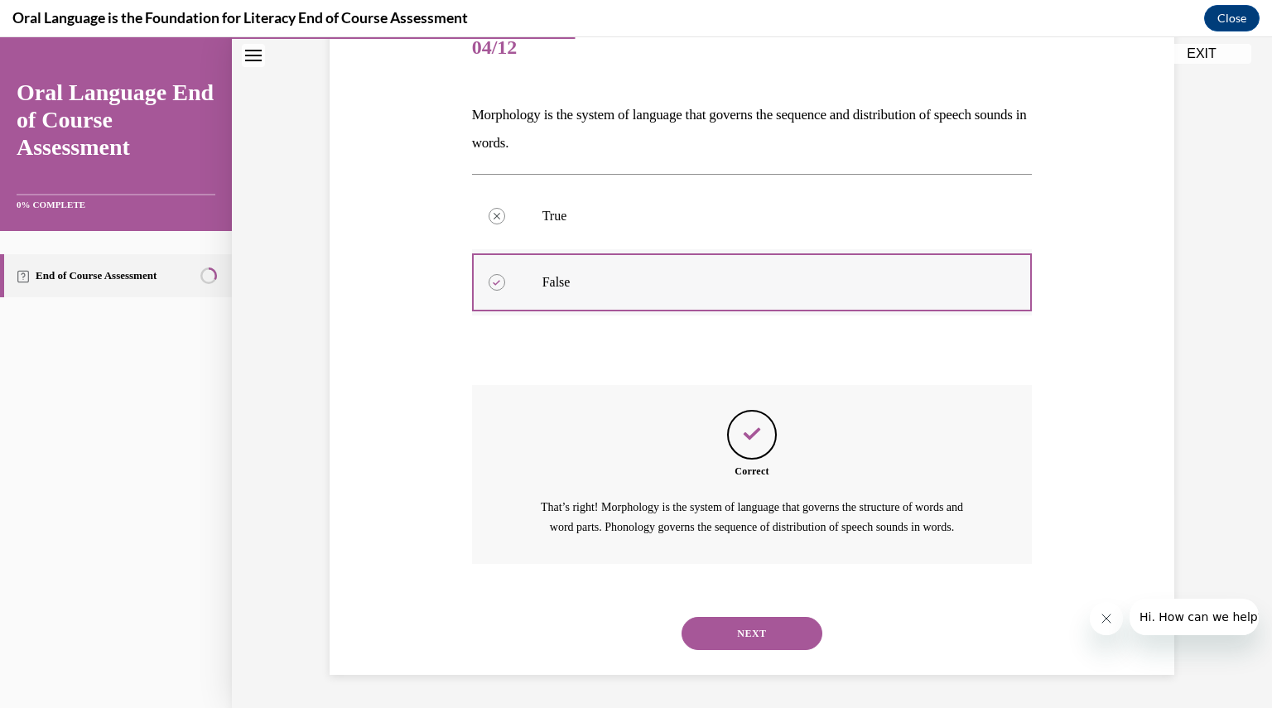
scroll to position [233, 0]
click at [739, 622] on button "NEXT" at bounding box center [751, 633] width 141 height 33
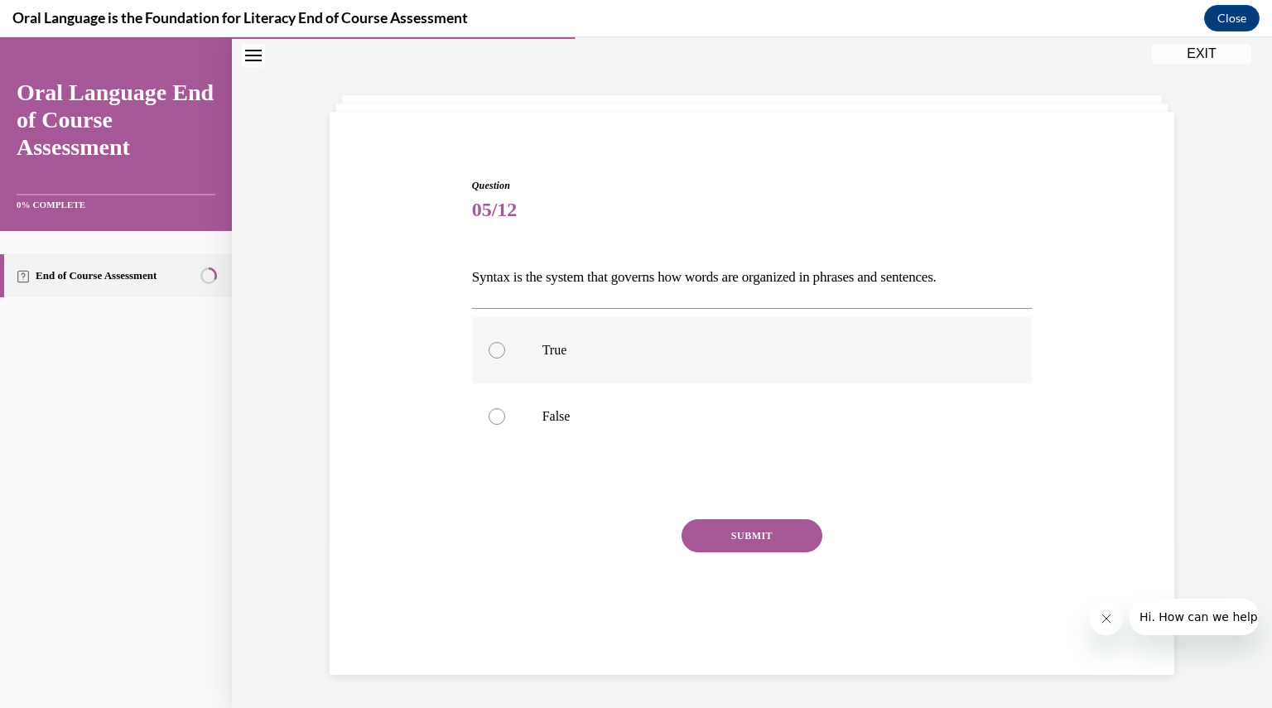
click at [665, 335] on label "True" at bounding box center [752, 350] width 560 height 66
click at [505, 342] on input "True" at bounding box center [496, 350] width 17 height 17
radio input "true"
click at [734, 525] on button "SUBMIT" at bounding box center [751, 535] width 141 height 33
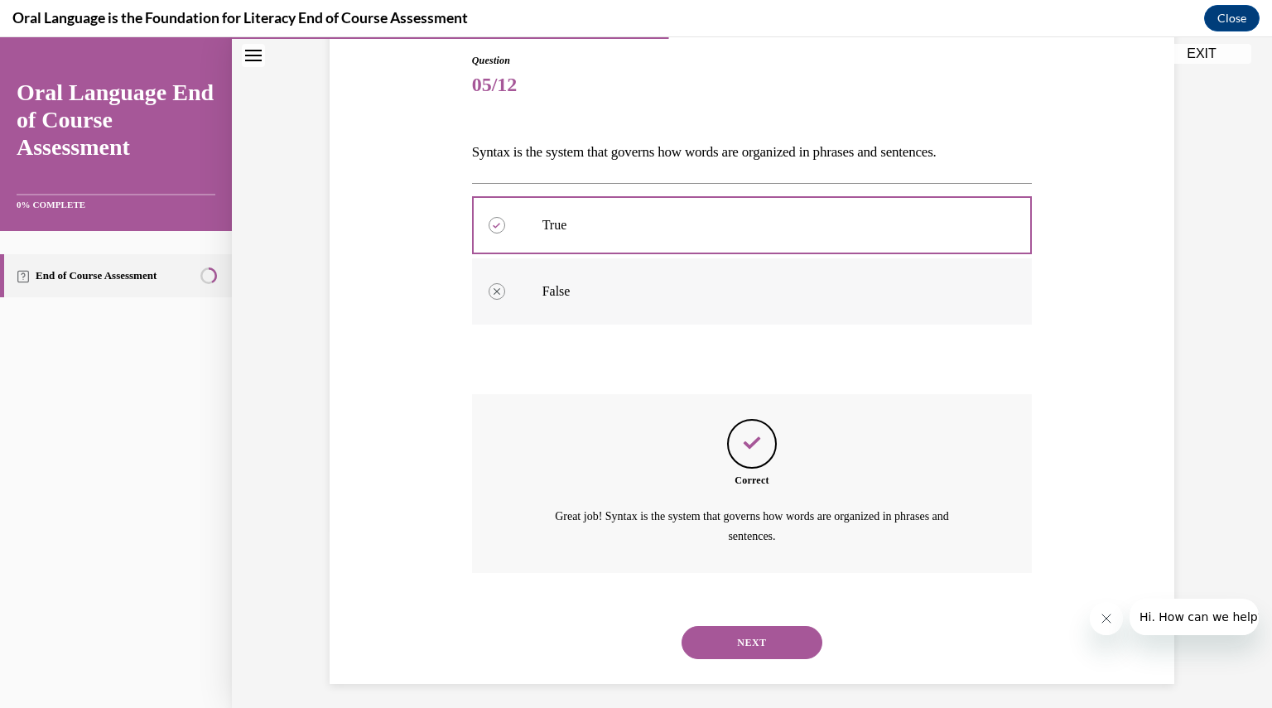
scroll to position [185, 0]
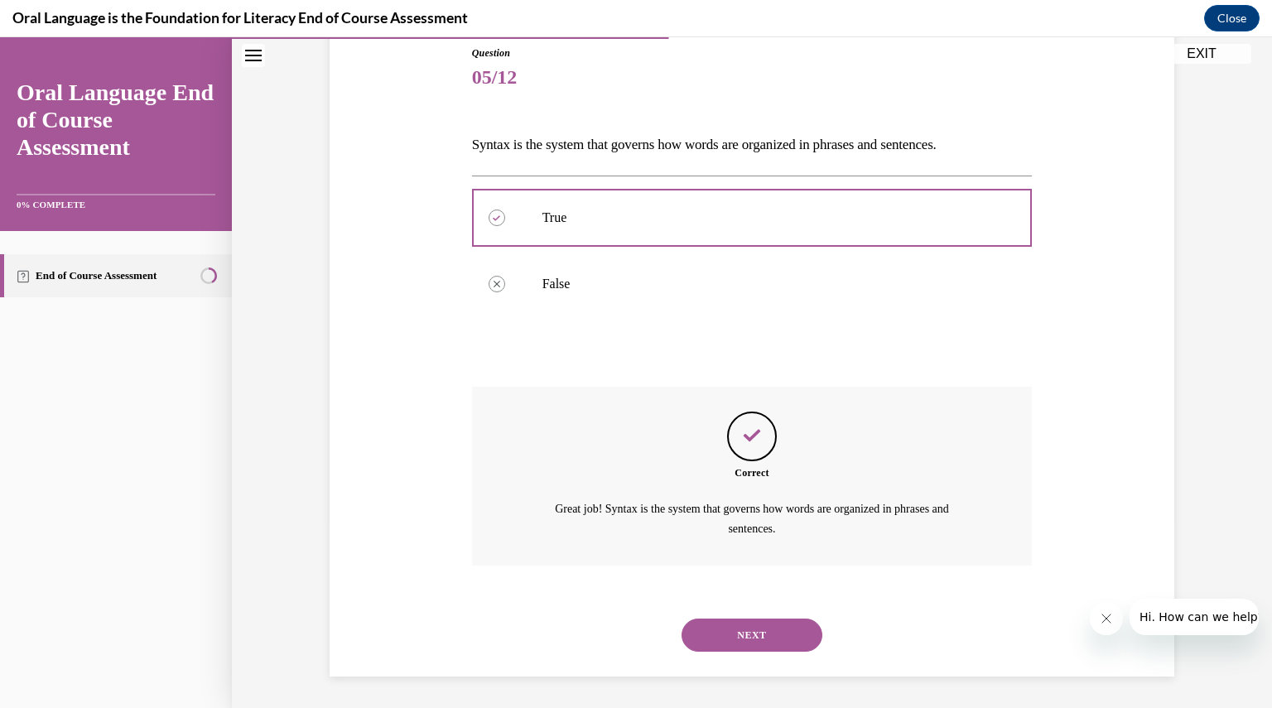
click at [733, 638] on button "NEXT" at bounding box center [751, 634] width 141 height 33
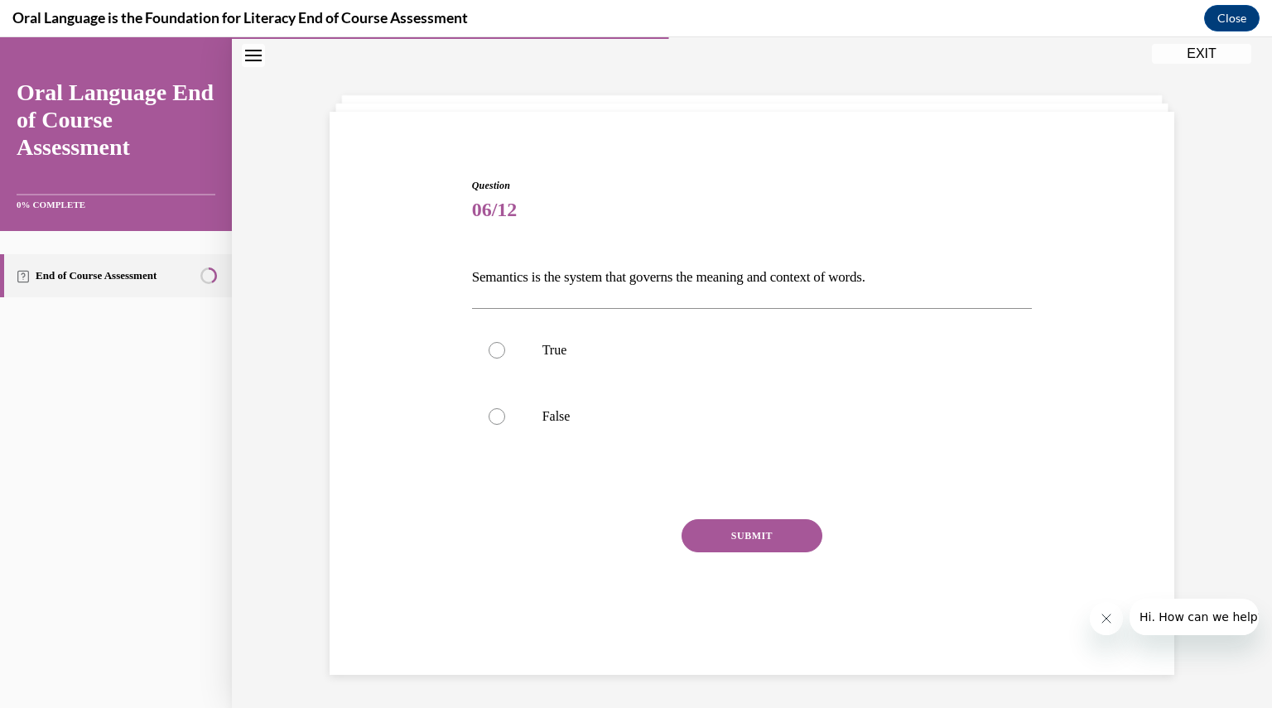
scroll to position [52, 0]
click at [714, 346] on p "True" at bounding box center [766, 350] width 449 height 17
click at [505, 346] on input "True" at bounding box center [496, 350] width 17 height 17
radio input "true"
click at [745, 532] on button "SUBMIT" at bounding box center [751, 535] width 141 height 33
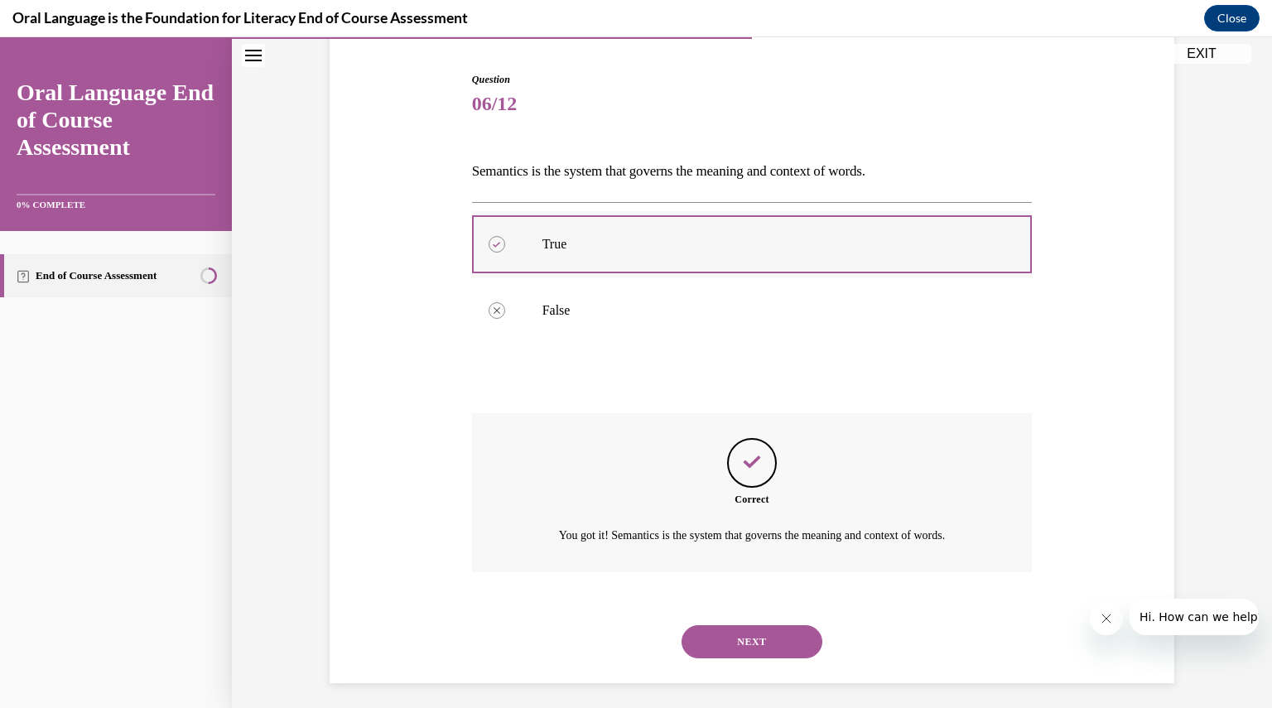
scroll to position [166, 0]
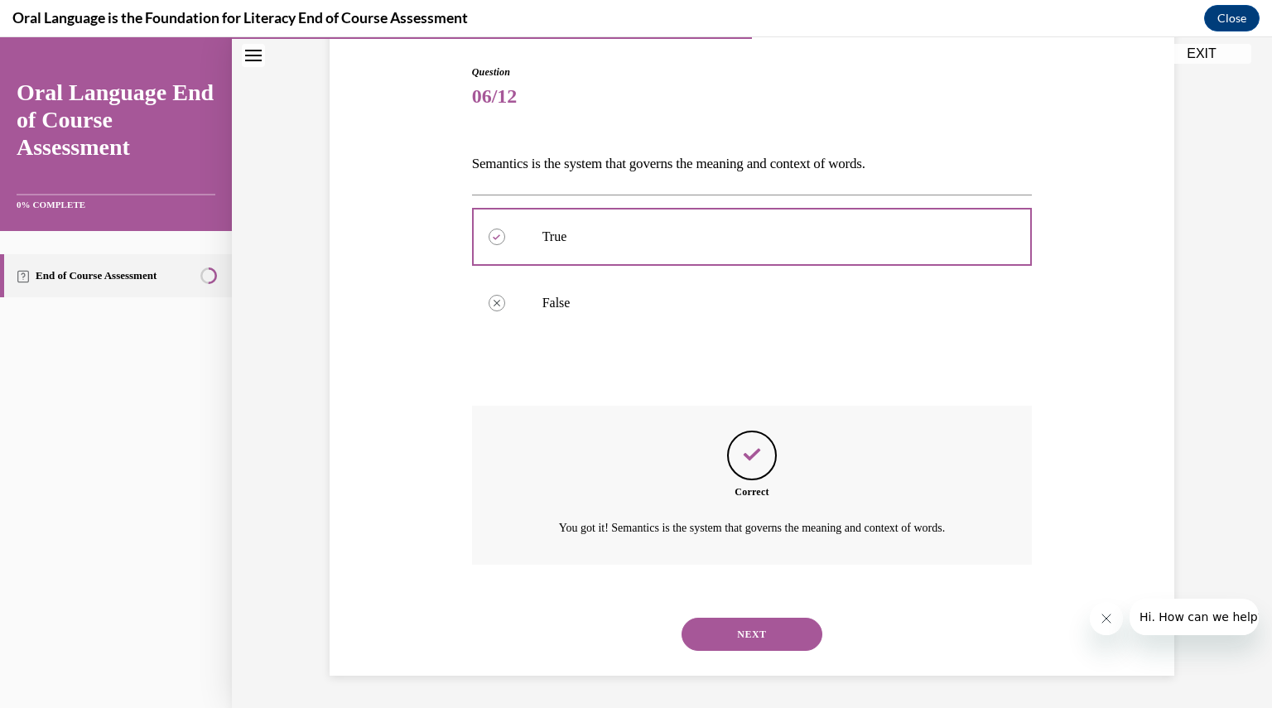
click at [735, 637] on button "NEXT" at bounding box center [751, 634] width 141 height 33
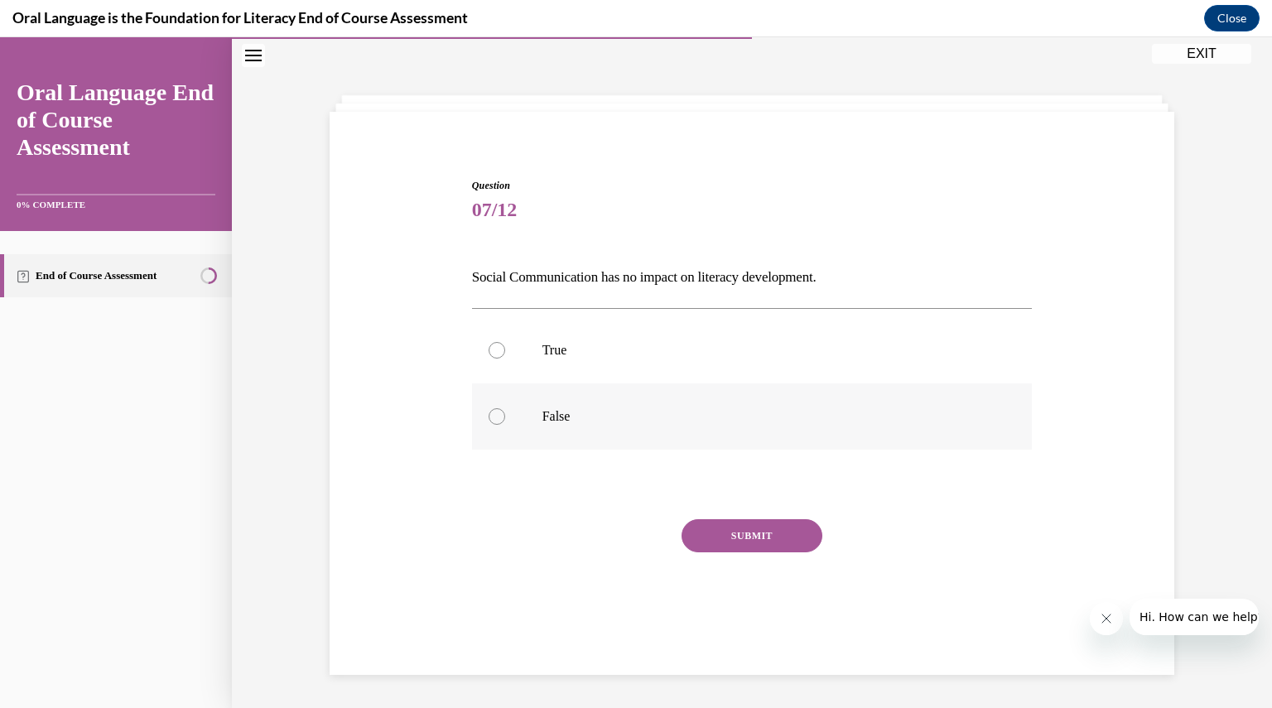
click at [658, 398] on label "False" at bounding box center [752, 416] width 560 height 66
click at [505, 408] on input "False" at bounding box center [496, 416] width 17 height 17
radio input "true"
click at [722, 529] on button "SUBMIT" at bounding box center [751, 535] width 141 height 33
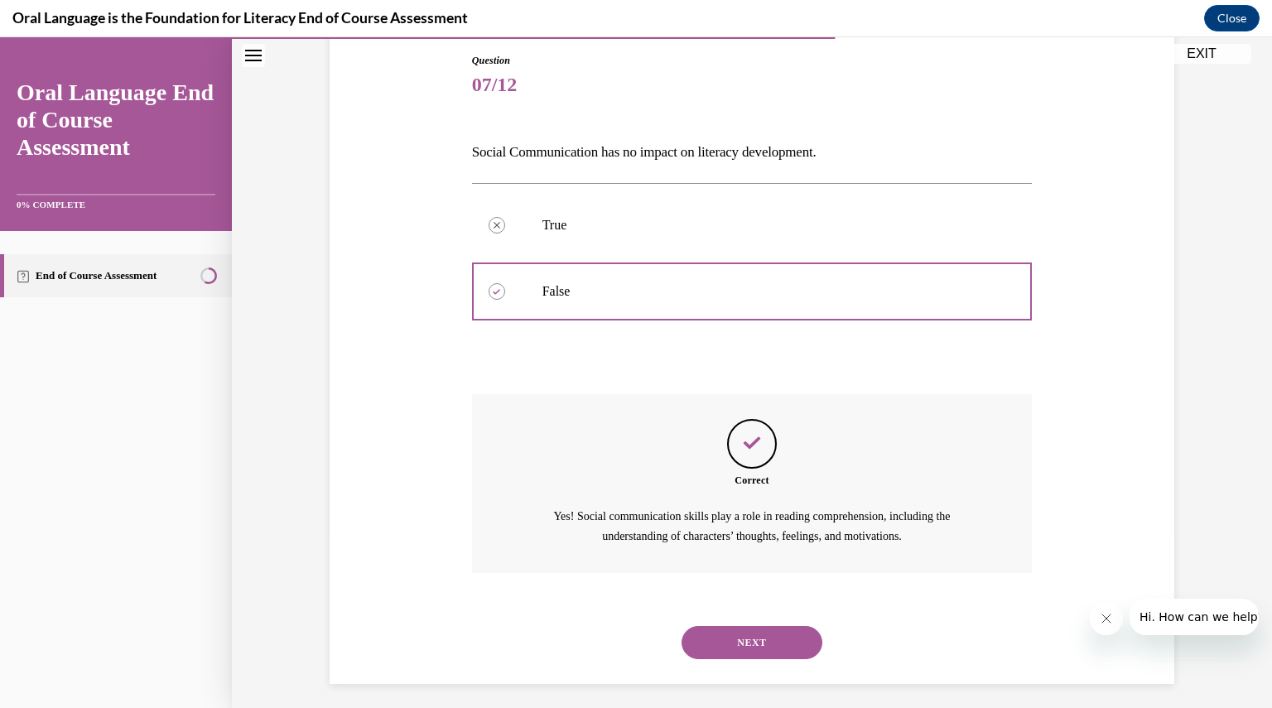
scroll to position [185, 0]
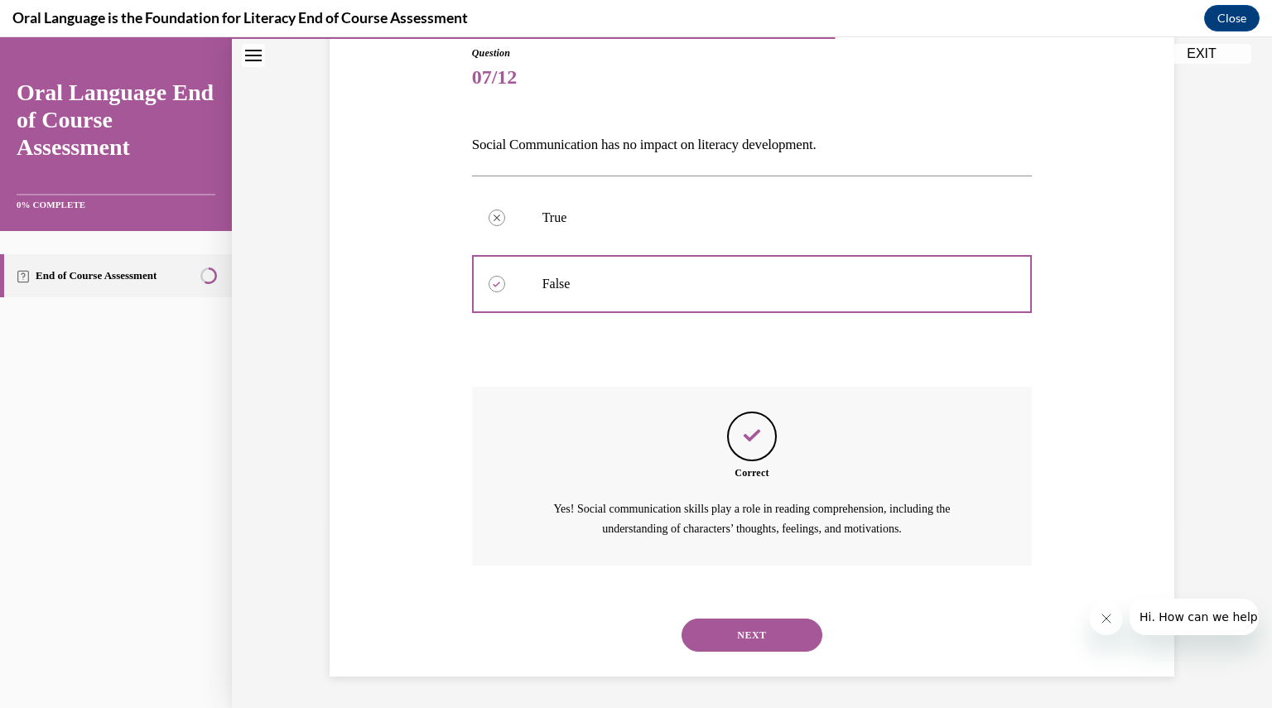
click at [724, 630] on button "NEXT" at bounding box center [751, 634] width 141 height 33
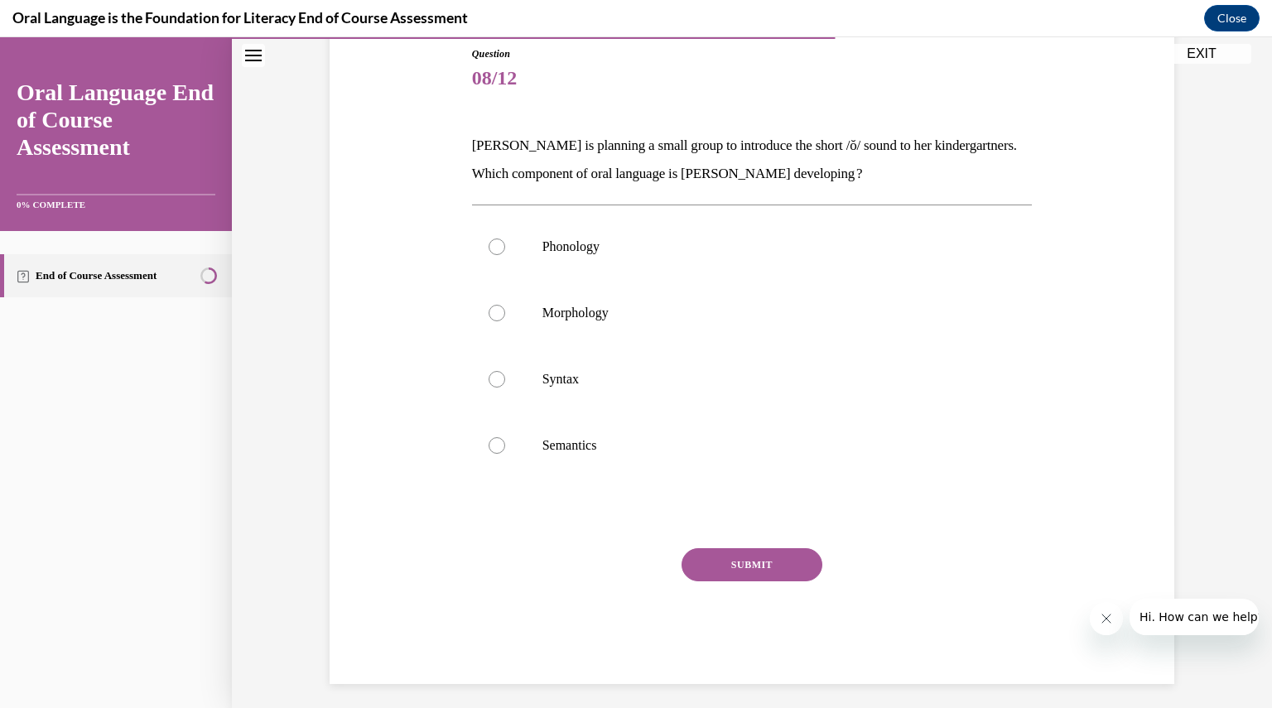
scroll to position [85, 0]
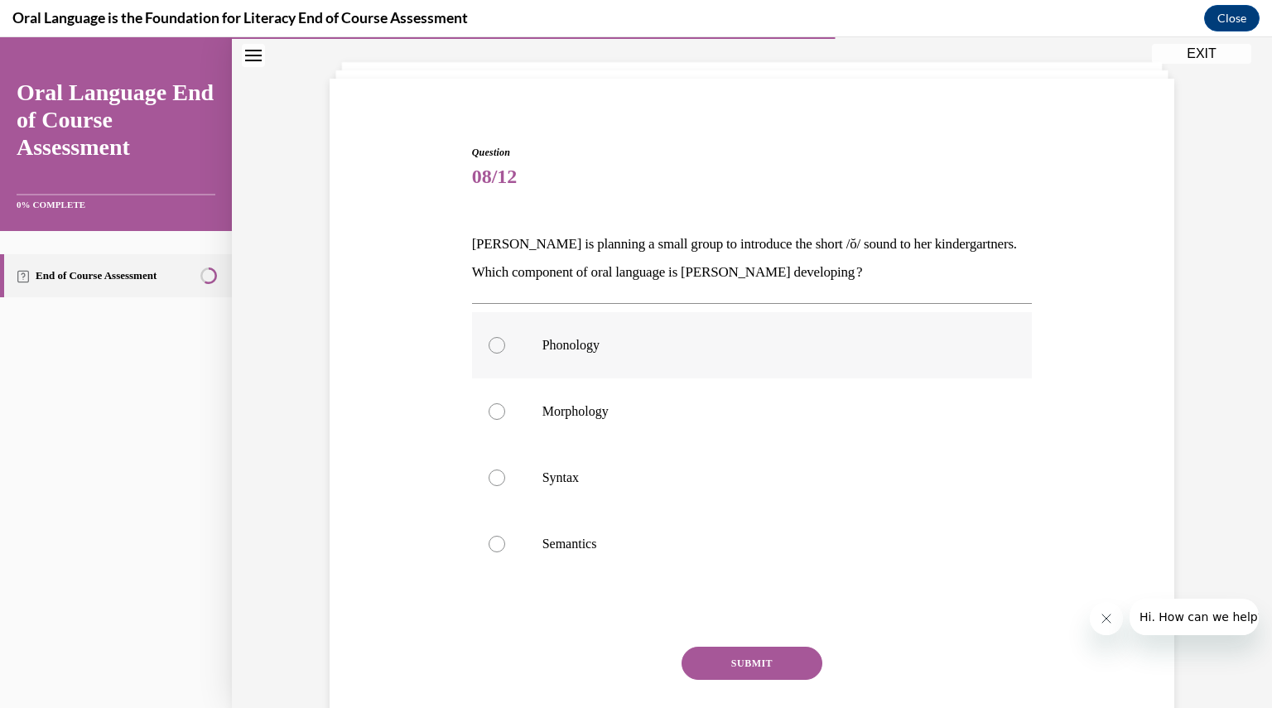
click at [651, 350] on p "Phonology" at bounding box center [766, 345] width 449 height 17
click at [505, 350] on input "Phonology" at bounding box center [496, 345] width 17 height 17
radio input "true"
click at [706, 665] on button "SUBMIT" at bounding box center [751, 663] width 141 height 33
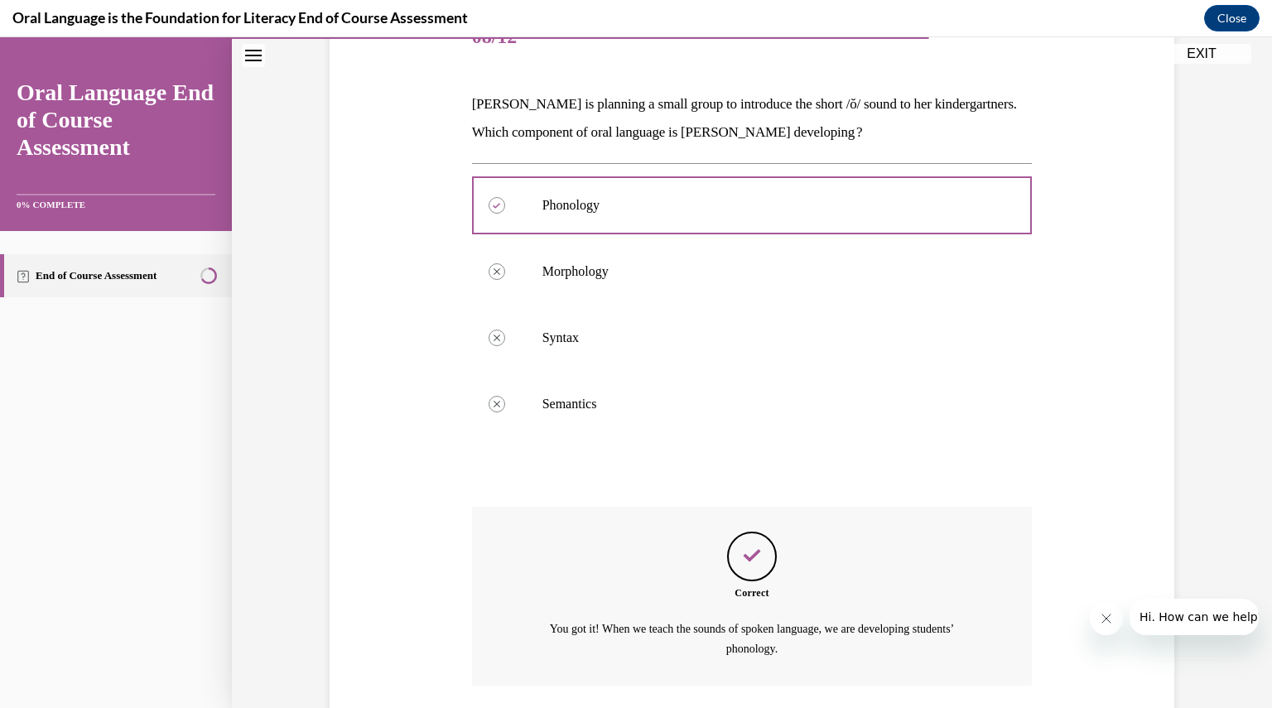
scroll to position [345, 0]
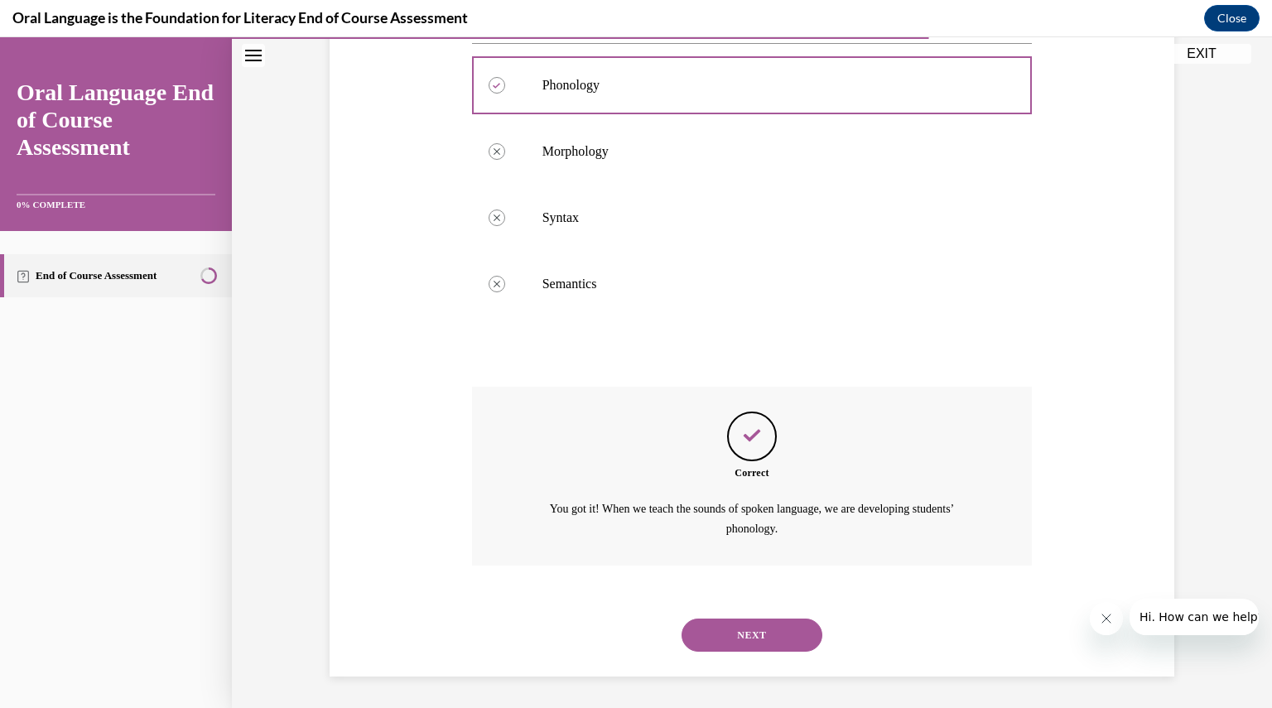
click at [738, 633] on button "NEXT" at bounding box center [751, 634] width 141 height 33
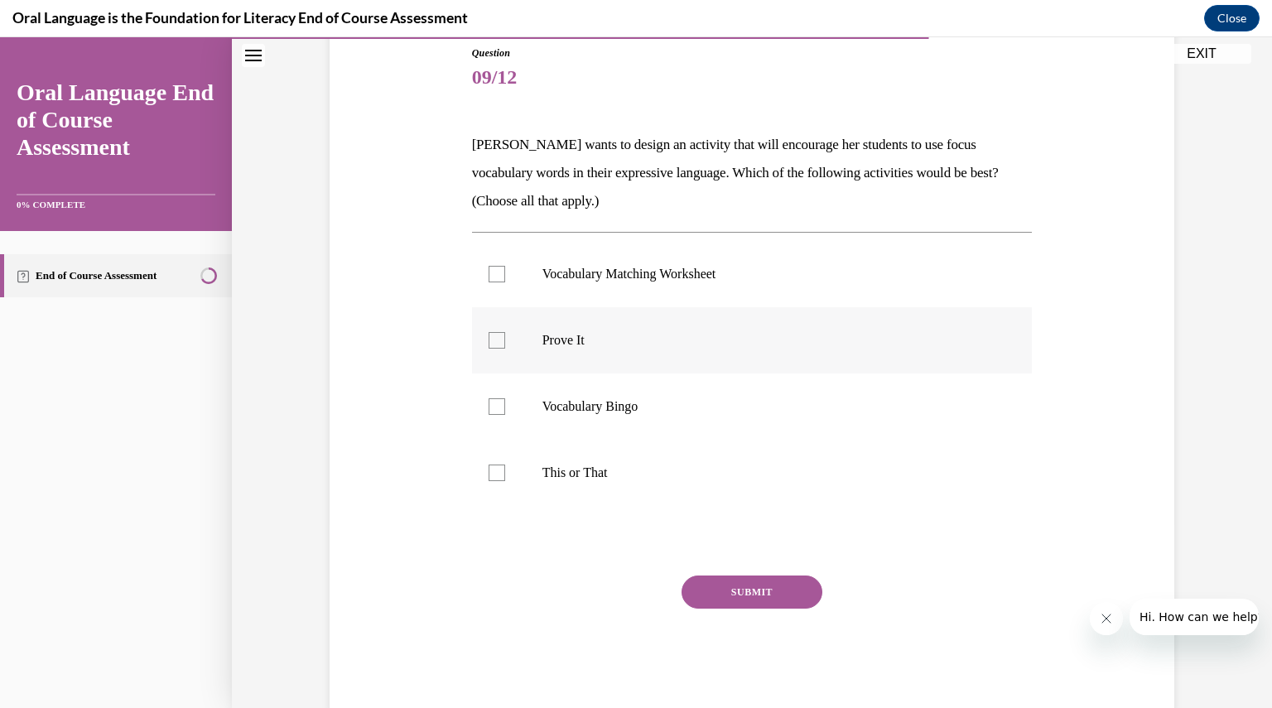
click at [611, 330] on label "Prove It" at bounding box center [752, 340] width 560 height 66
click at [505, 332] on input "Prove It" at bounding box center [496, 340] width 17 height 17
checkbox input "true"
click at [564, 478] on p "This or That" at bounding box center [766, 472] width 449 height 17
click at [505, 478] on input "This or That" at bounding box center [496, 472] width 17 height 17
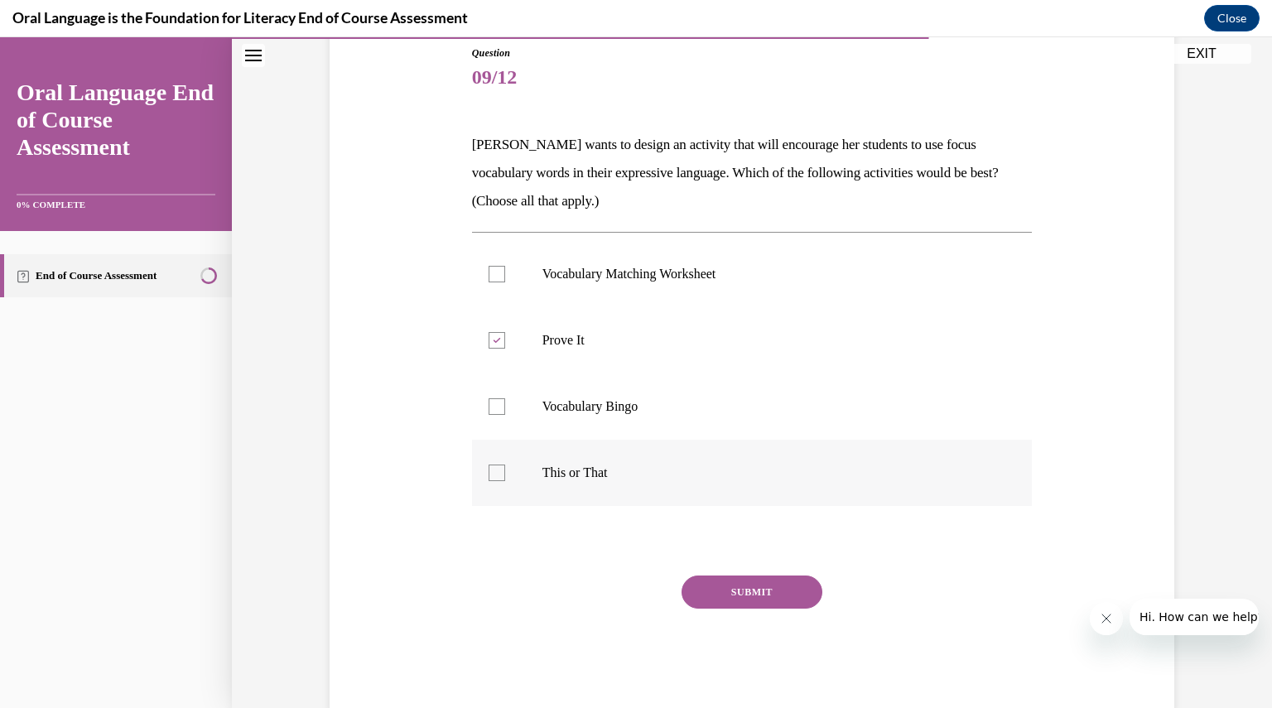
checkbox input "true"
click at [707, 582] on button "SUBMIT" at bounding box center [751, 591] width 141 height 33
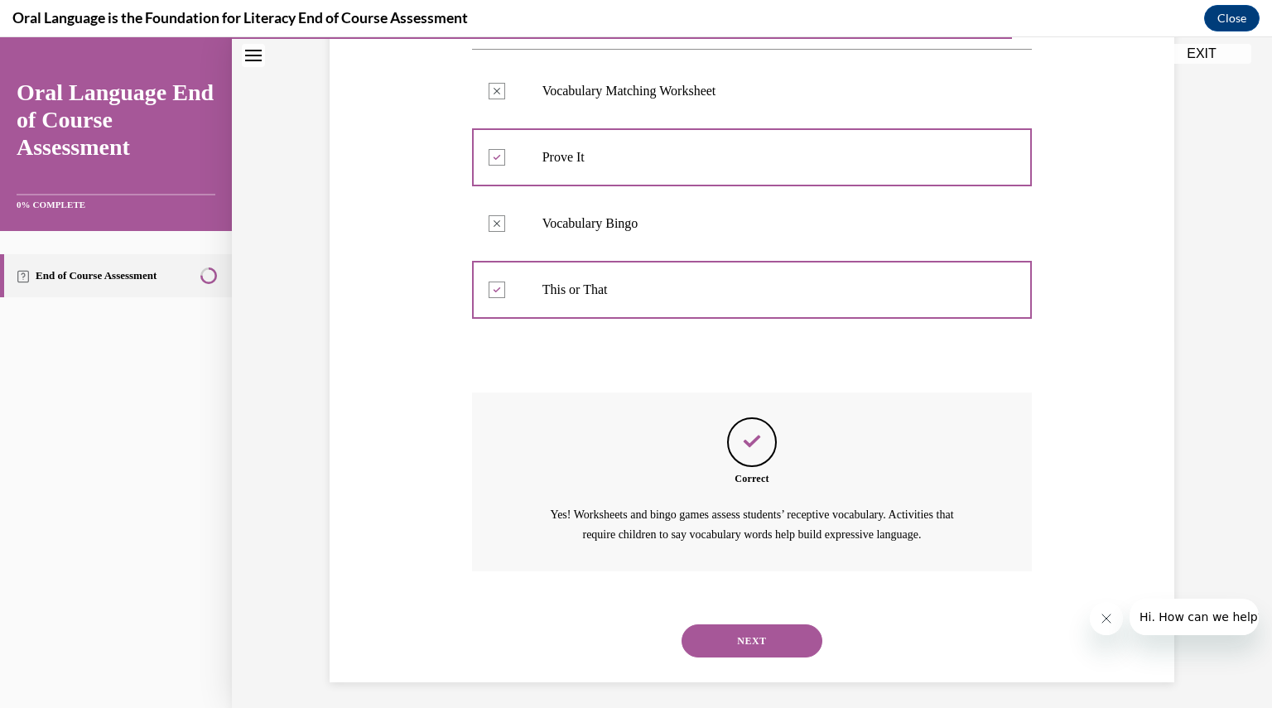
scroll to position [373, 0]
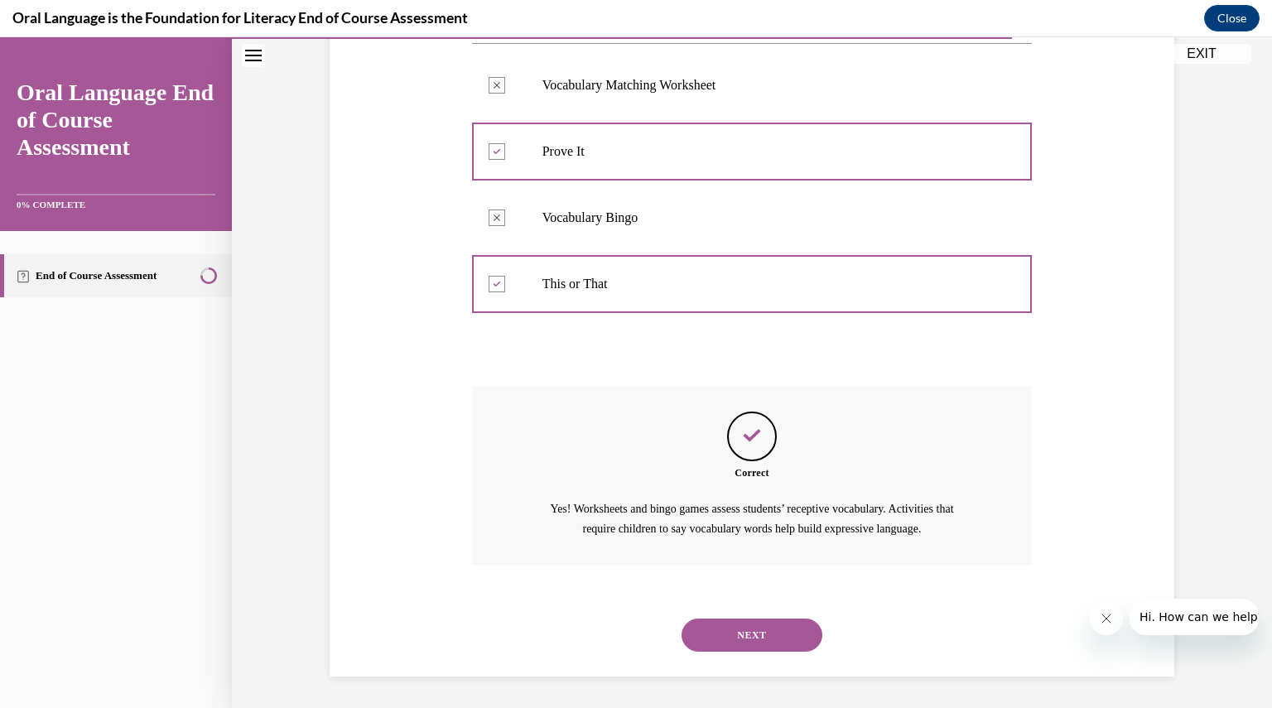
click at [730, 637] on button "NEXT" at bounding box center [751, 634] width 141 height 33
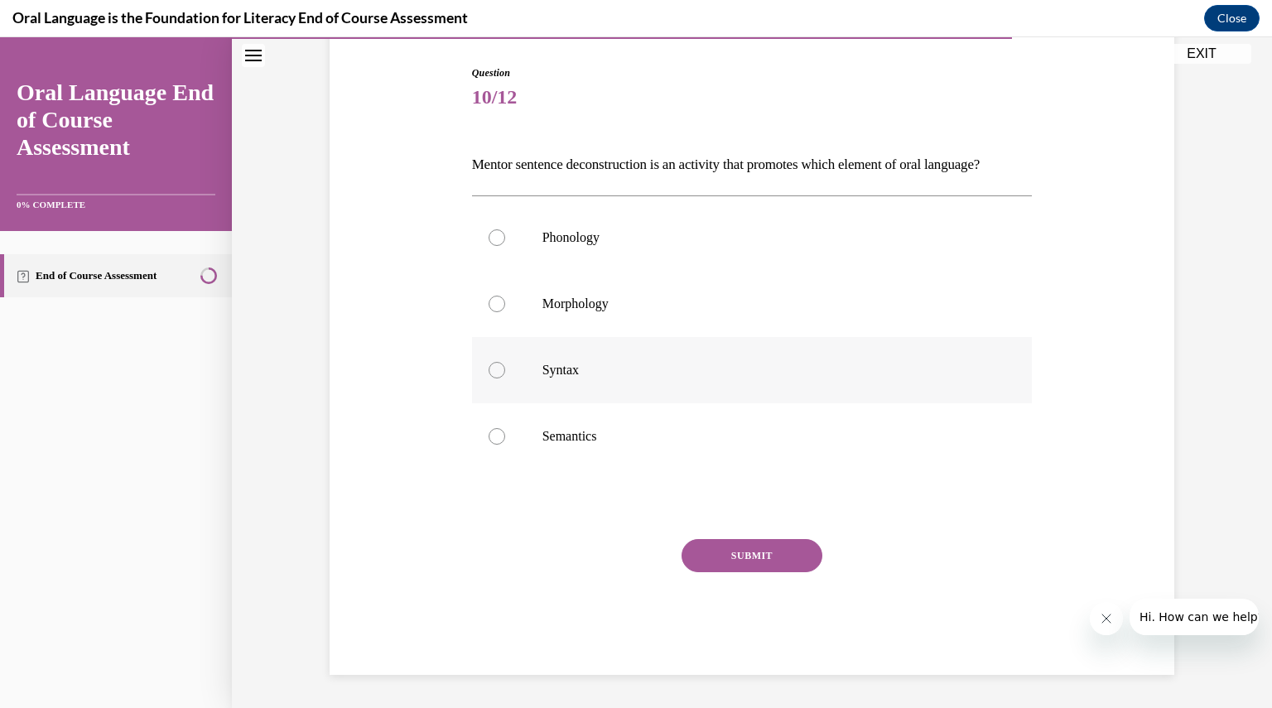
click at [586, 378] on p "Syntax" at bounding box center [766, 370] width 449 height 17
click at [505, 378] on input "Syntax" at bounding box center [496, 370] width 17 height 17
radio input "true"
click at [724, 560] on button "SUBMIT" at bounding box center [751, 555] width 141 height 33
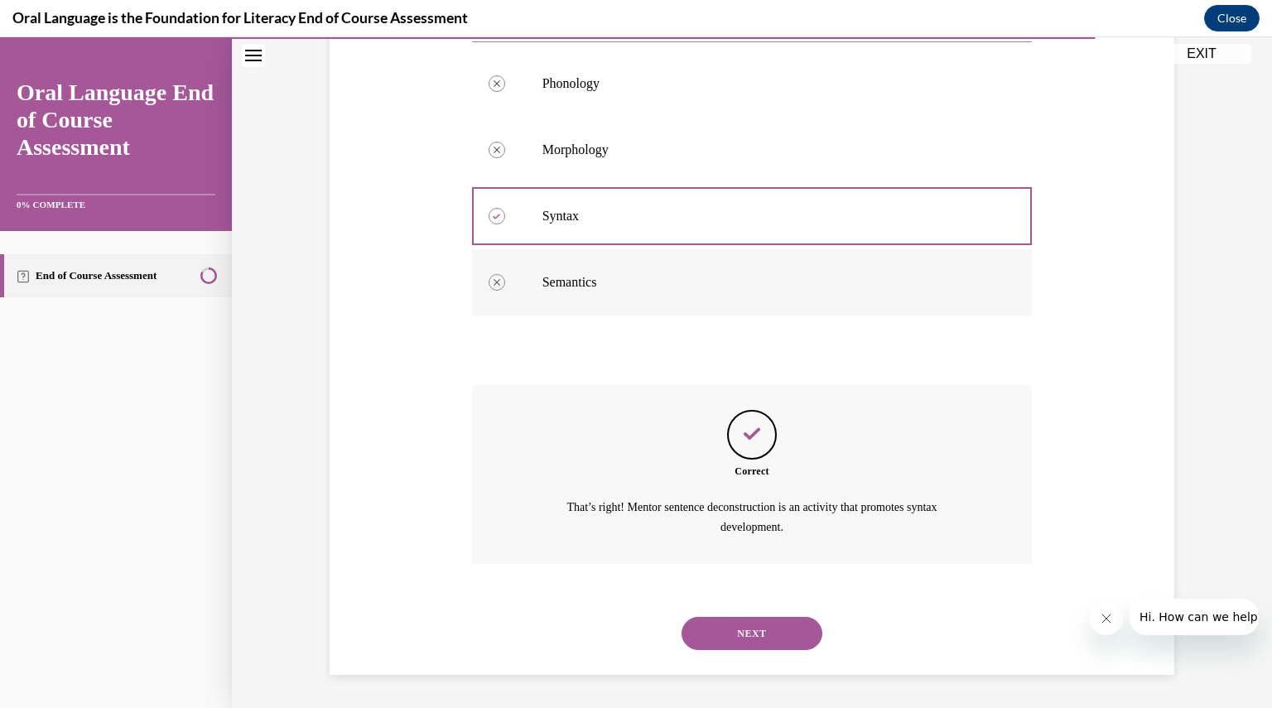
scroll to position [345, 0]
click at [733, 623] on button "NEXT" at bounding box center [751, 633] width 141 height 33
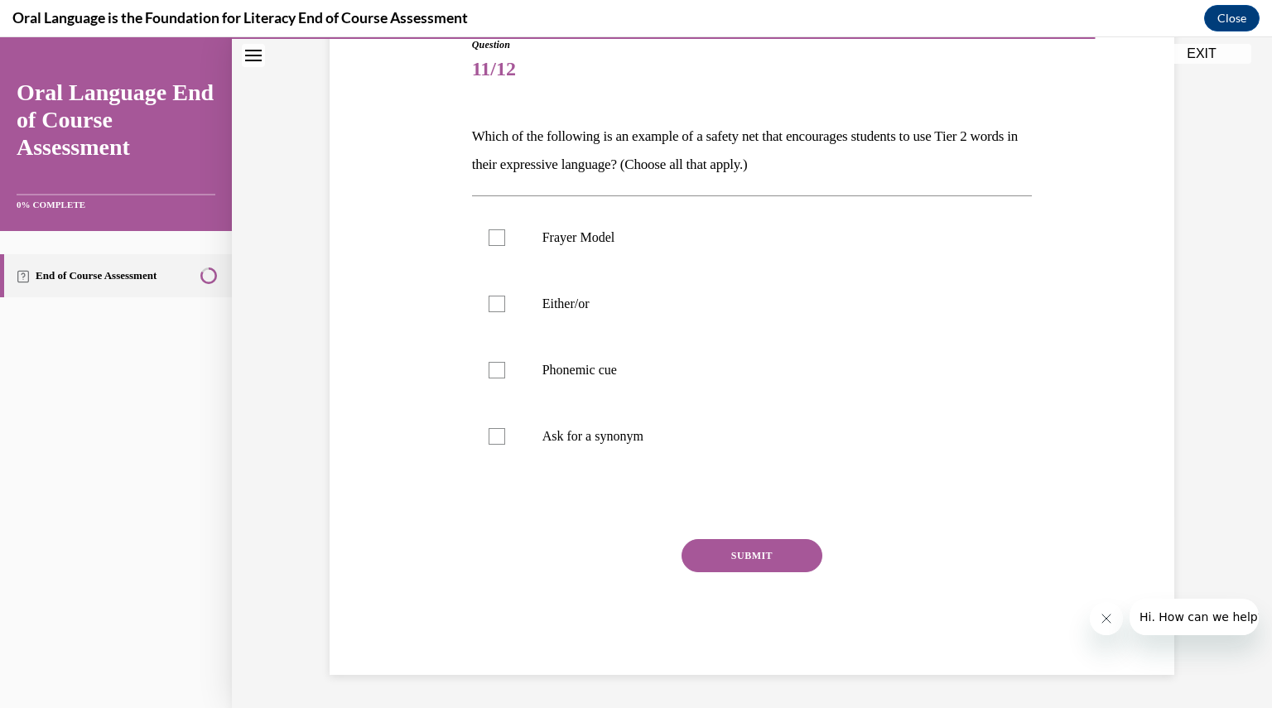
scroll to position [184, 0]
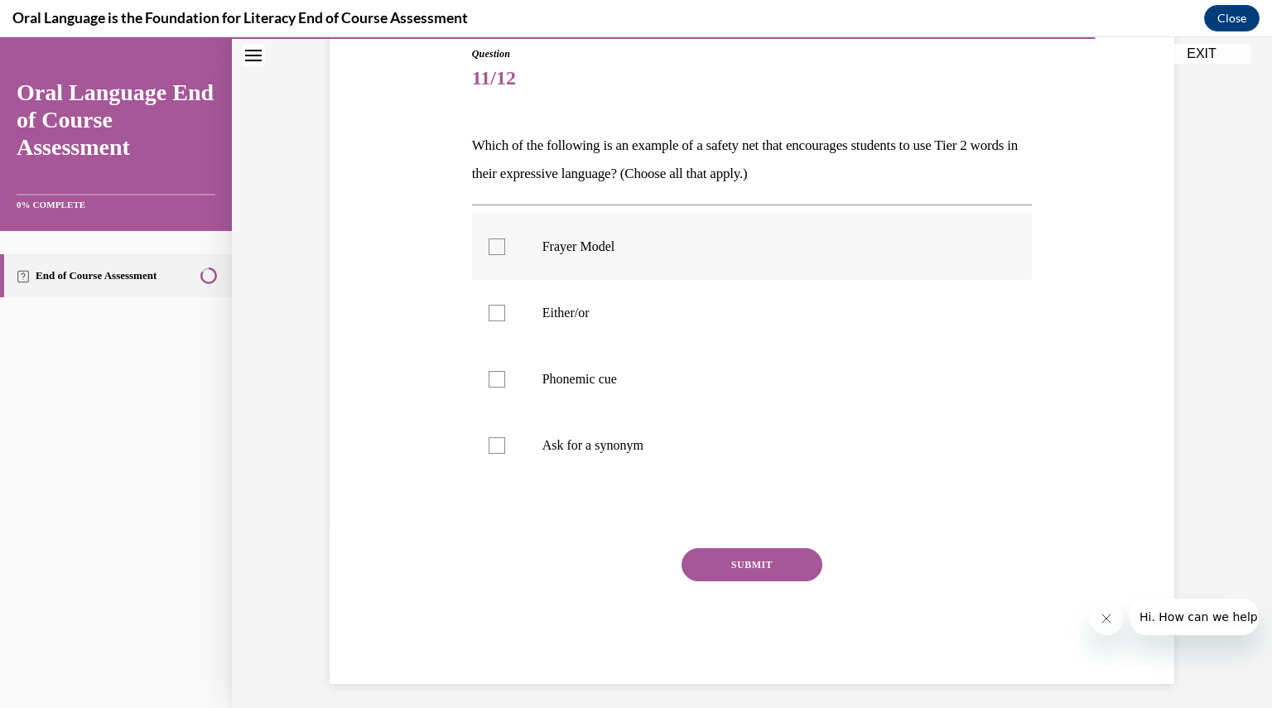
click at [662, 256] on label "Frayer Model" at bounding box center [752, 247] width 560 height 66
click at [505, 255] on input "Frayer Model" at bounding box center [496, 246] width 17 height 17
checkbox input "true"
click at [625, 309] on p "Either/or" at bounding box center [766, 313] width 449 height 17
click at [505, 309] on input "Either/or" at bounding box center [496, 313] width 17 height 17
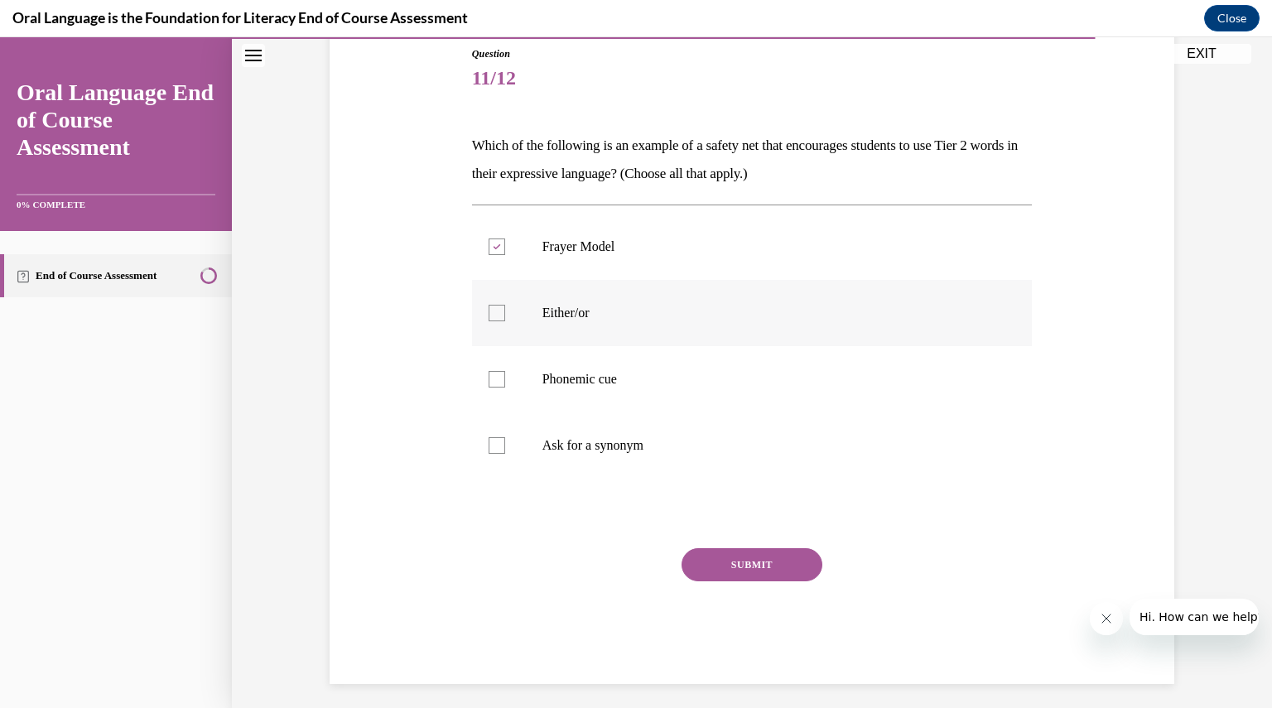
checkbox input "true"
click at [712, 561] on button "SUBMIT" at bounding box center [751, 564] width 141 height 33
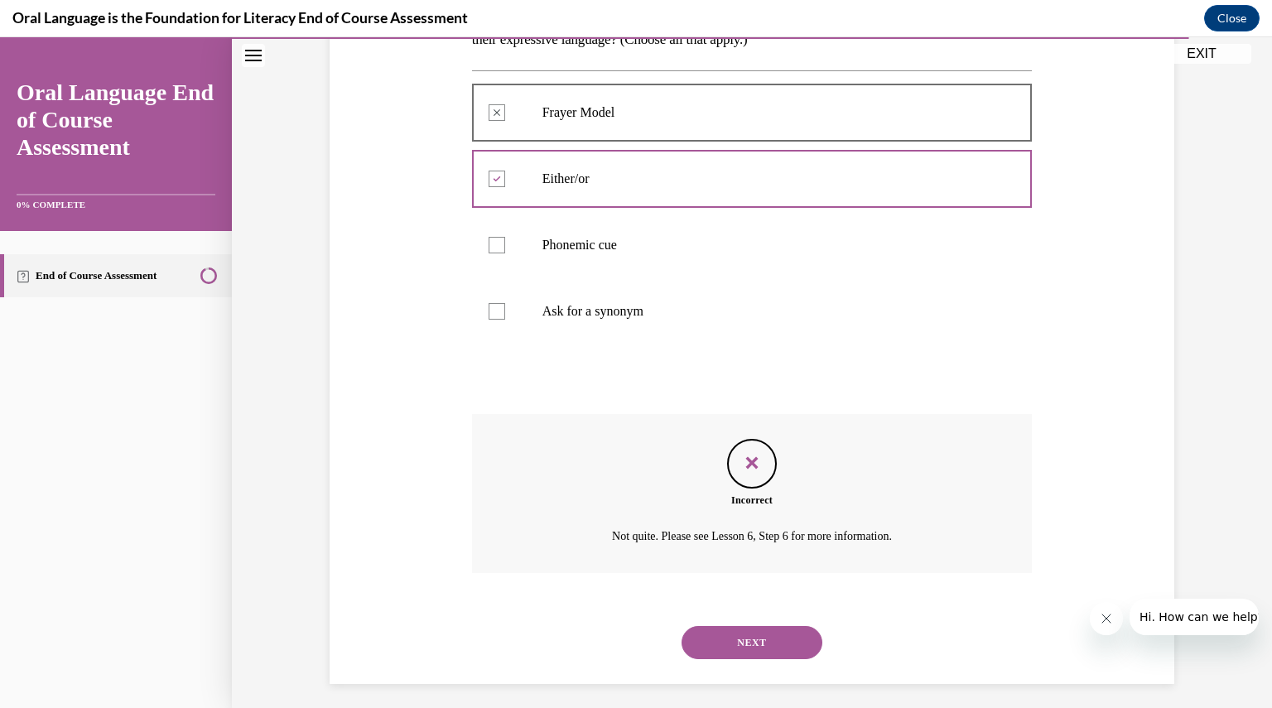
scroll to position [326, 0]
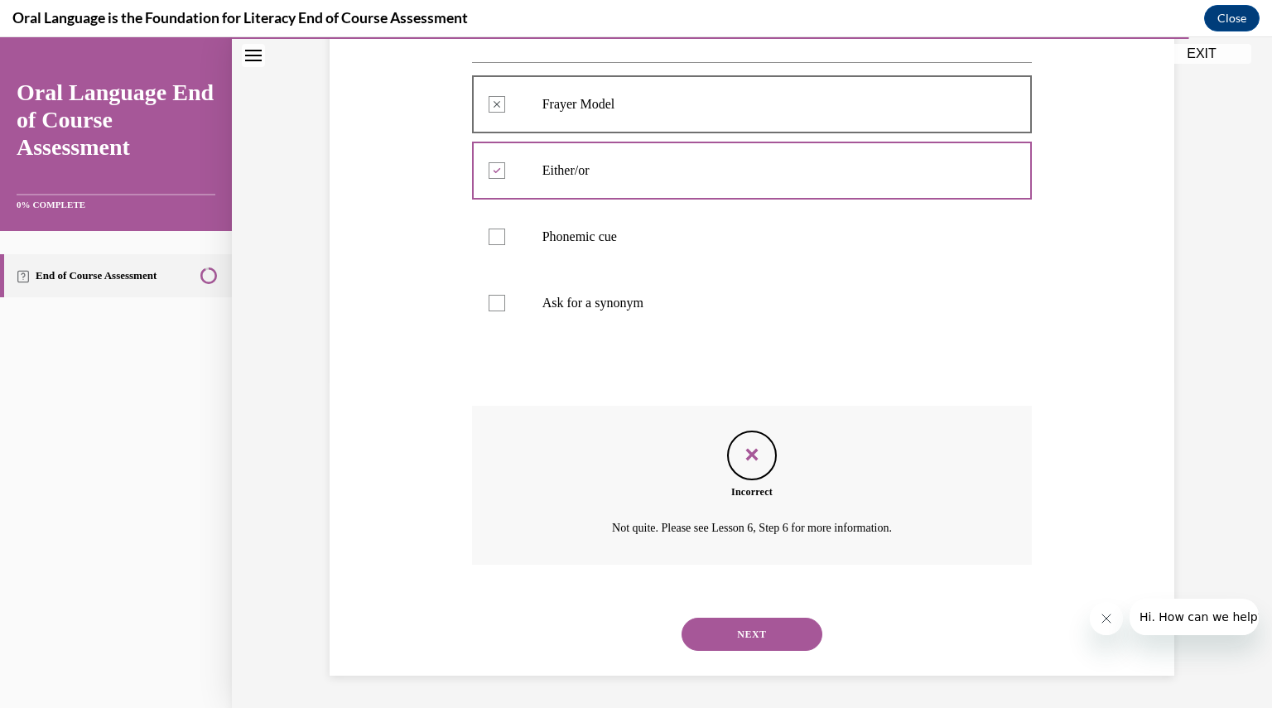
click at [752, 623] on button "NEXT" at bounding box center [751, 634] width 141 height 33
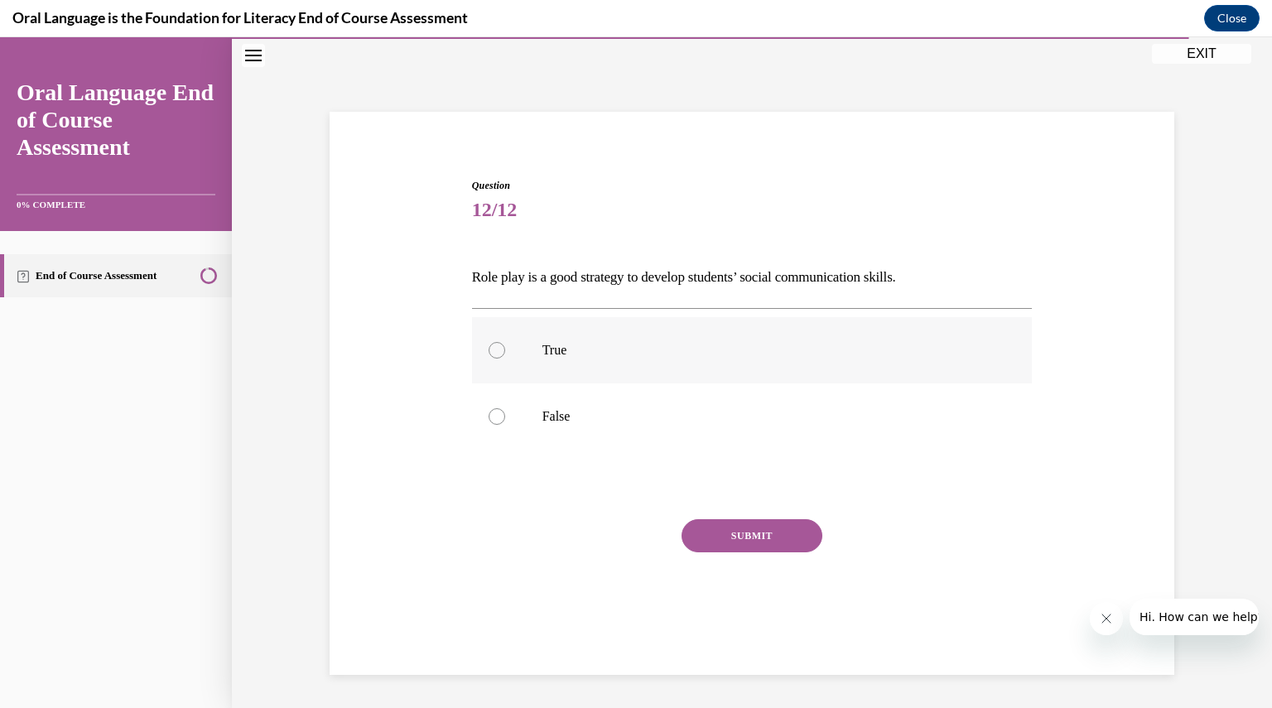
click at [697, 335] on label "True" at bounding box center [752, 350] width 560 height 66
click at [505, 342] on input "True" at bounding box center [496, 350] width 17 height 17
radio input "true"
click at [751, 527] on button "SUBMIT" at bounding box center [751, 535] width 141 height 33
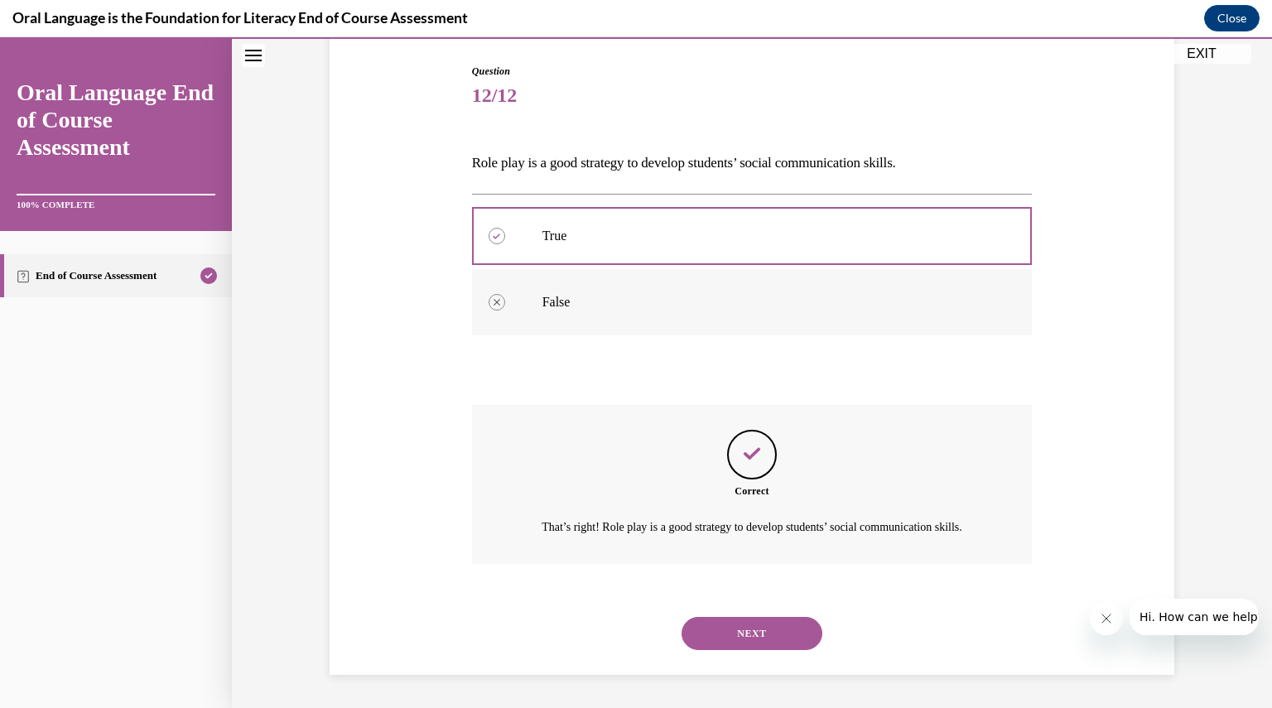
scroll to position [185, 0]
click at [742, 634] on button "NEXT" at bounding box center [751, 633] width 141 height 33
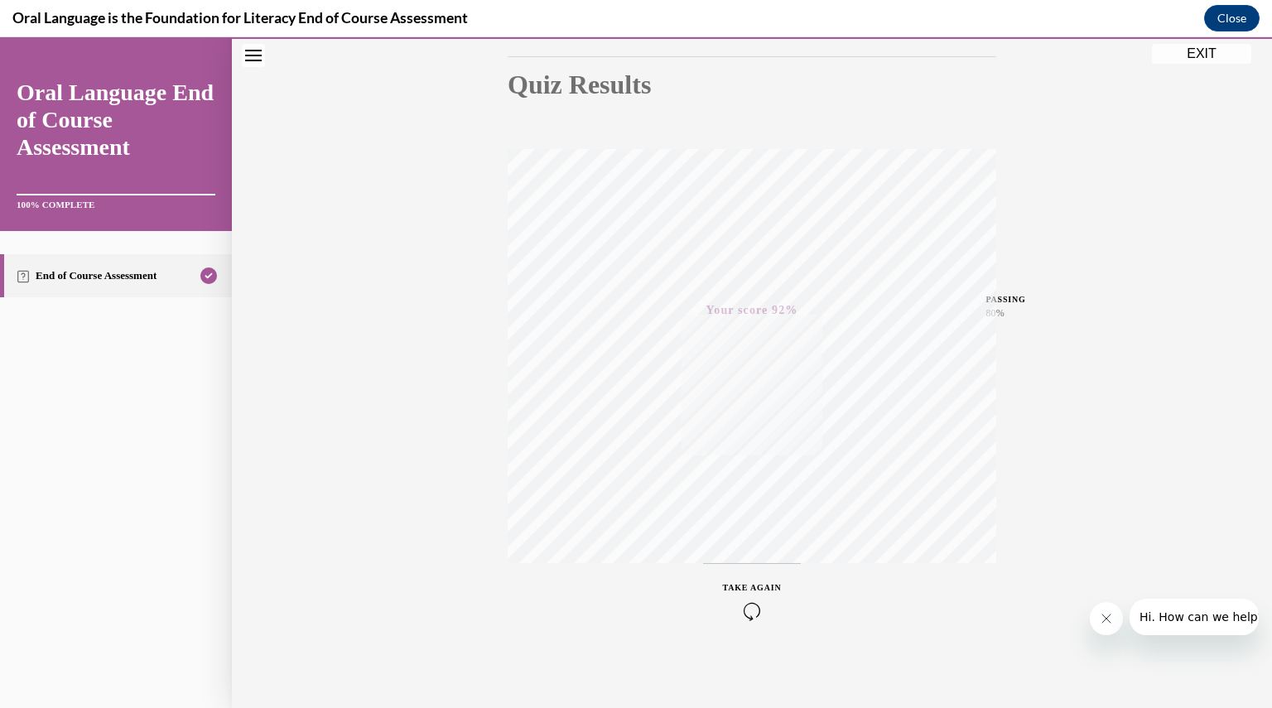
scroll to position [177, 0]
click at [1250, 21] on button "Close" at bounding box center [1231, 18] width 55 height 26
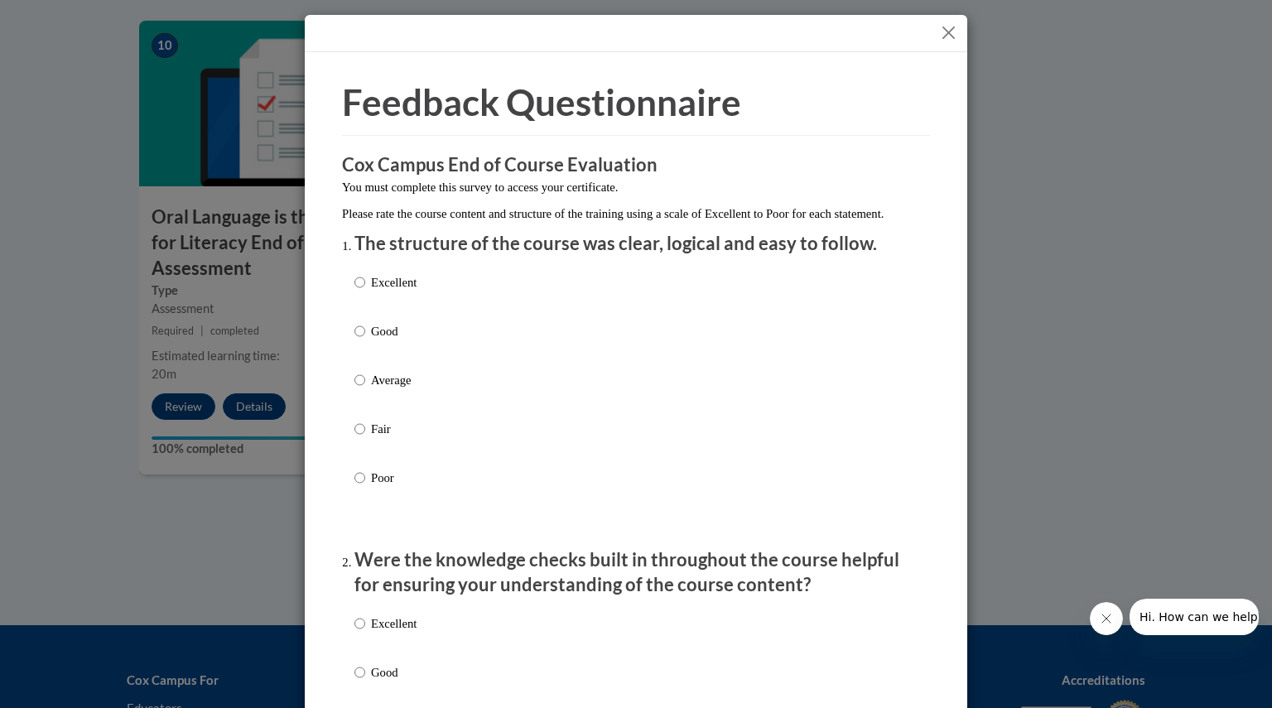
click at [391, 291] on p "Excellent" at bounding box center [394, 282] width 46 height 18
click at [365, 291] on input "Excellent" at bounding box center [359, 282] width 11 height 18
radio input "true"
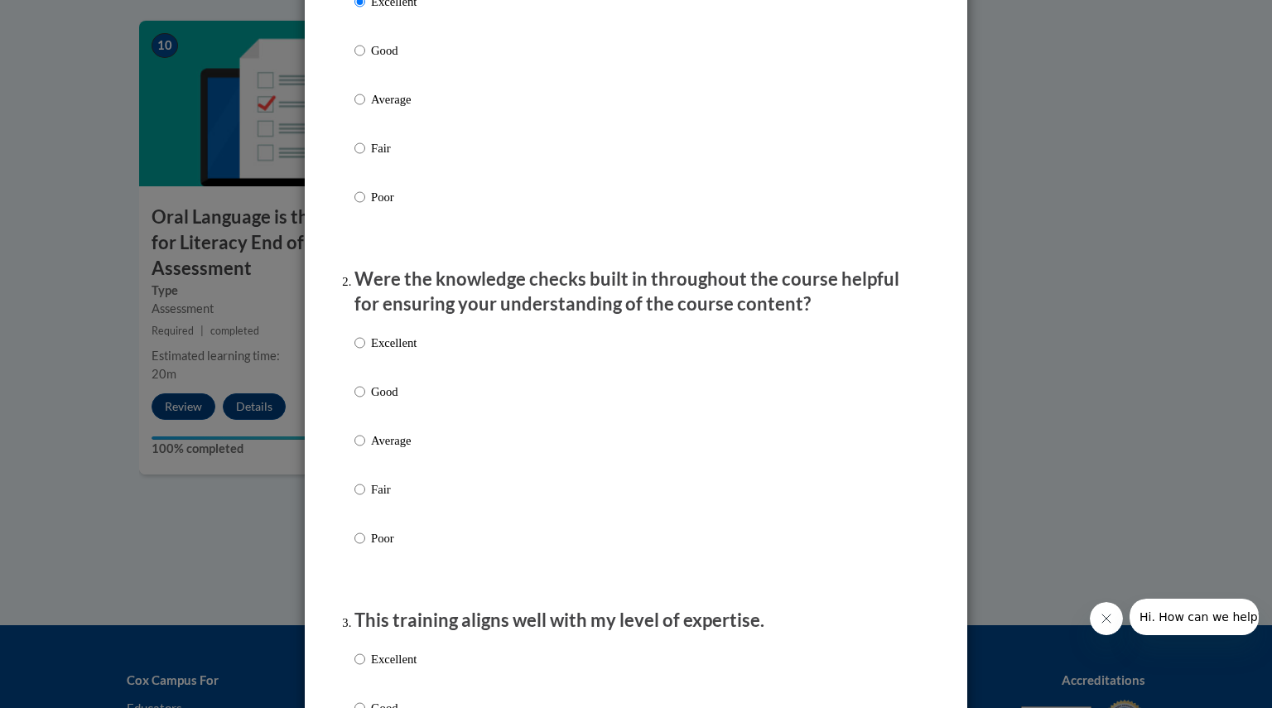
click at [389, 352] on p "Excellent" at bounding box center [394, 343] width 46 height 18
click at [365, 352] on input "Excellent" at bounding box center [359, 343] width 11 height 18
radio input "true"
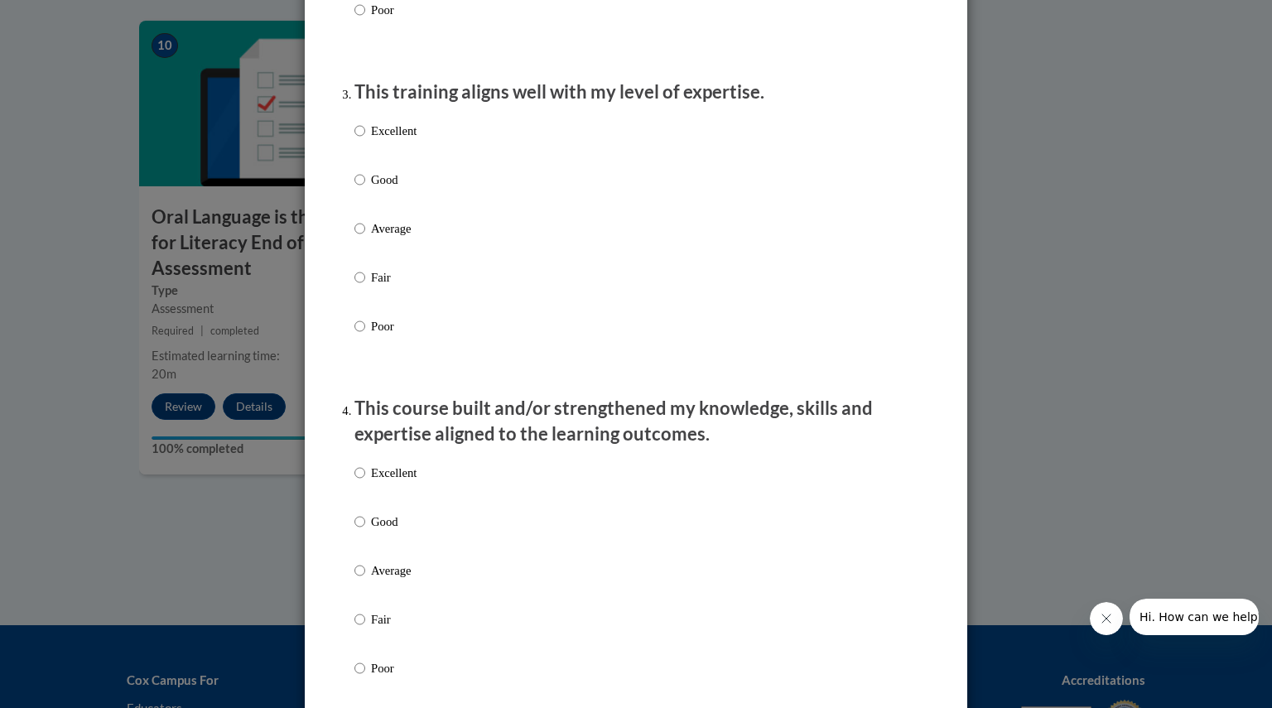
scroll to position [834, 0]
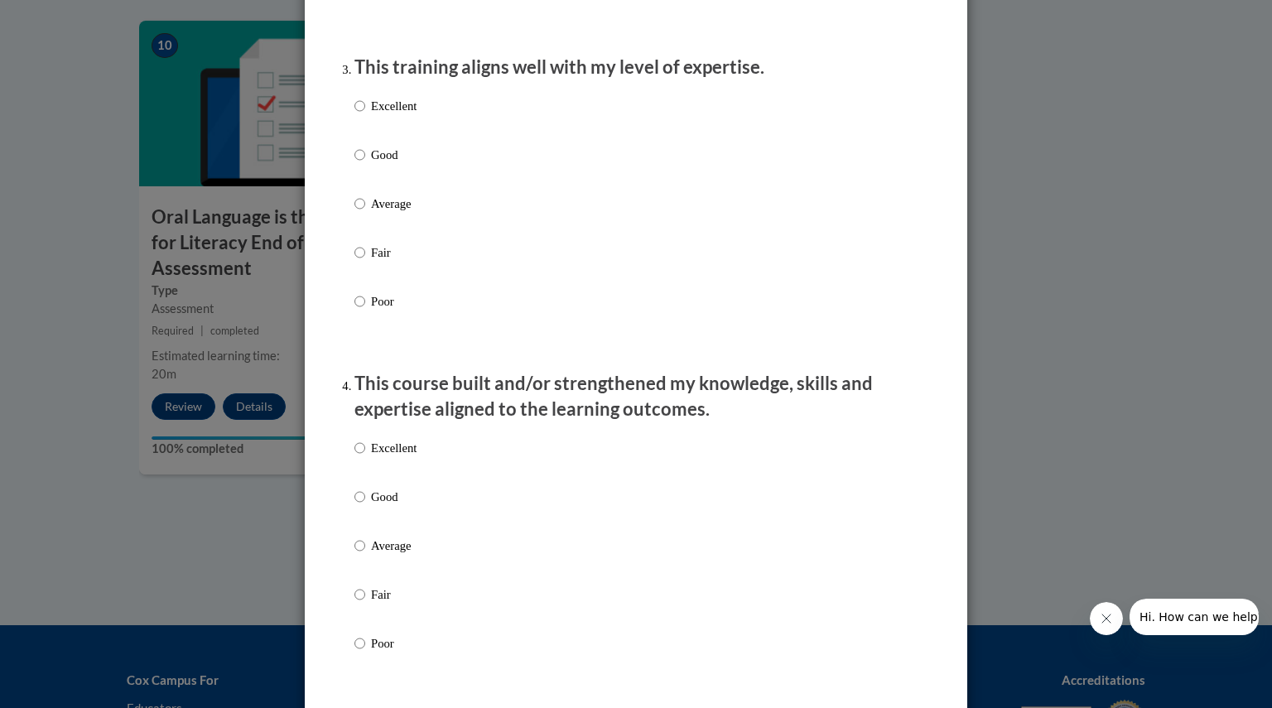
click at [400, 115] on p "Excellent" at bounding box center [394, 106] width 46 height 18
click at [365, 115] on input "Excellent" at bounding box center [359, 106] width 11 height 18
radio input "true"
click at [392, 457] on p "Excellent" at bounding box center [394, 448] width 46 height 18
click at [365, 457] on input "Excellent" at bounding box center [359, 448] width 11 height 18
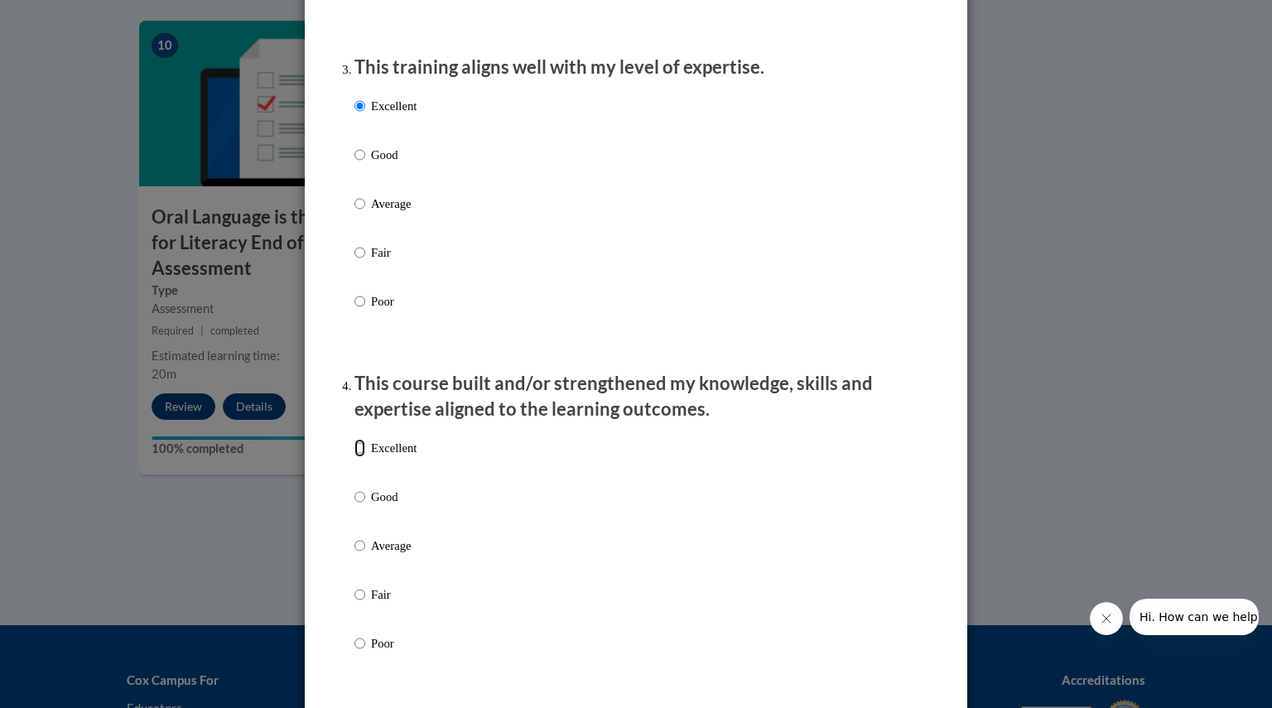
radio input "true"
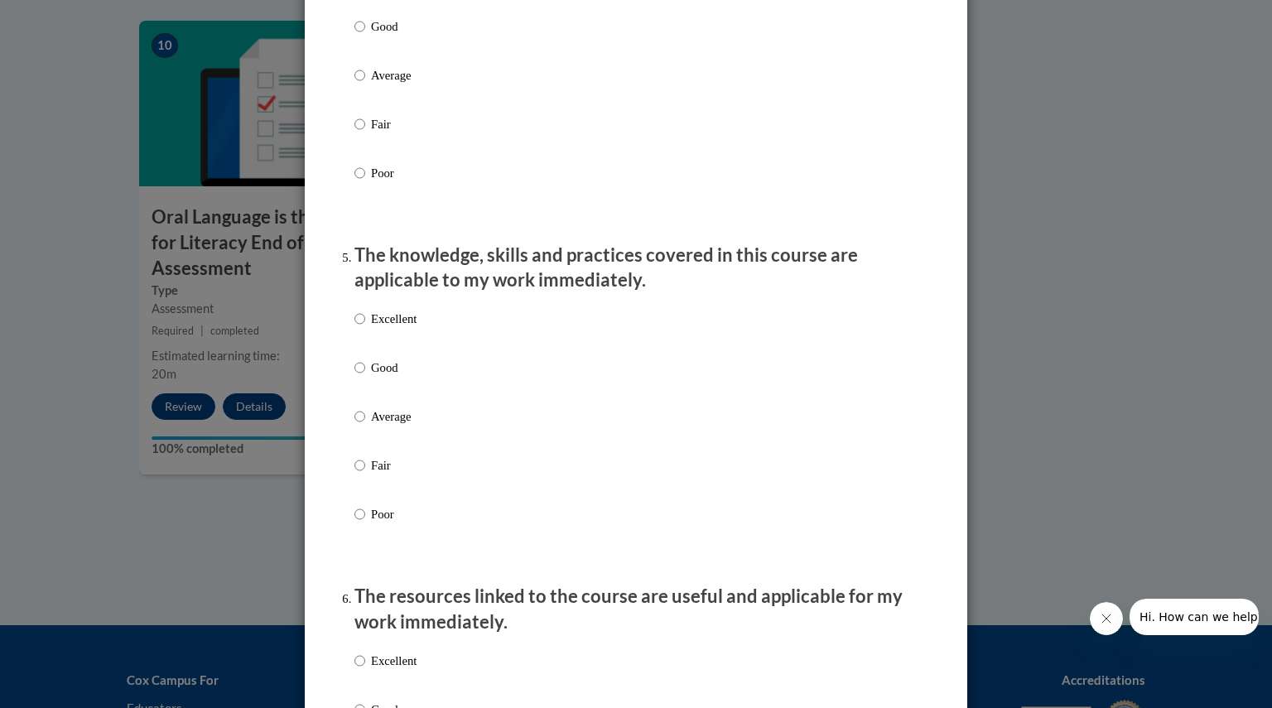
scroll to position [1311, 0]
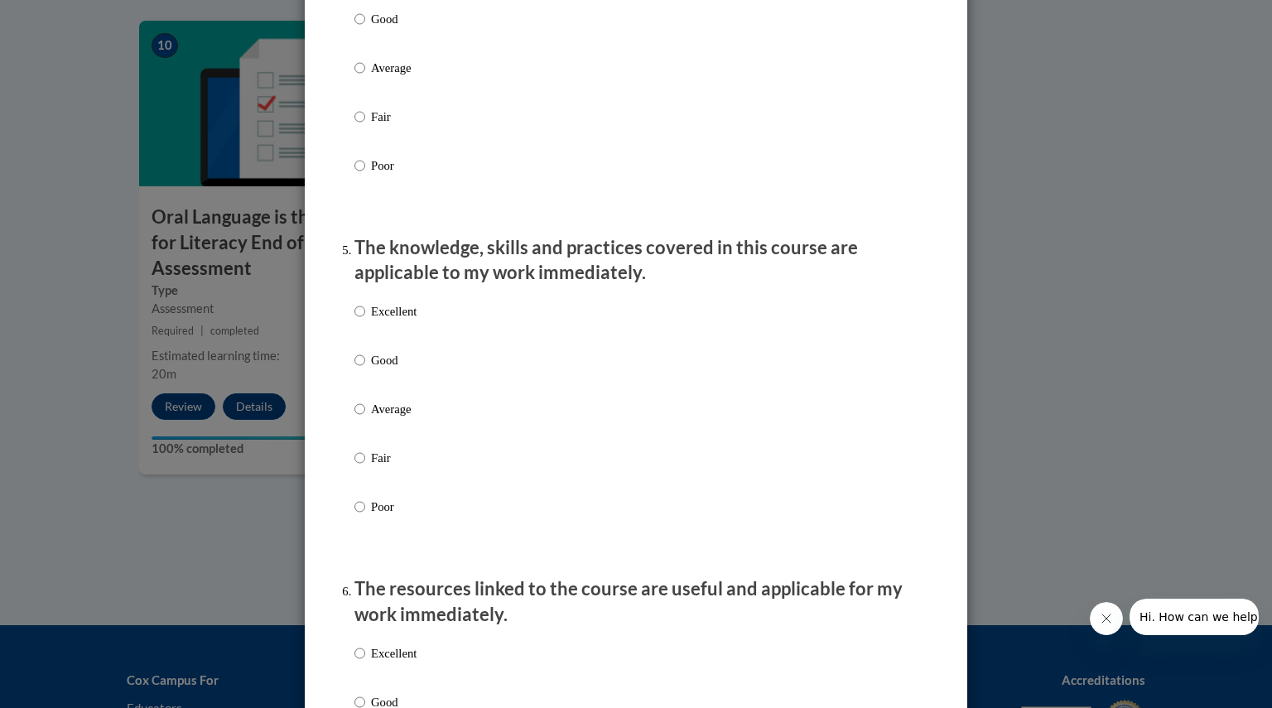
click at [387, 319] on p "Excellent" at bounding box center [394, 311] width 46 height 18
click at [365, 319] on input "Excellent" at bounding box center [359, 311] width 11 height 18
radio input "true"
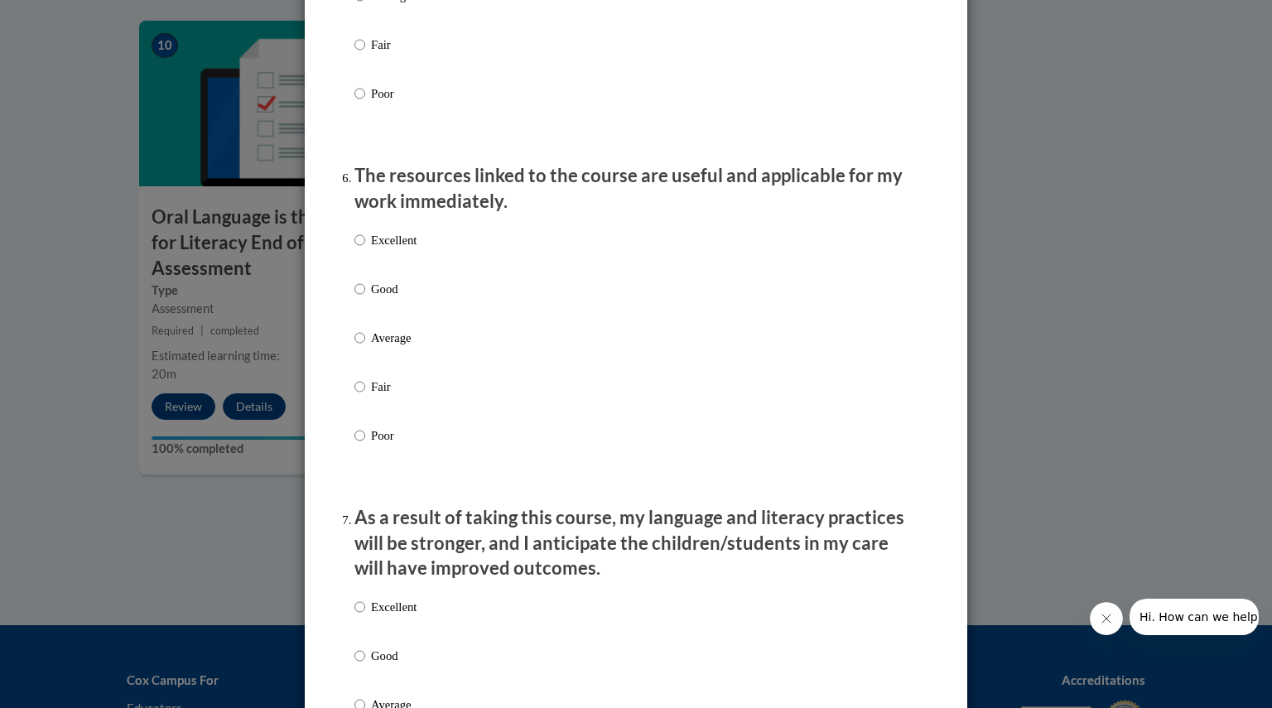
scroll to position [1742, 0]
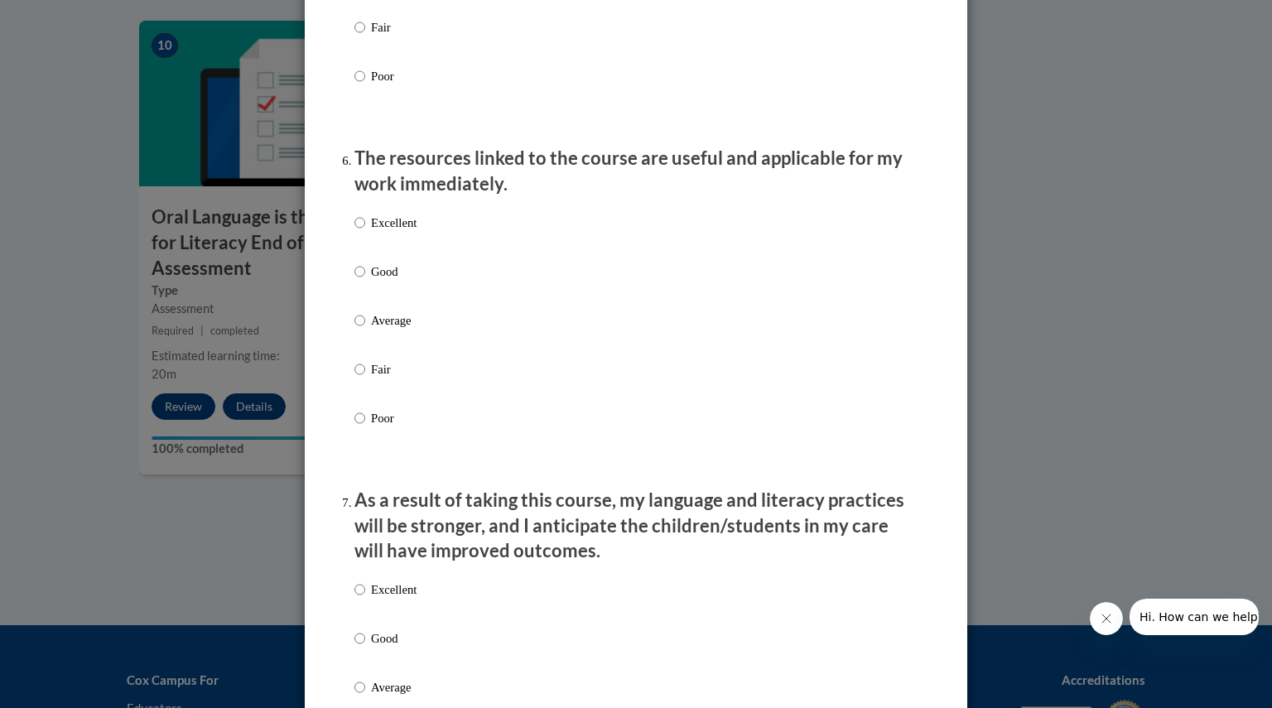
click at [391, 232] on p "Excellent" at bounding box center [394, 223] width 46 height 18
click at [365, 232] on input "Excellent" at bounding box center [359, 223] width 11 height 18
radio input "true"
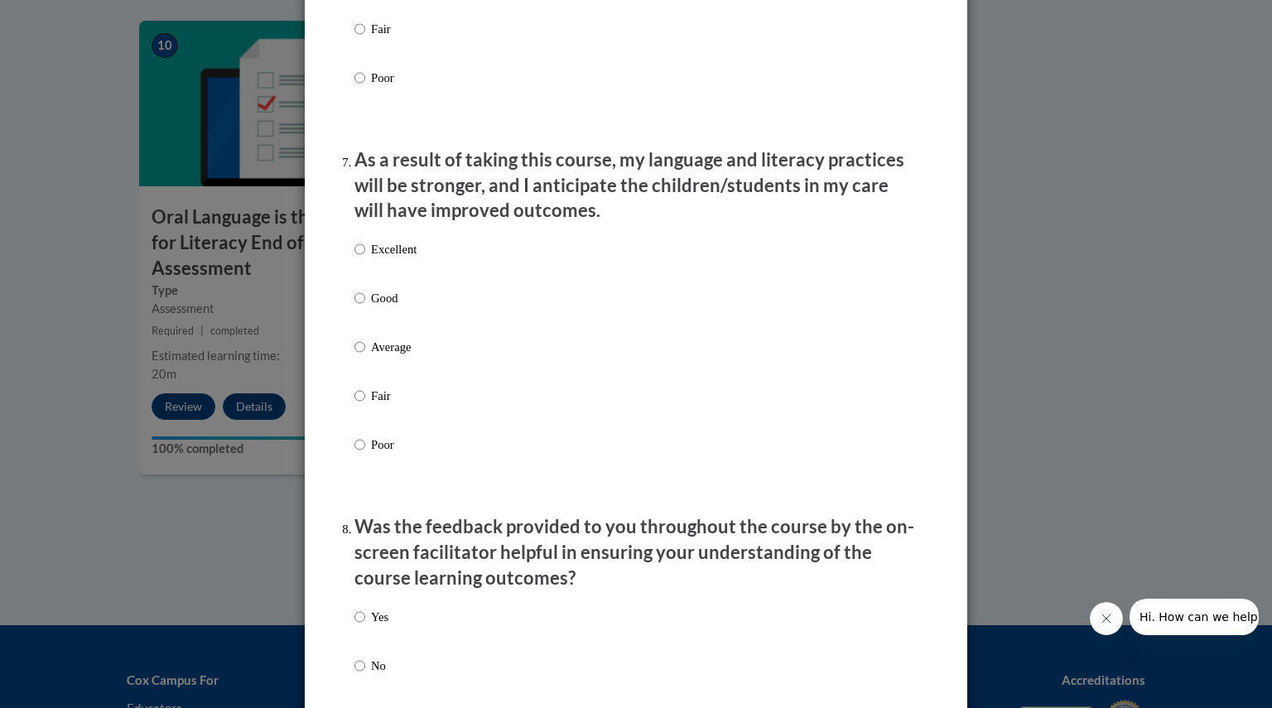
click at [389, 258] on p "Excellent" at bounding box center [394, 249] width 46 height 18
click at [365, 258] on input "Excellent" at bounding box center [359, 249] width 11 height 18
radio input "true"
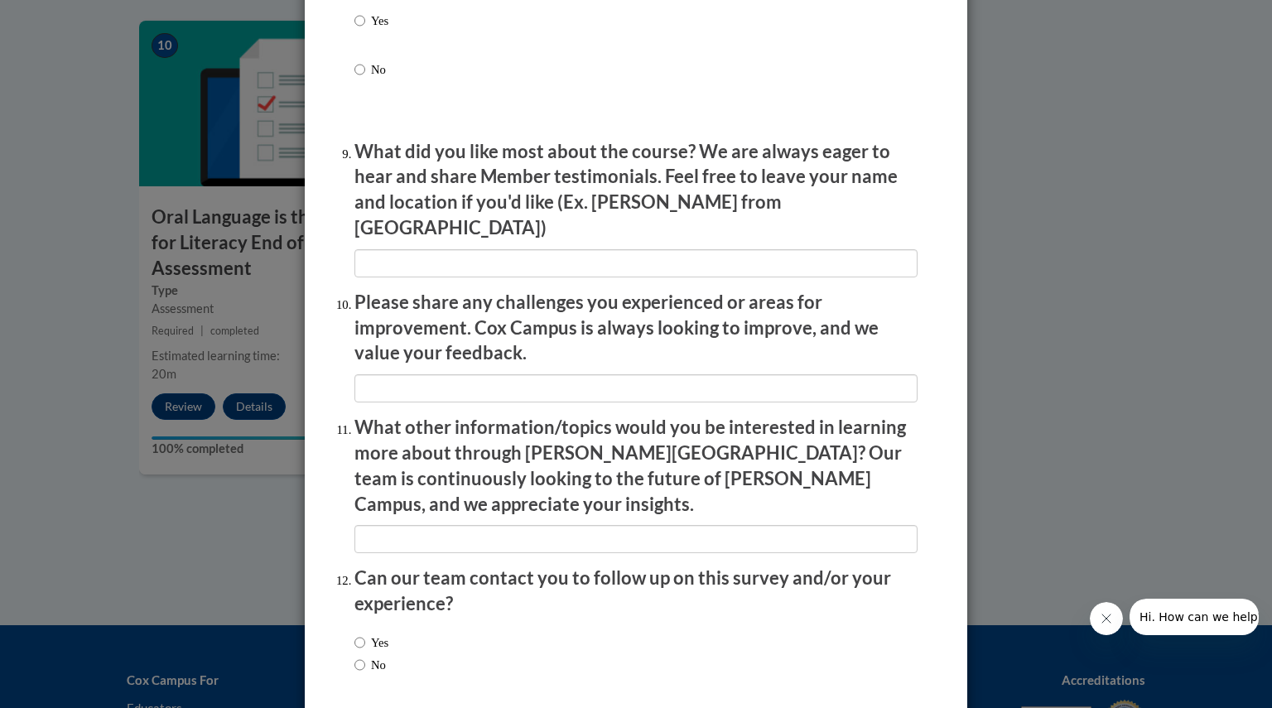
scroll to position [2735, 0]
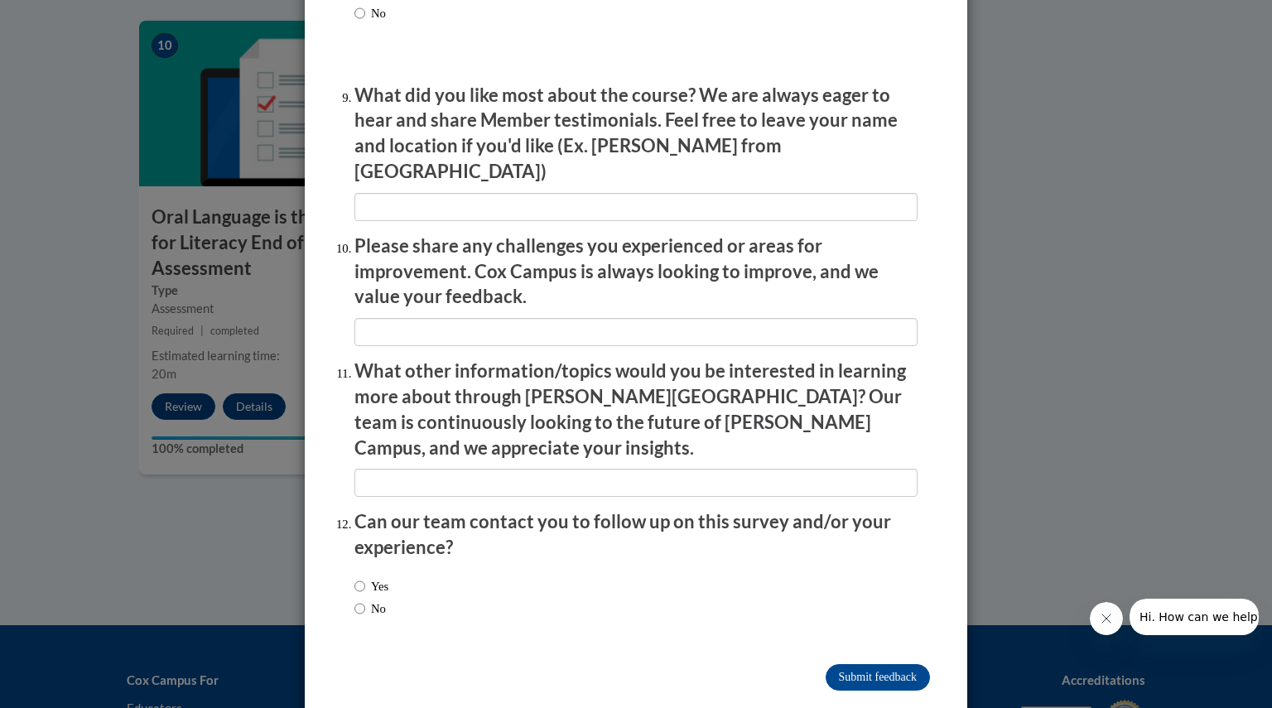
click at [368, 599] on label "No" at bounding box center [369, 608] width 31 height 18
click at [365, 599] on input "No" at bounding box center [359, 608] width 11 height 18
radio input "true"
click at [839, 664] on input "Submit feedback" at bounding box center [877, 677] width 104 height 26
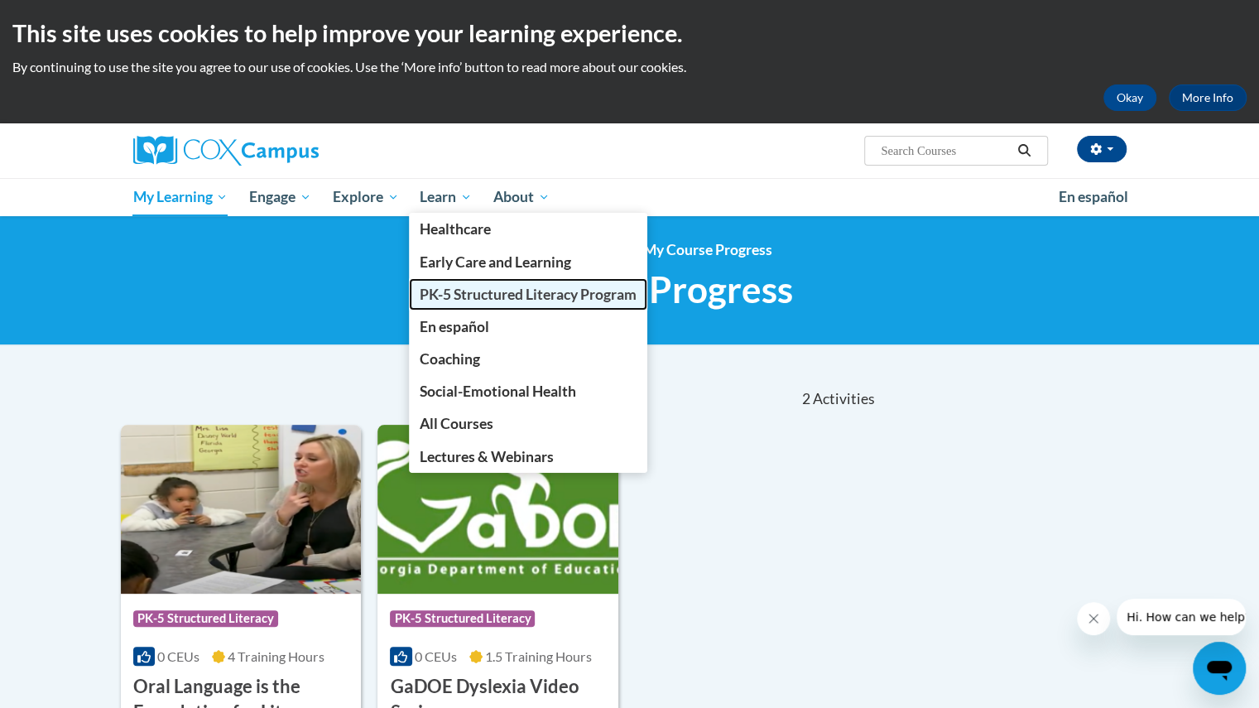
click at [506, 296] on span "PK-5 Structured Literacy Program" at bounding box center [528, 294] width 217 height 17
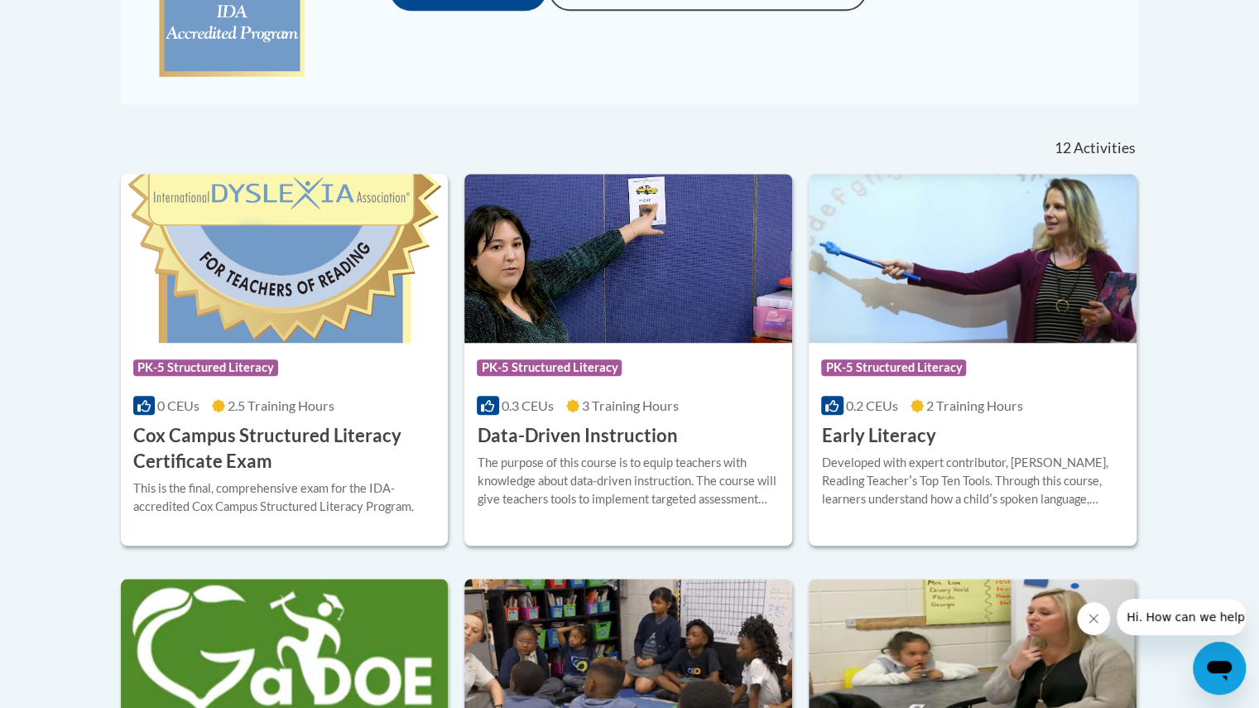
scroll to position [604, 0]
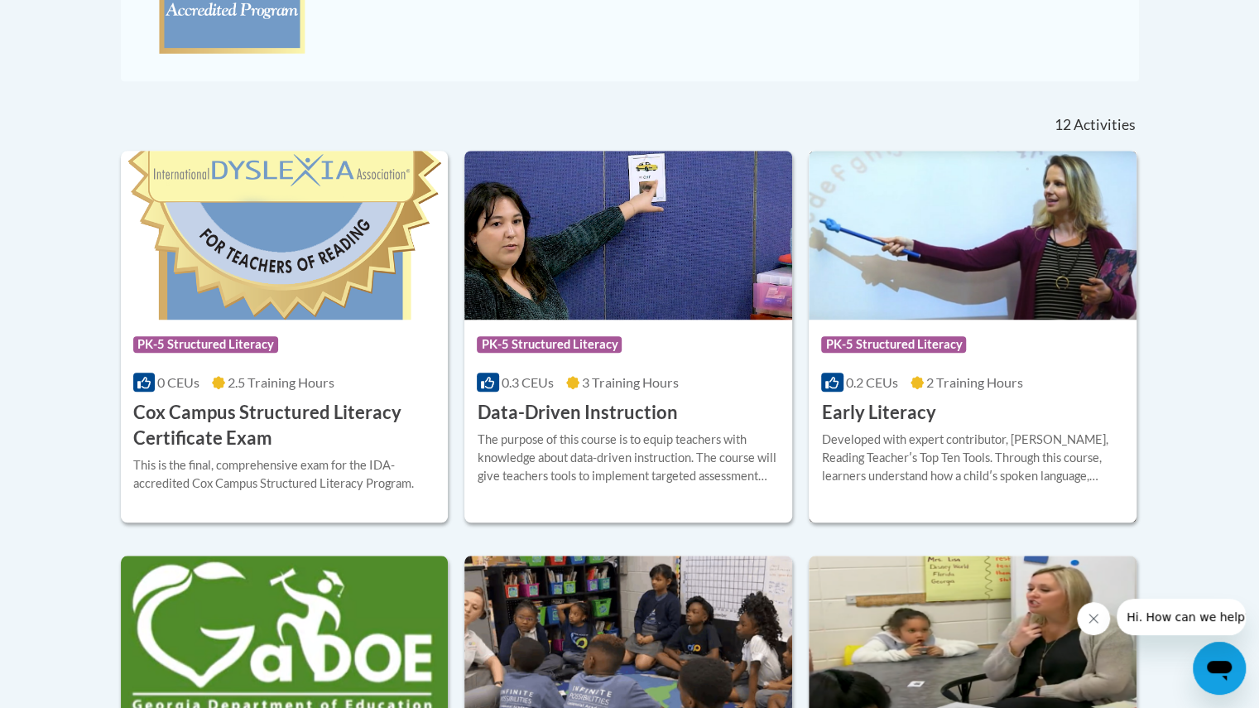
click at [938, 387] on span "2 Training Hours" at bounding box center [974, 382] width 97 height 16
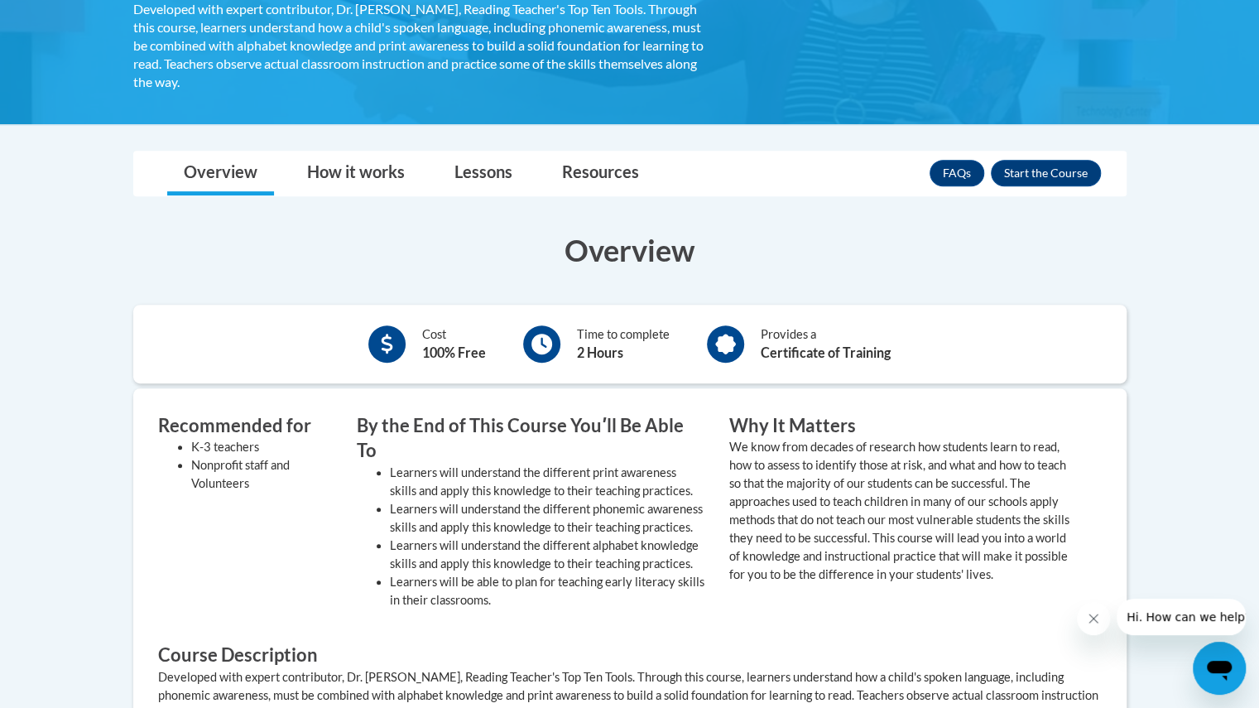
scroll to position [345, 0]
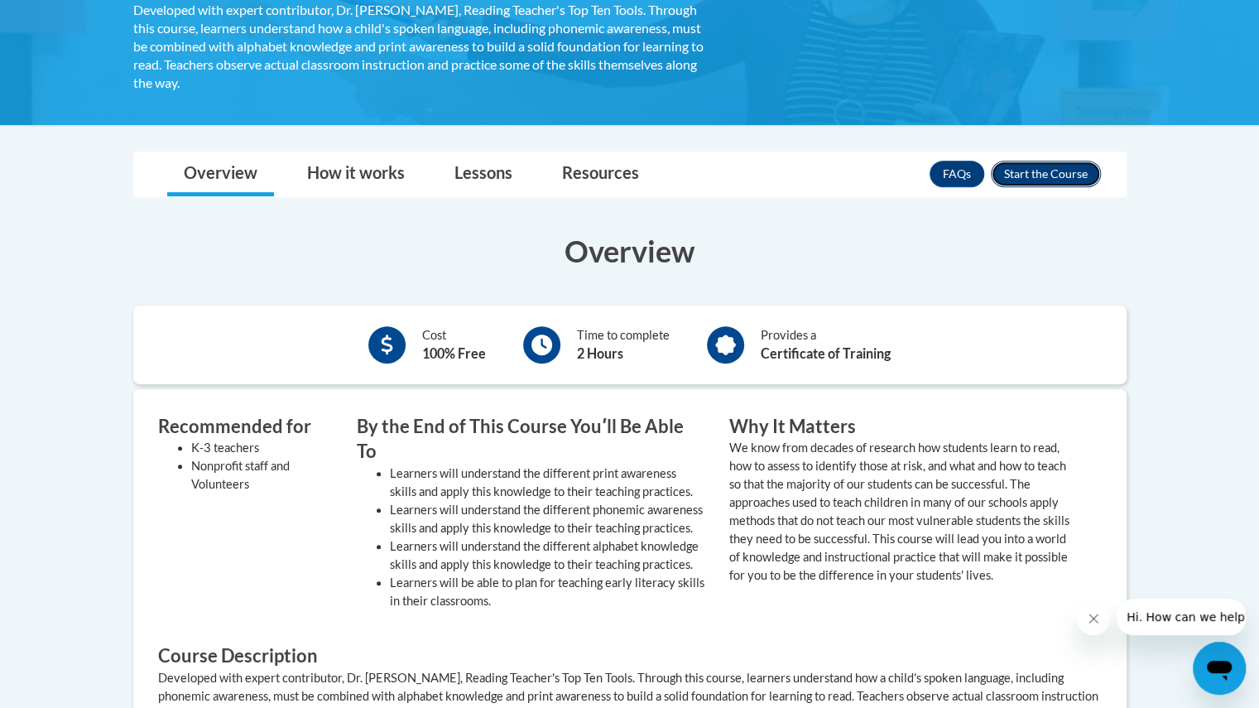
click at [1046, 166] on button "Enroll" at bounding box center [1046, 174] width 110 height 26
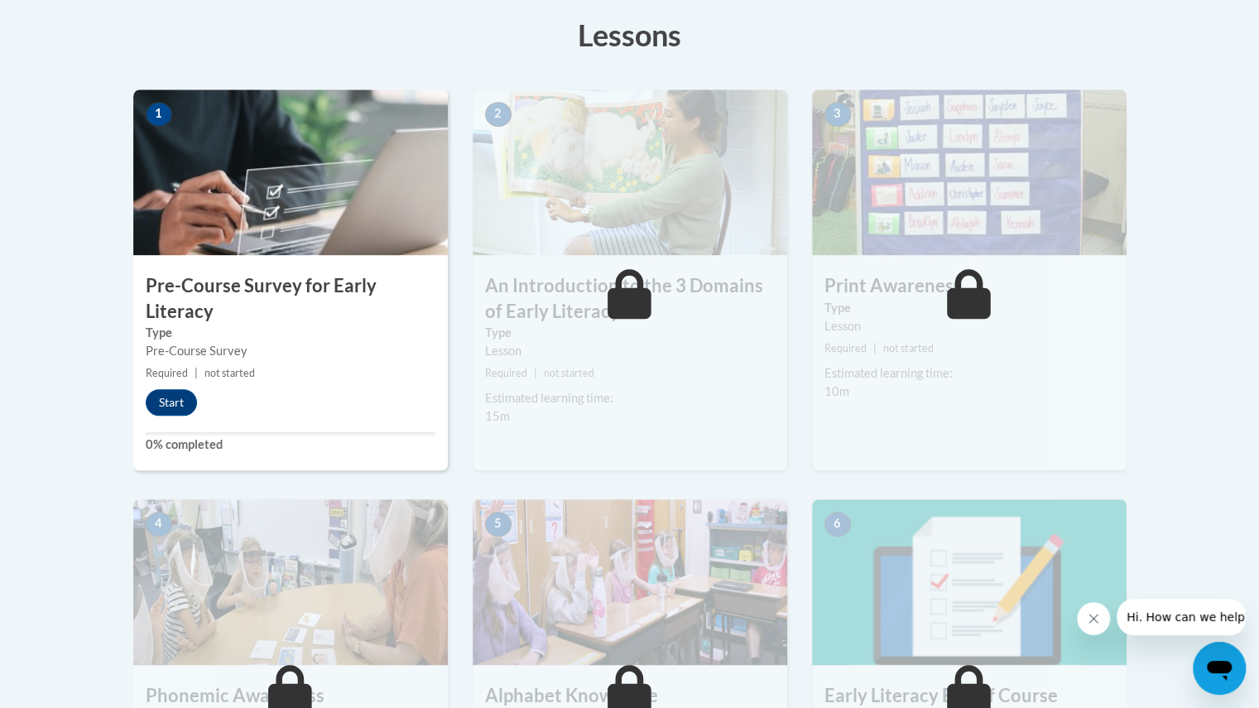
scroll to position [468, 0]
click at [352, 296] on h3 "Pre-Course Survey for Early Literacy" at bounding box center [290, 297] width 315 height 51
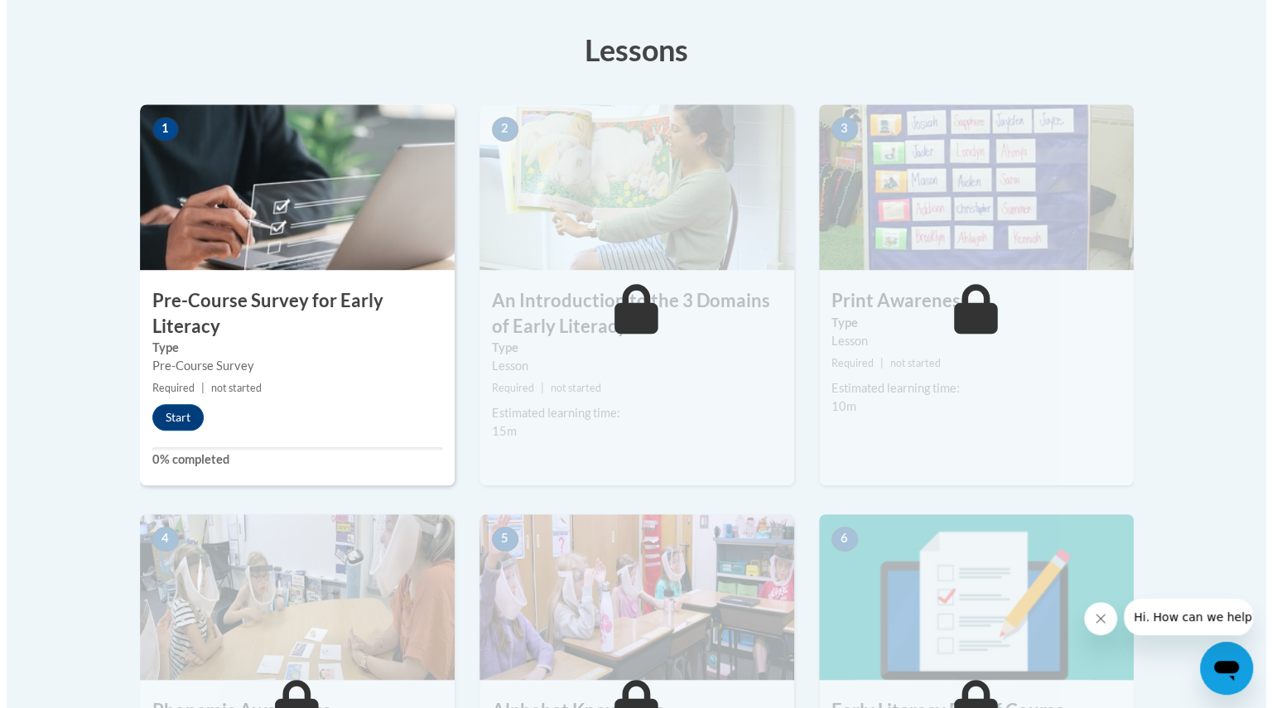
scroll to position [453, 0]
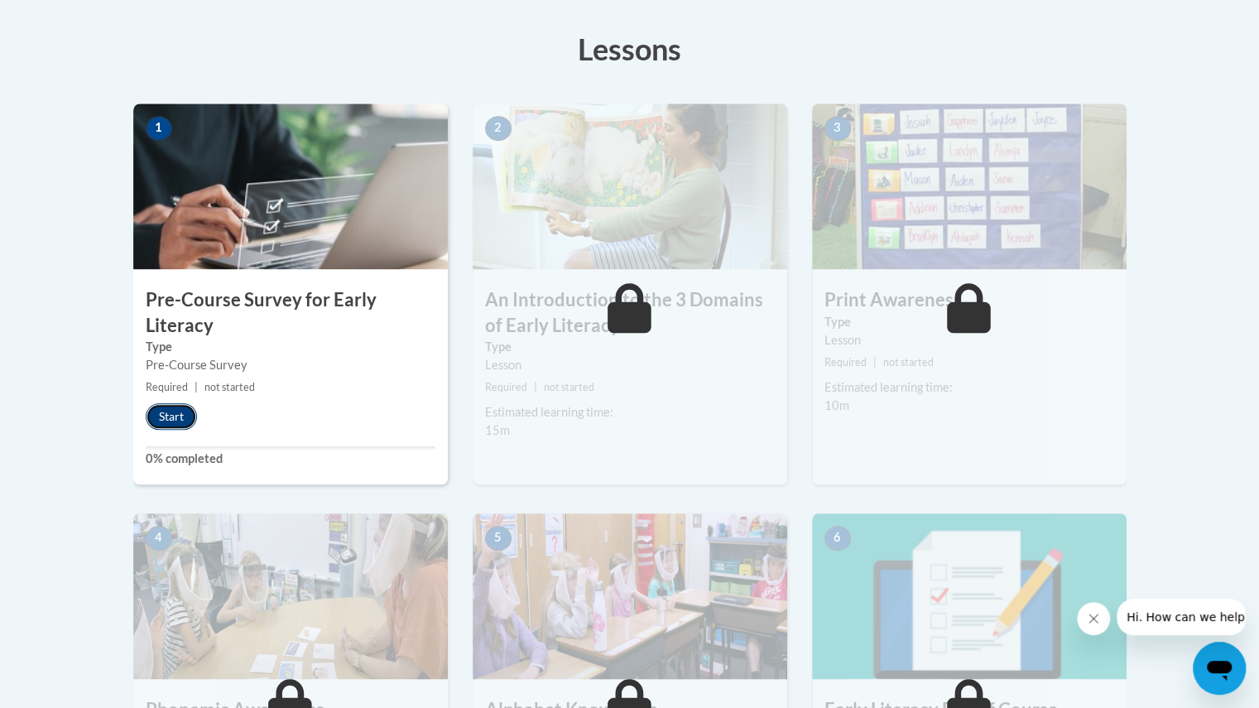
click at [177, 416] on button "Start" at bounding box center [171, 416] width 51 height 26
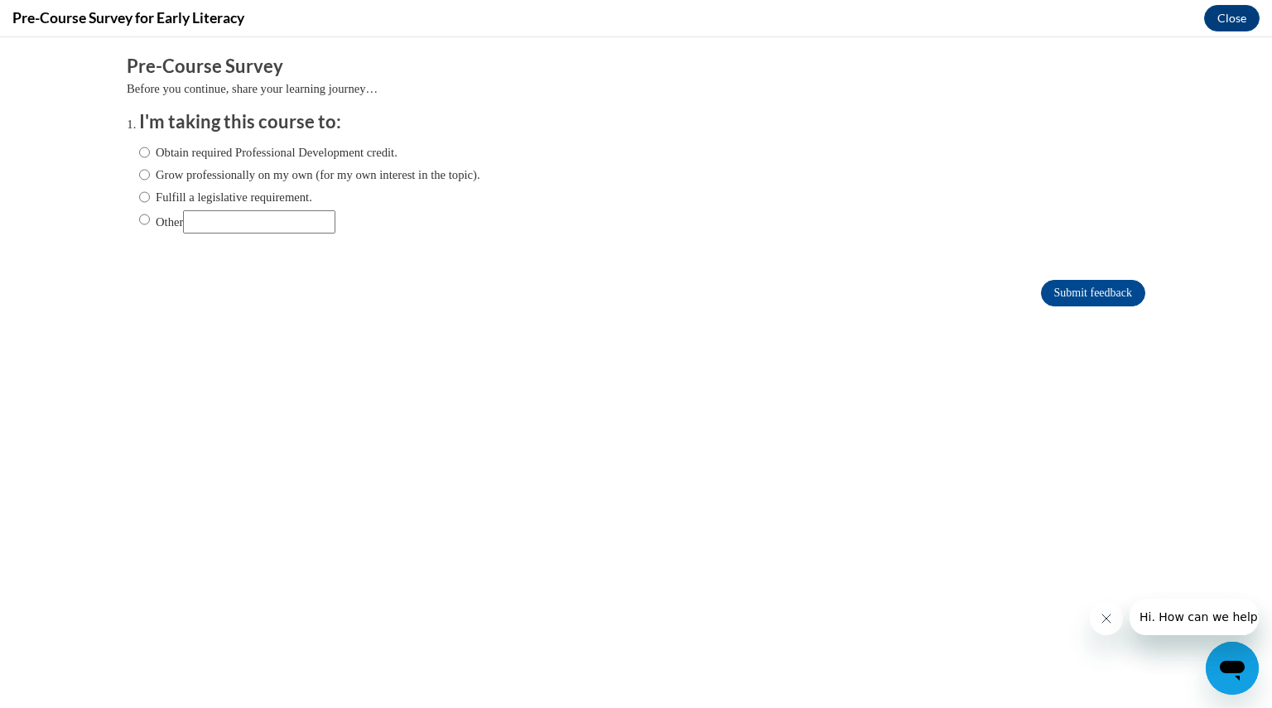
scroll to position [0, 0]
click at [139, 149] on input "Obtain required Professional Development credit." at bounding box center [144, 152] width 11 height 18
radio input "true"
click at [1065, 283] on input "Submit feedback" at bounding box center [1093, 293] width 104 height 26
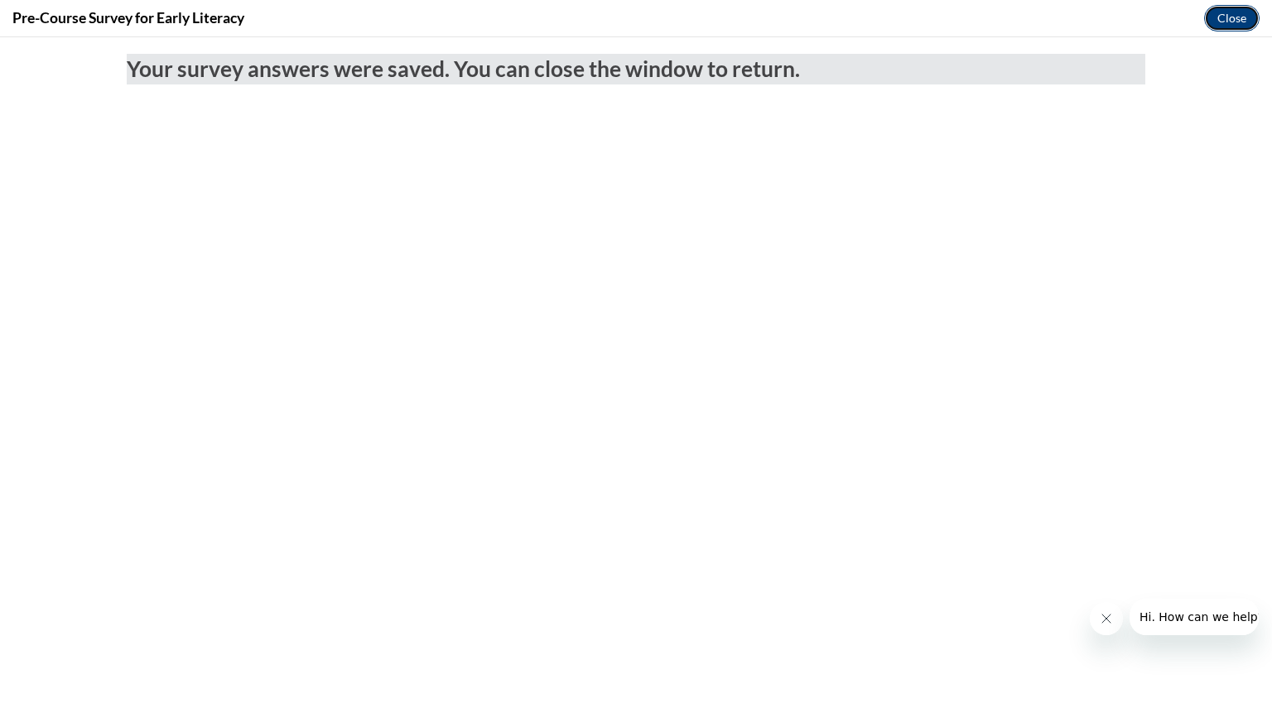
click at [1227, 16] on button "Close" at bounding box center [1231, 18] width 55 height 26
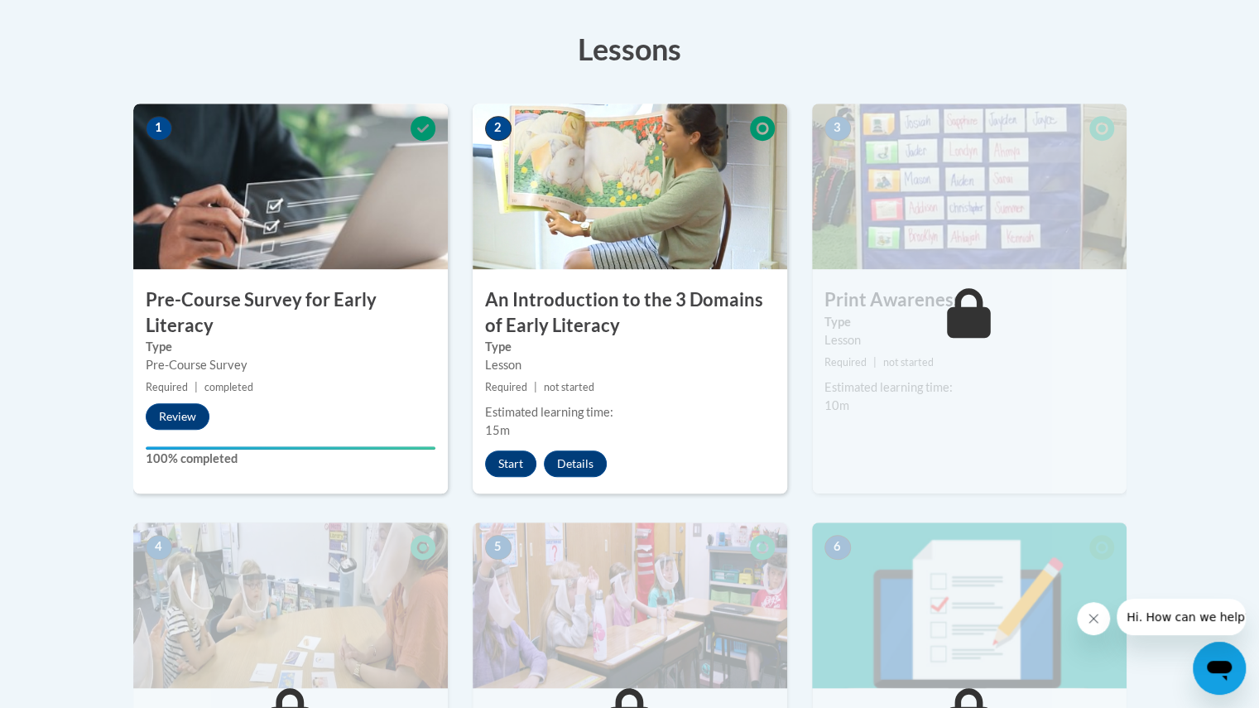
click at [641, 216] on img at bounding box center [630, 186] width 315 height 166
click at [515, 464] on button "Start" at bounding box center [510, 463] width 51 height 26
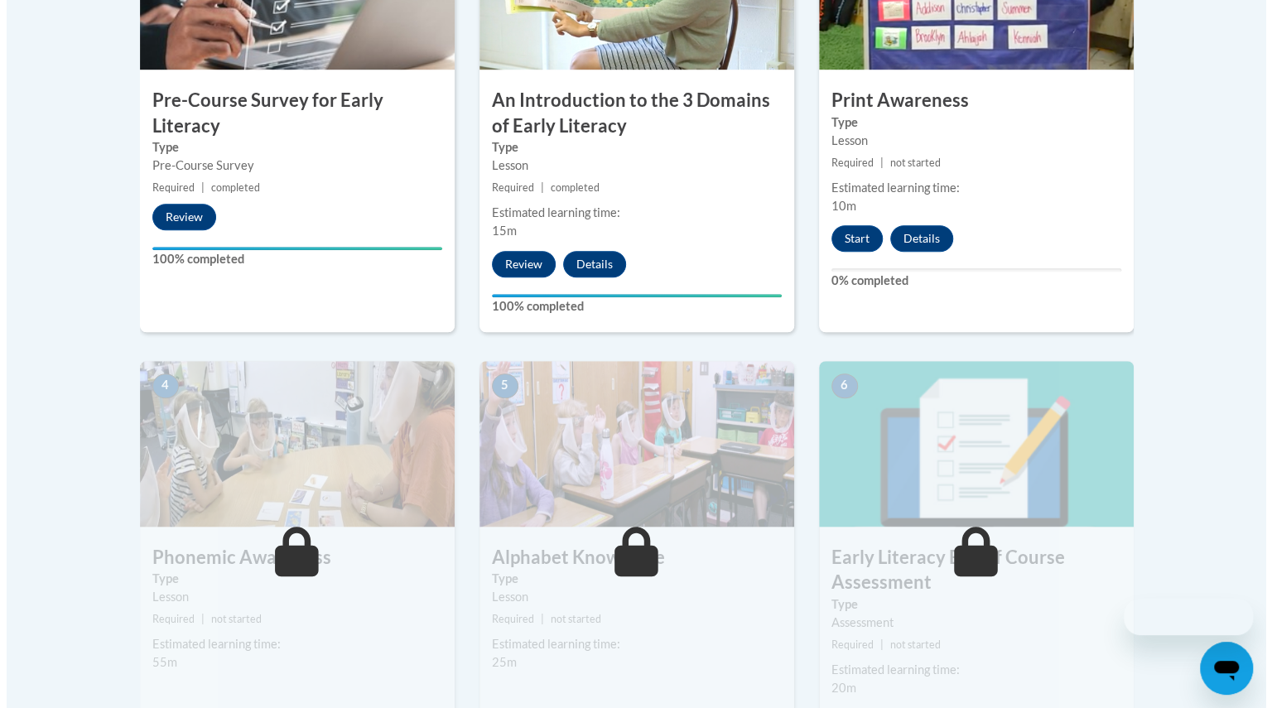
scroll to position [654, 0]
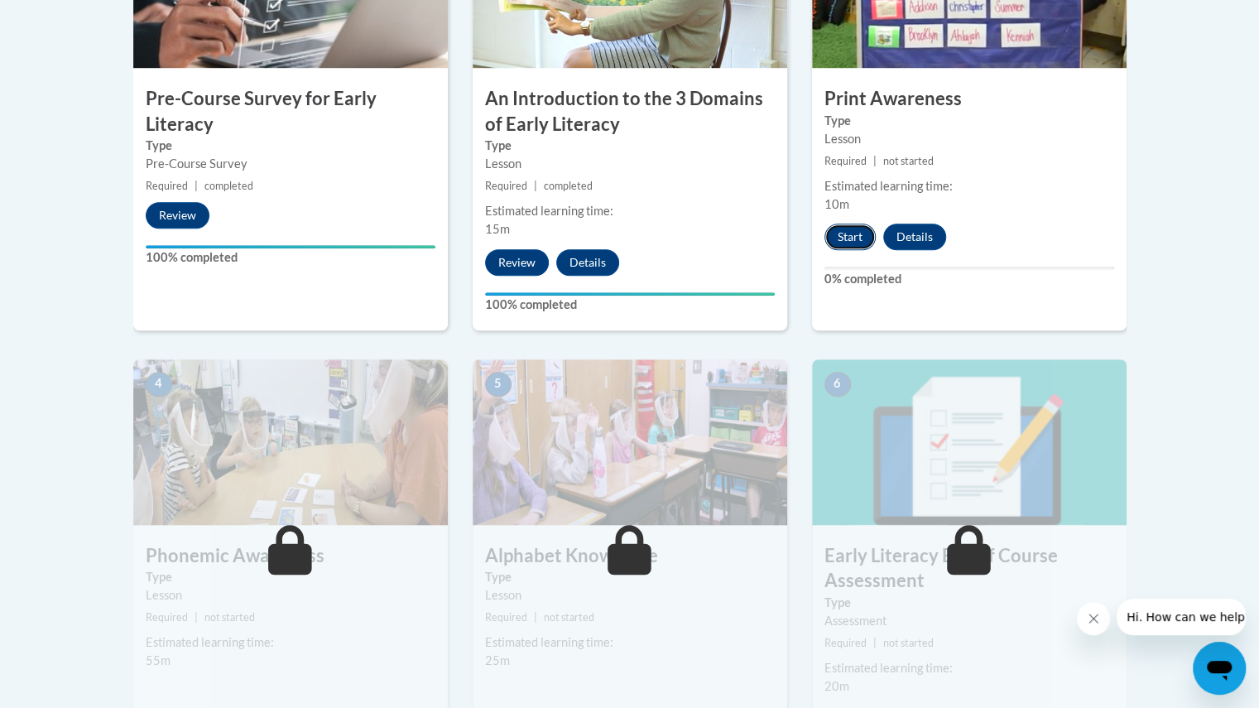
click at [859, 229] on button "Start" at bounding box center [850, 237] width 51 height 26
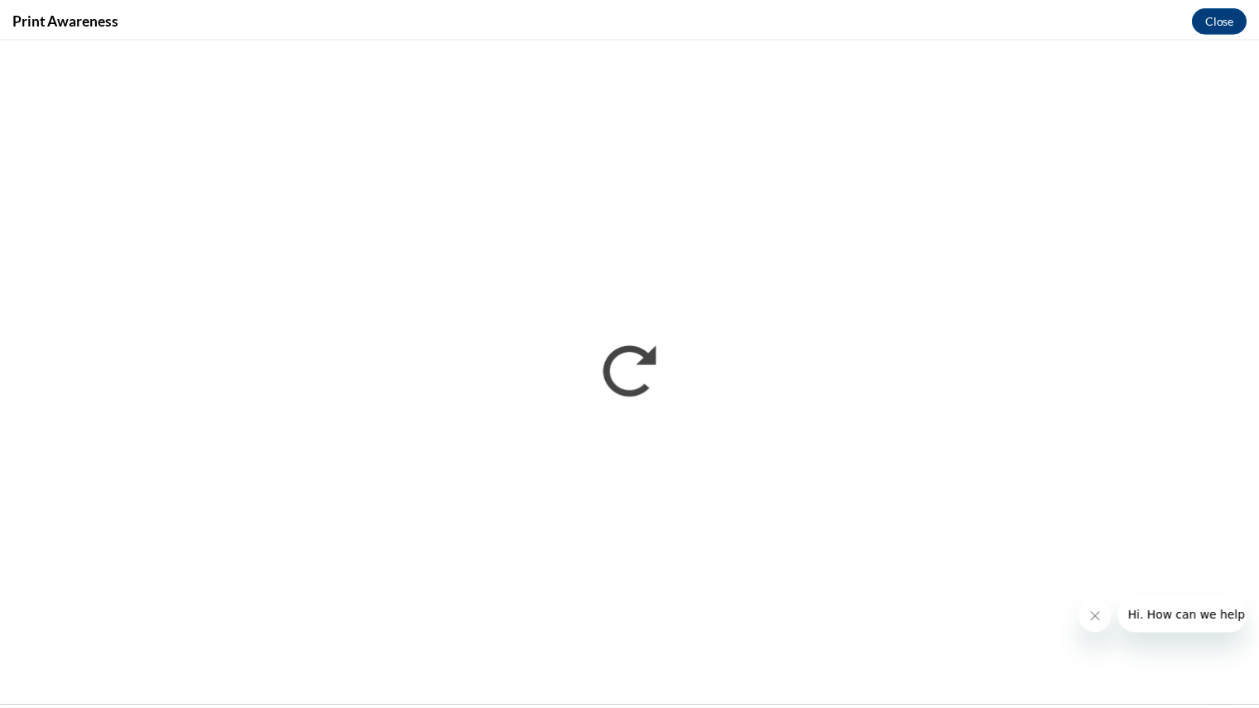
scroll to position [0, 0]
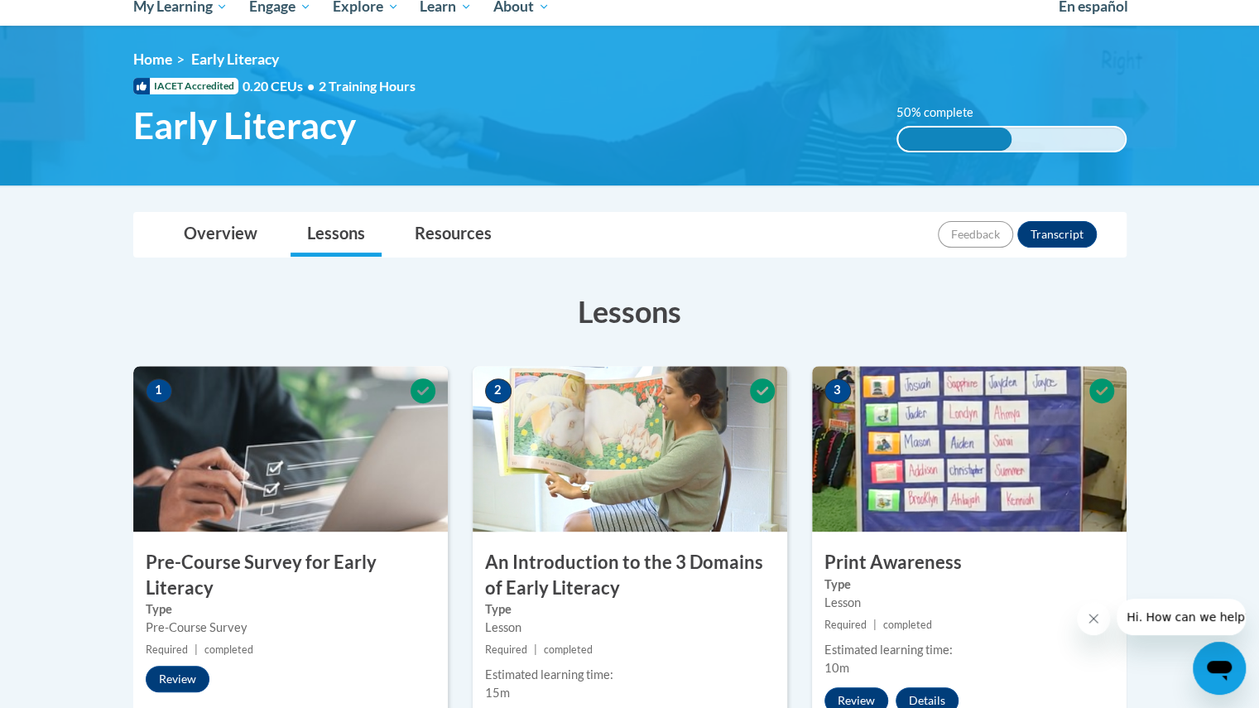
scroll to position [186, 0]
